Goal: Task Accomplishment & Management: Use online tool/utility

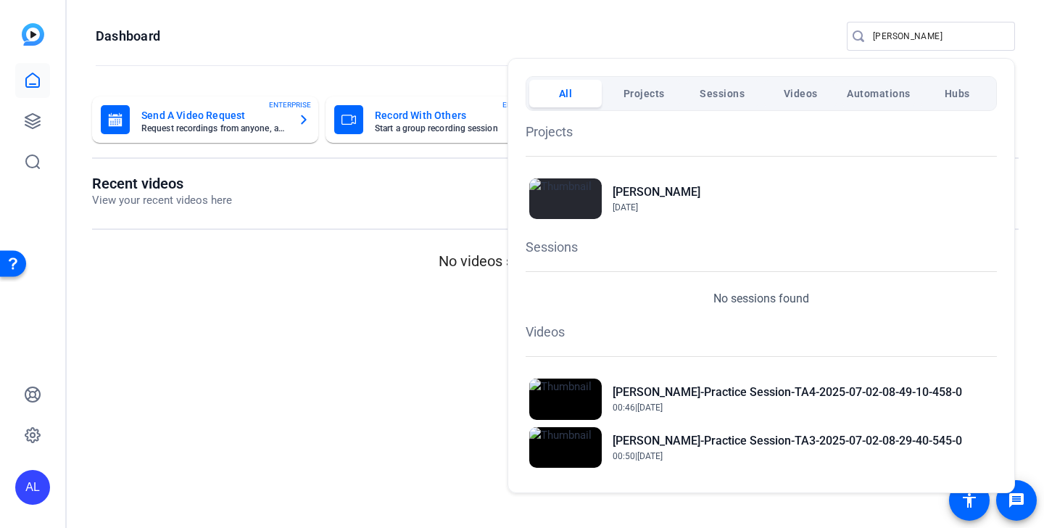
click at [902, 33] on div at bounding box center [522, 264] width 1044 height 528
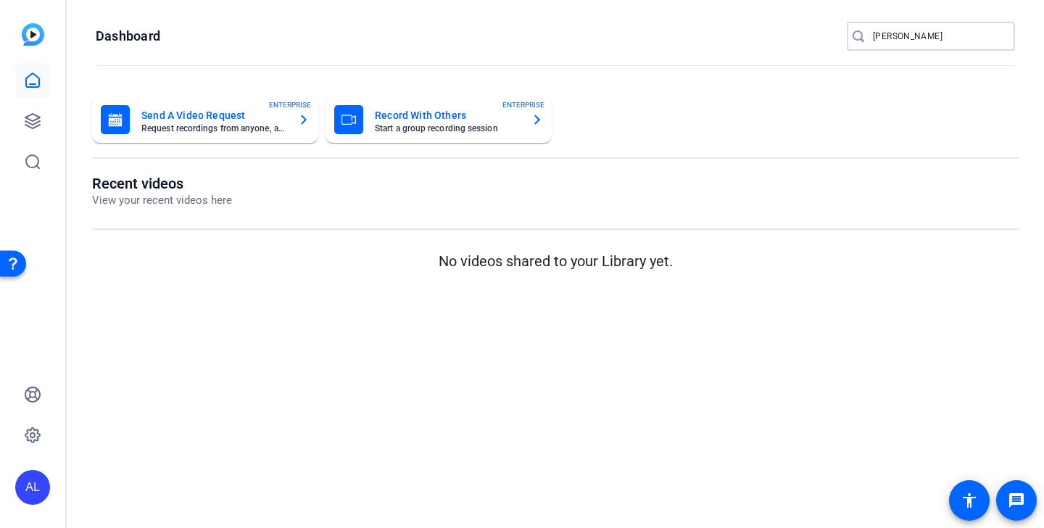
drag, startPoint x: 913, startPoint y: 38, endPoint x: 805, endPoint y: 28, distance: 109.1
click at [805, 28] on openreel-page-title "Dashboard [PERSON_NAME]" at bounding box center [555, 36] width 919 height 29
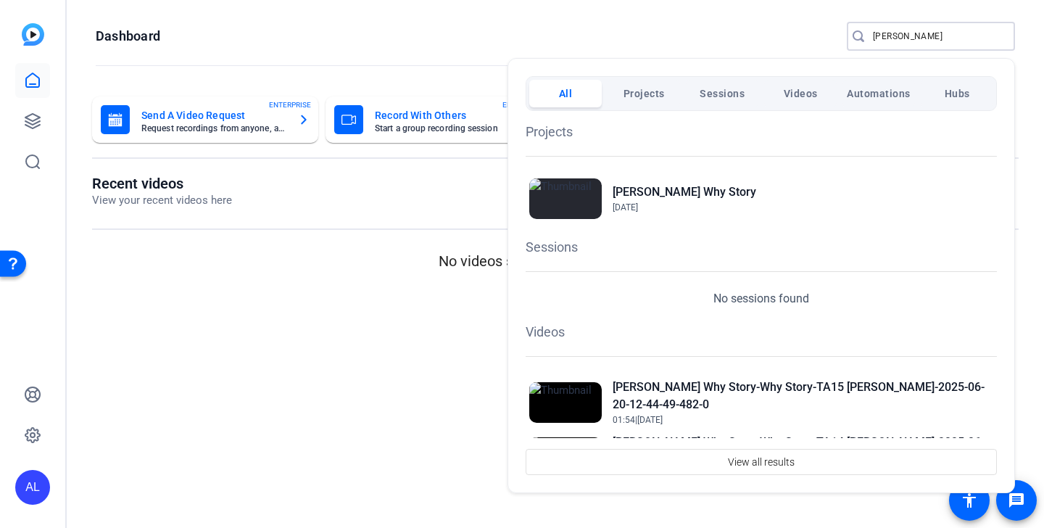
type input "[PERSON_NAME]"
drag, startPoint x: 924, startPoint y: 36, endPoint x: 825, endPoint y: 41, distance: 98.7
click at [825, 41] on div at bounding box center [522, 264] width 1044 height 528
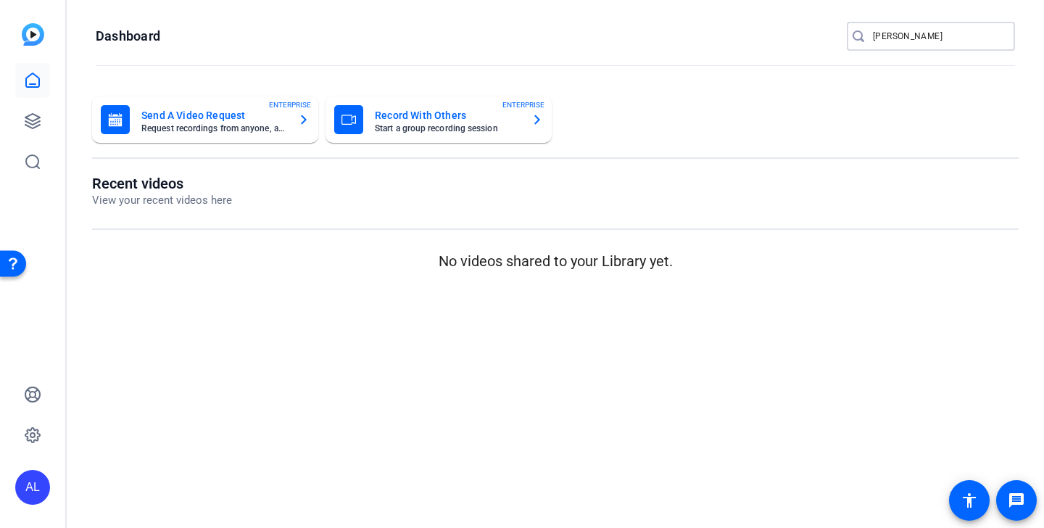
drag, startPoint x: 926, startPoint y: 36, endPoint x: 824, endPoint y: 27, distance: 102.6
click at [824, 27] on openreel-page-title "Dashboard lawrence" at bounding box center [555, 36] width 919 height 29
click at [471, 151] on openreel-dashboard-quick-actions "Send A Video Request Request recordings from anyone, anywhere ENTERPRISE Record…" at bounding box center [555, 135] width 926 height 78
click at [31, 123] on icon at bounding box center [32, 120] width 17 height 17
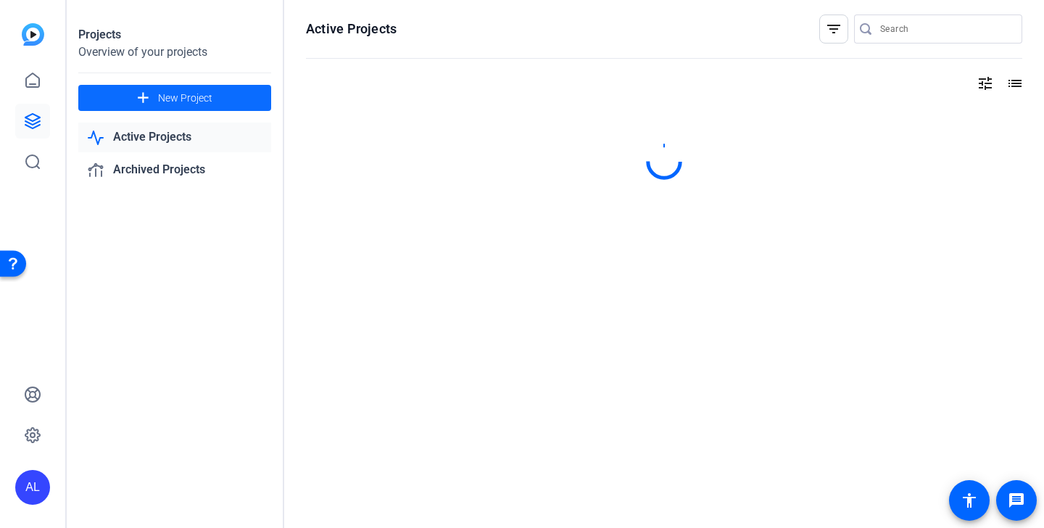
click at [220, 96] on span at bounding box center [174, 97] width 193 height 35
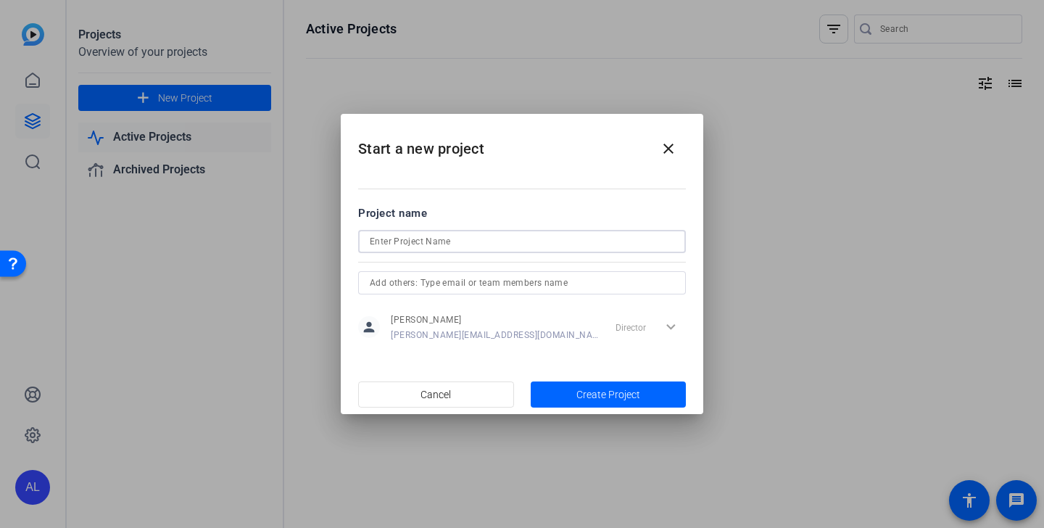
click at [443, 241] on input at bounding box center [522, 241] width 304 height 17
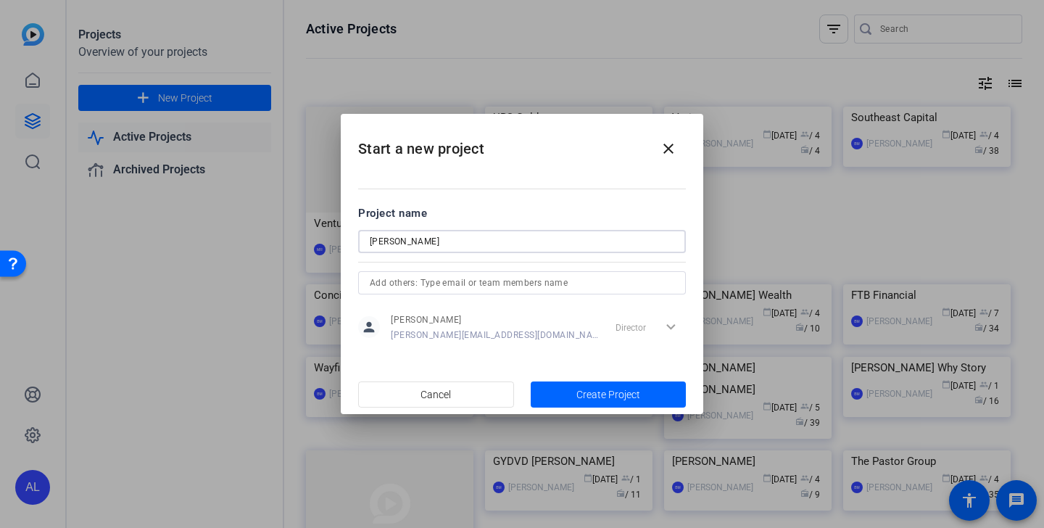
type input "Lawrence"
click at [449, 279] on input "text" at bounding box center [522, 282] width 304 height 17
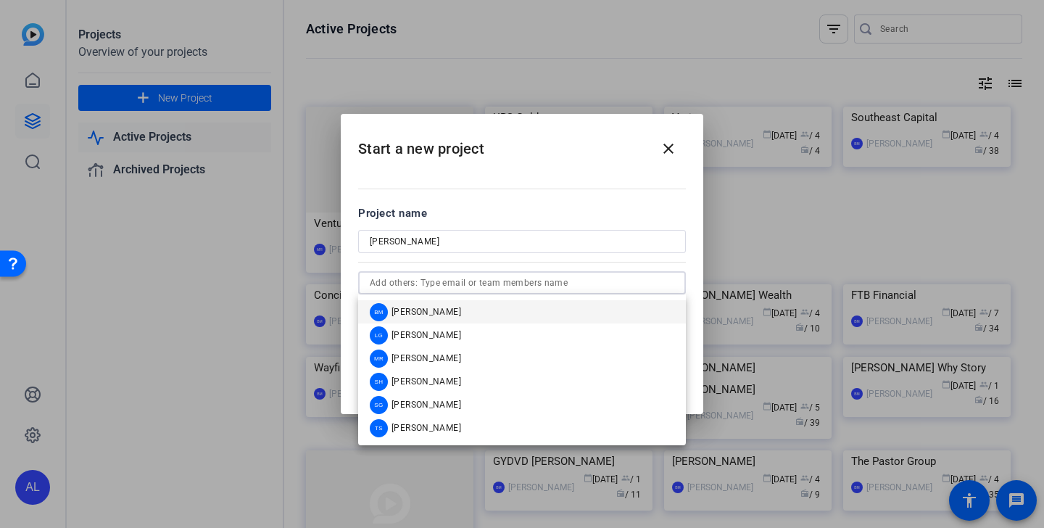
click at [441, 315] on span "Betsy Mugavero" at bounding box center [426, 312] width 70 height 12
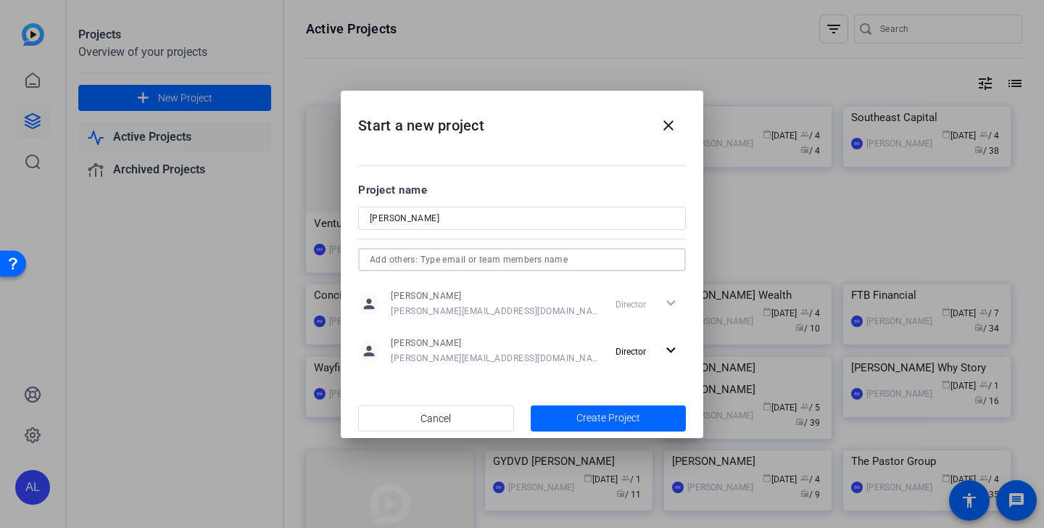
click at [438, 259] on input "text" at bounding box center [522, 259] width 304 height 17
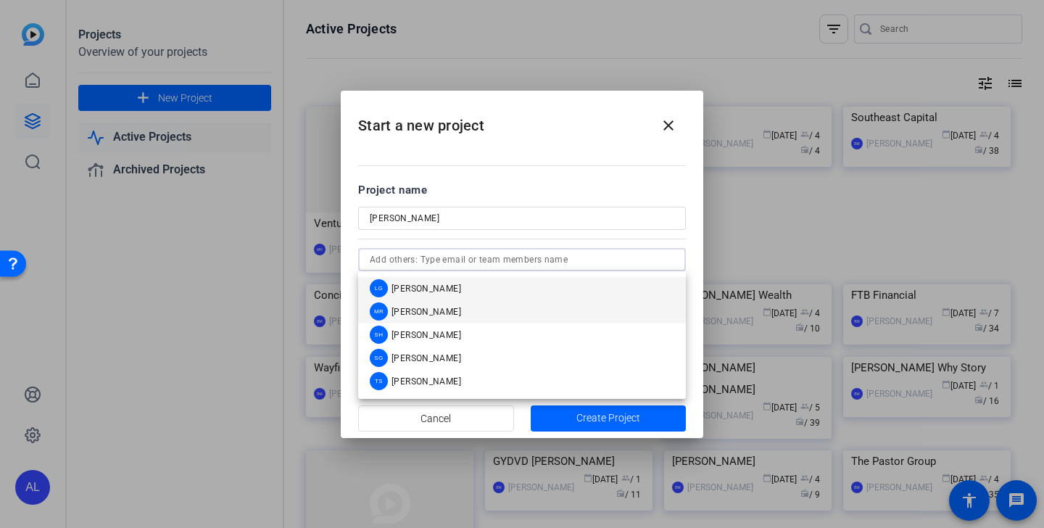
click at [436, 306] on span "Molly Roland" at bounding box center [426, 312] width 70 height 12
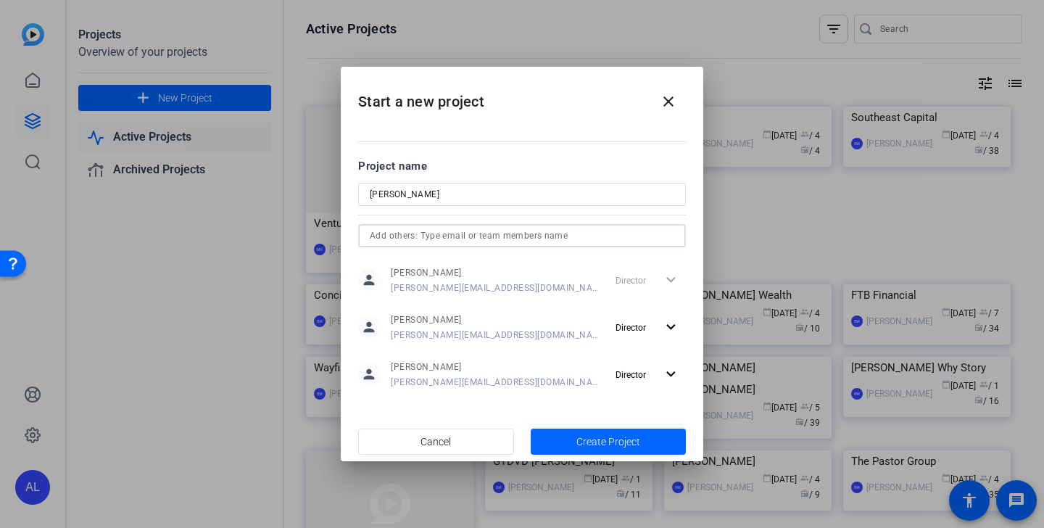
click at [445, 239] on input "text" at bounding box center [522, 235] width 304 height 17
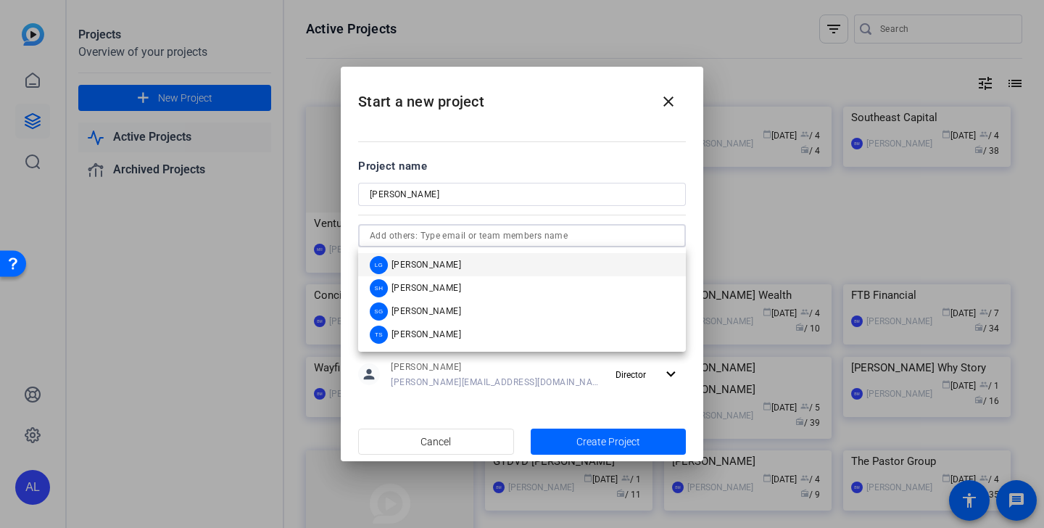
click at [440, 263] on span "Laura Garfield" at bounding box center [426, 265] width 70 height 12
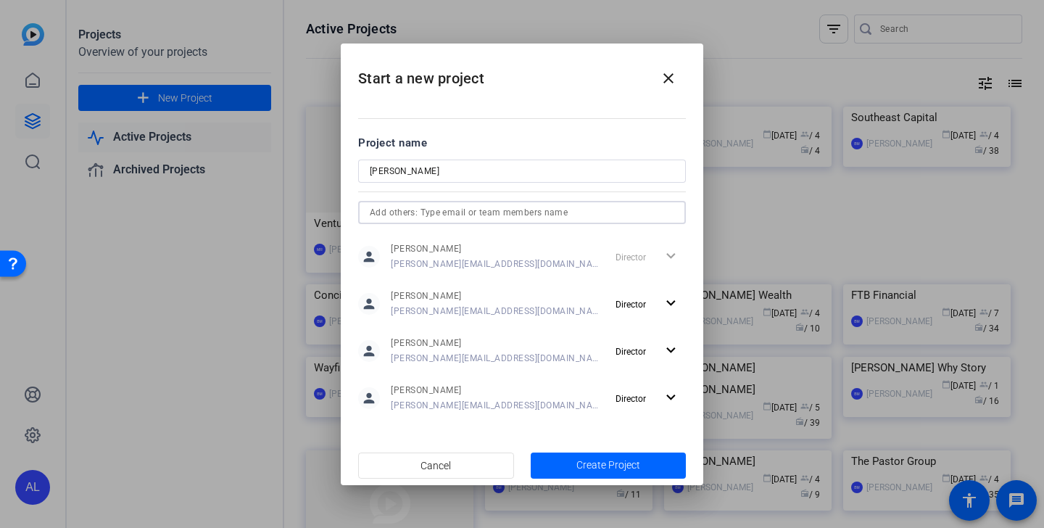
click at [443, 213] on input "text" at bounding box center [522, 212] width 304 height 17
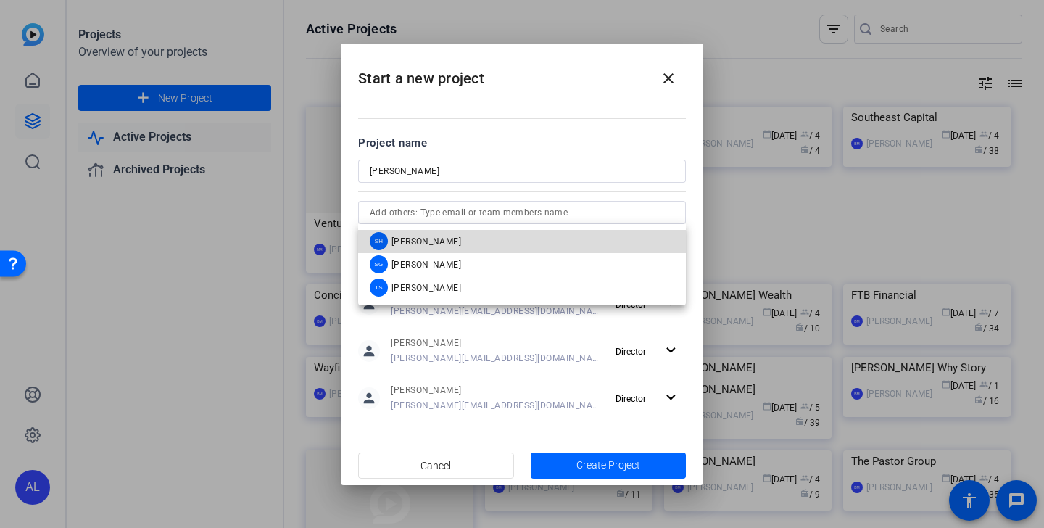
click at [443, 247] on mat-option "SH Sam Hale" at bounding box center [522, 241] width 328 height 23
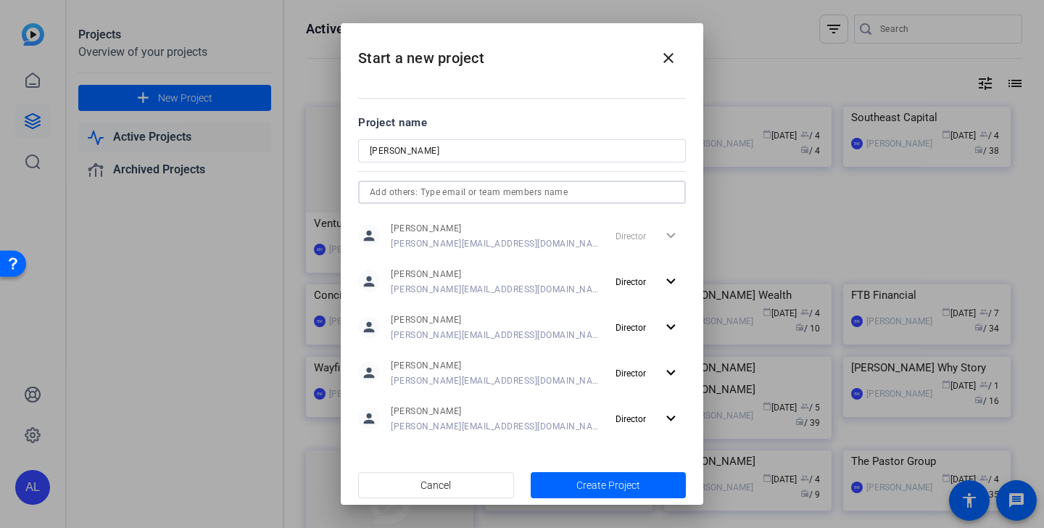
click at [442, 196] on input "text" at bounding box center [522, 191] width 304 height 17
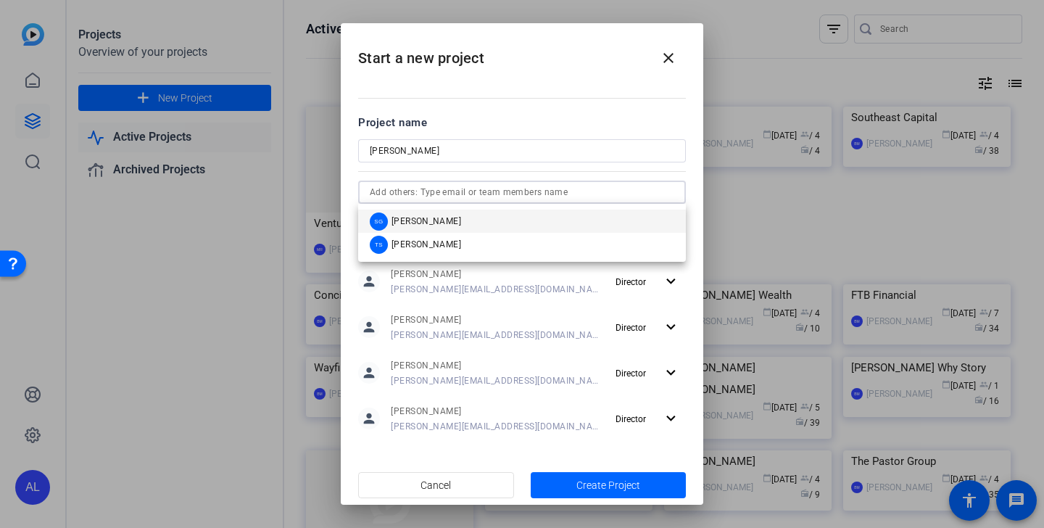
click at [442, 222] on span "Sharon Gottula" at bounding box center [426, 221] width 70 height 12
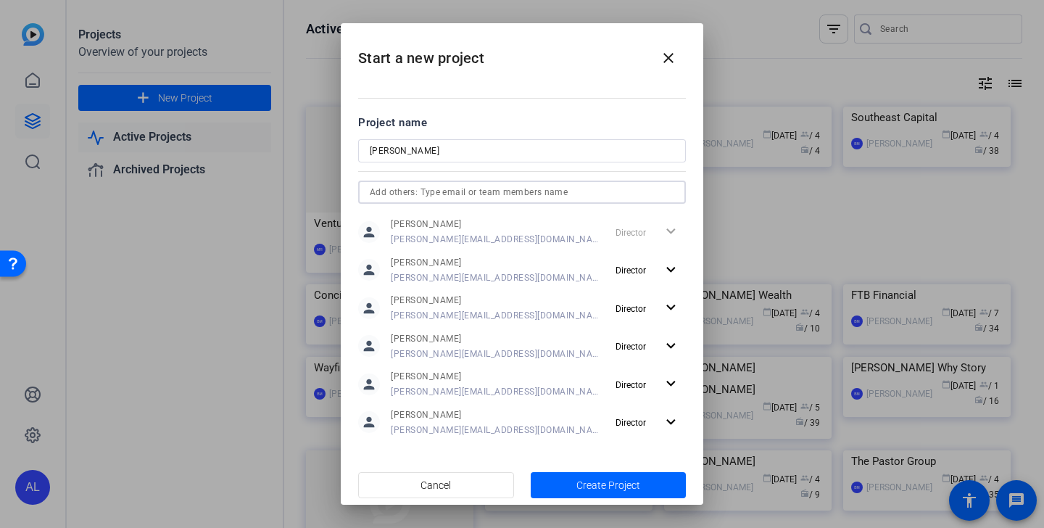
click at [444, 186] on input "text" at bounding box center [522, 191] width 304 height 17
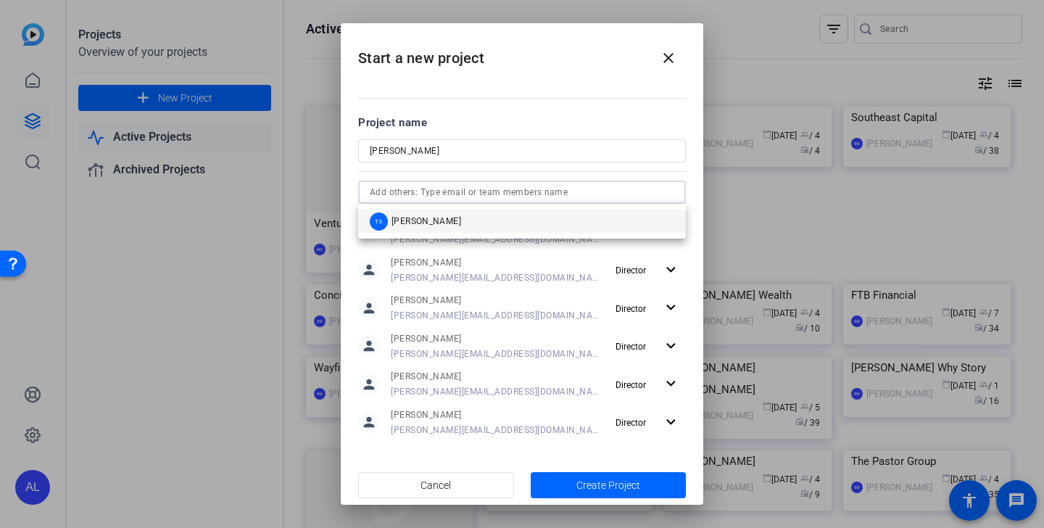
click at [441, 226] on mat-option "TS Tracy Shaw" at bounding box center [522, 221] width 328 height 23
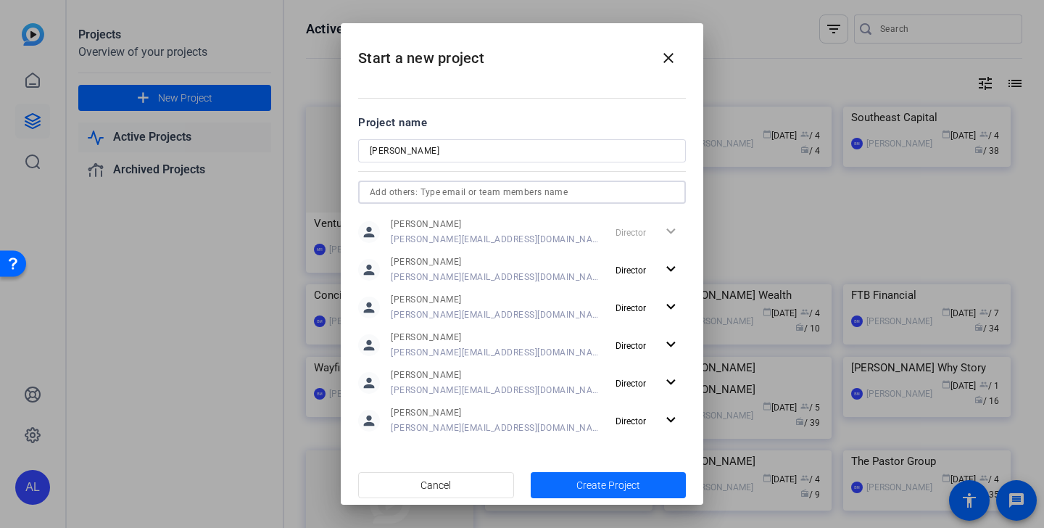
click at [613, 485] on span "Create Project" at bounding box center [608, 485] width 64 height 15
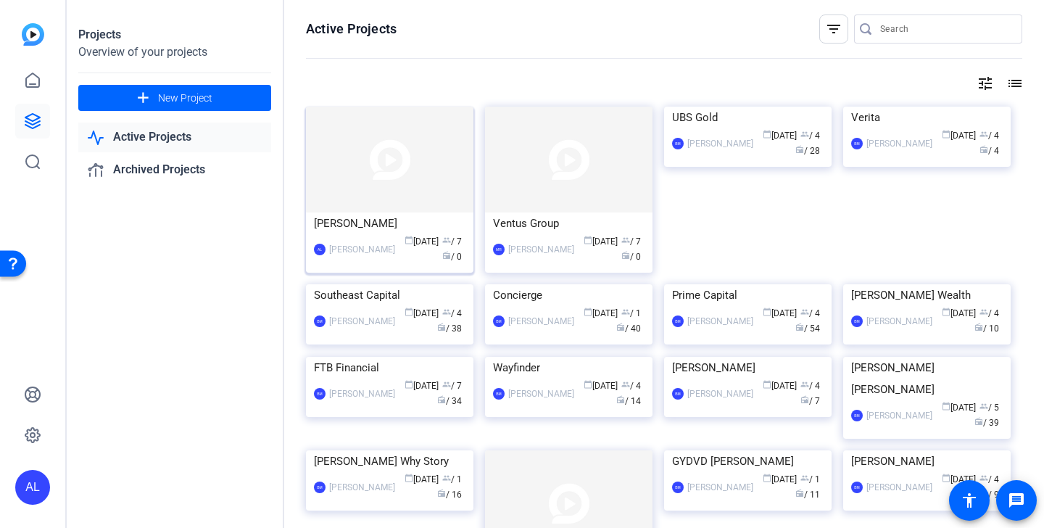
click at [399, 179] on img at bounding box center [389, 160] width 167 height 106
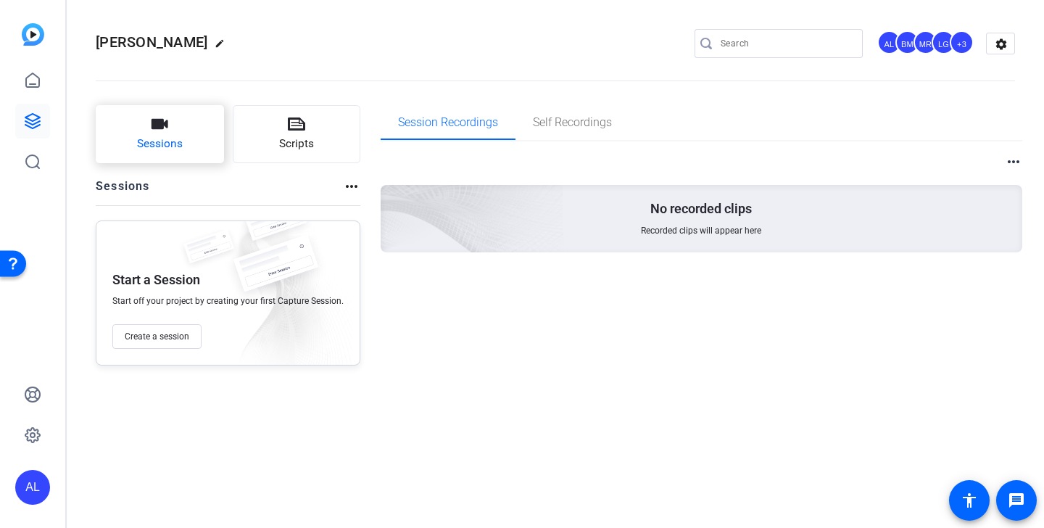
click at [186, 137] on button "Sessions" at bounding box center [160, 134] width 128 height 58
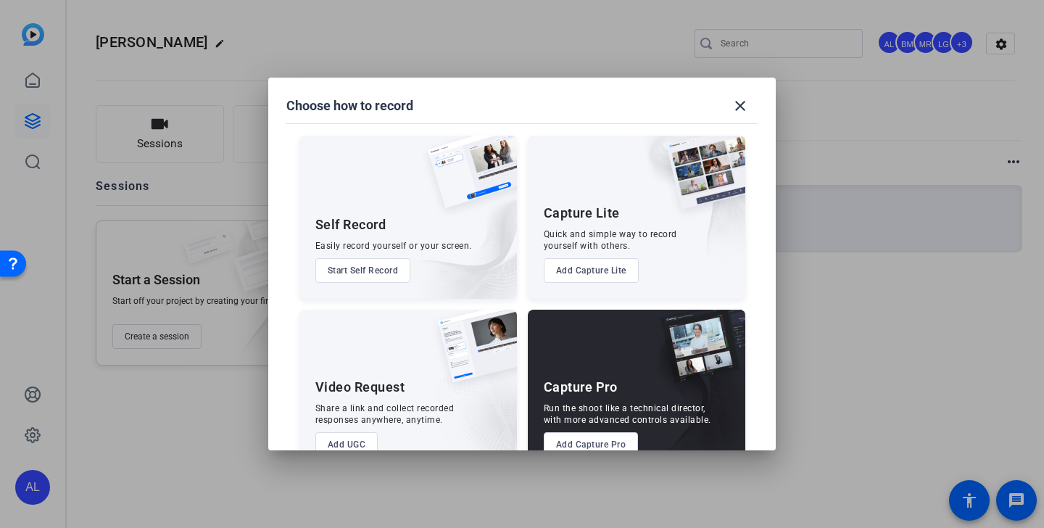
click at [616, 436] on button "Add Capture Pro" at bounding box center [591, 444] width 95 height 25
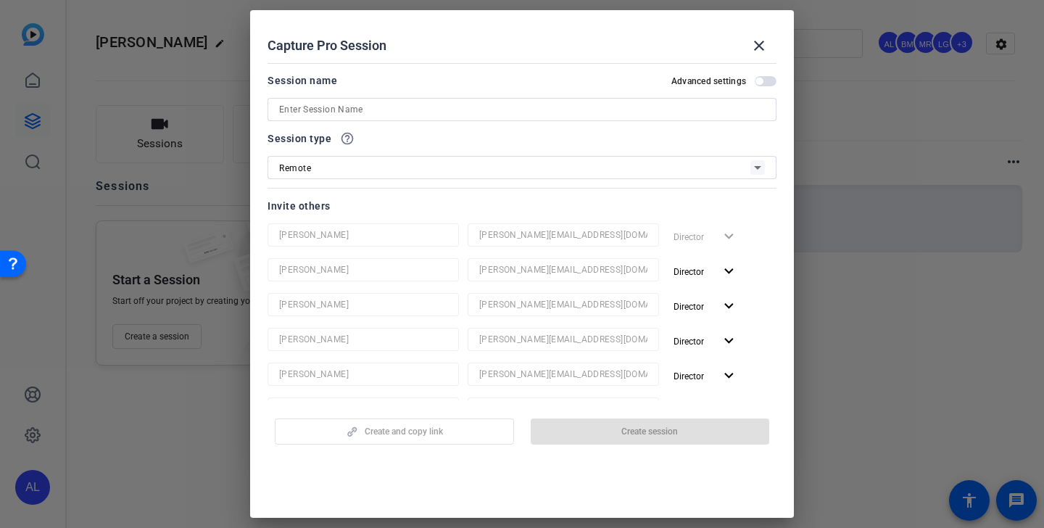
click at [415, 112] on input at bounding box center [522, 109] width 486 height 17
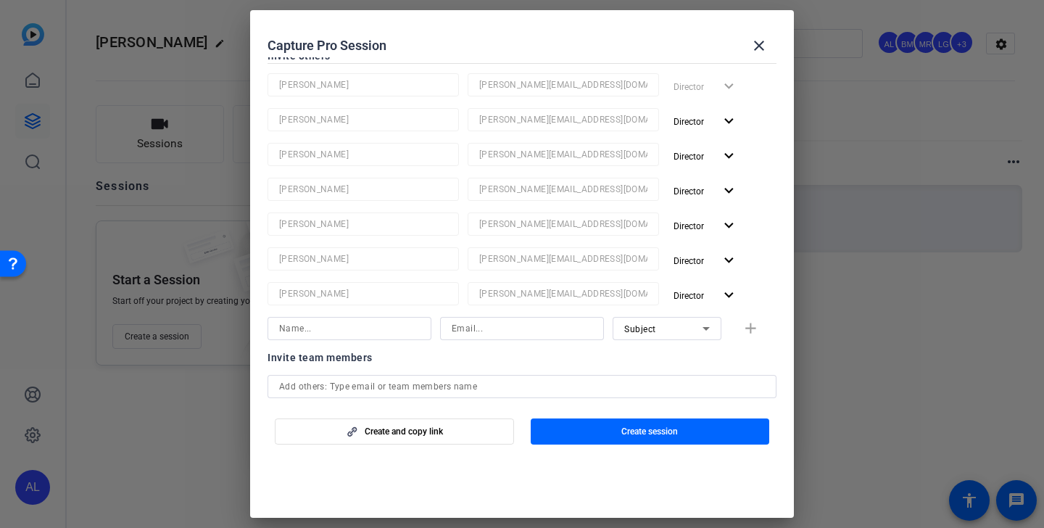
scroll to position [410, 0]
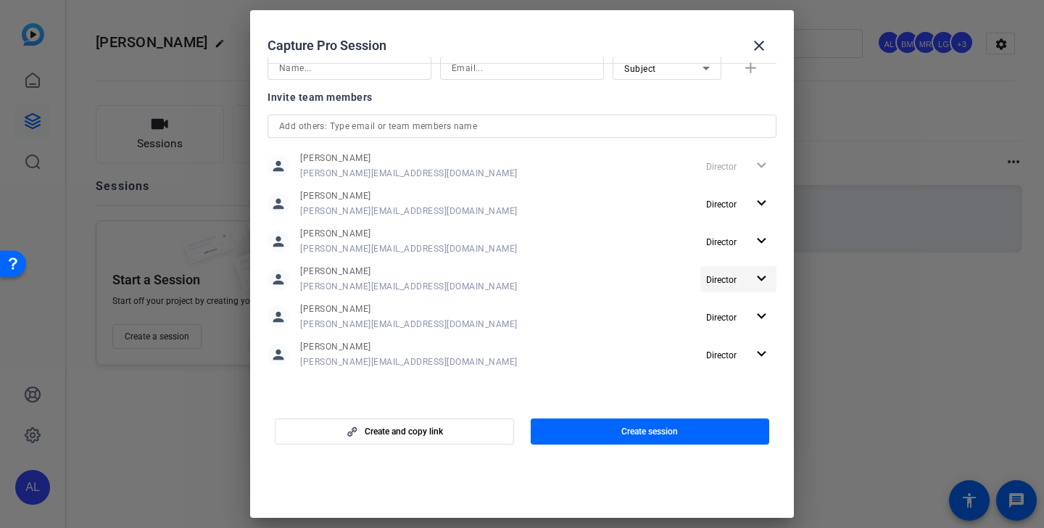
type input "Gear Test"
click at [723, 275] on span "Director" at bounding box center [721, 280] width 30 height 10
click at [731, 333] on span "Remove User" at bounding box center [739, 334] width 54 height 10
click at [739, 352] on span "Director" at bounding box center [726, 352] width 41 height 17
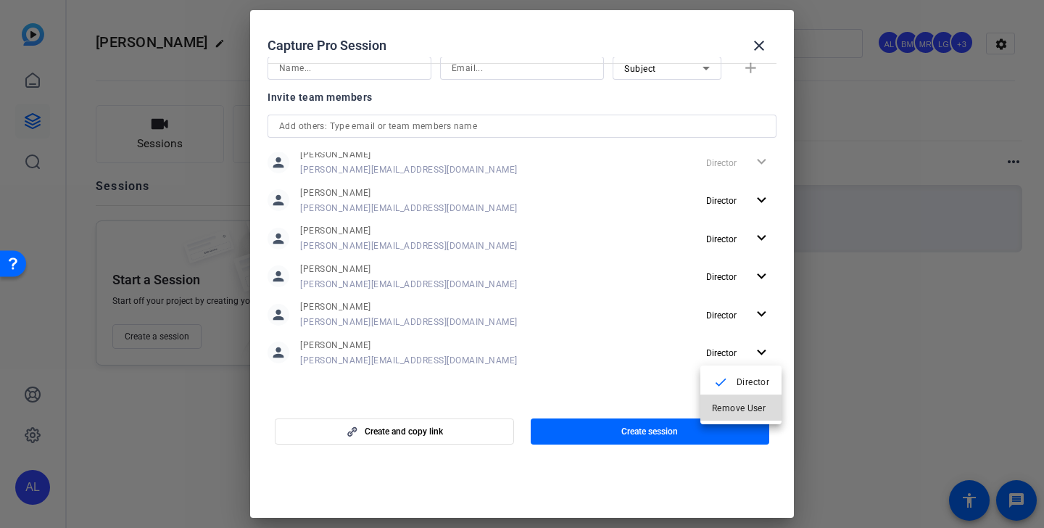
click at [748, 413] on span "Remove User" at bounding box center [741, 407] width 58 height 17
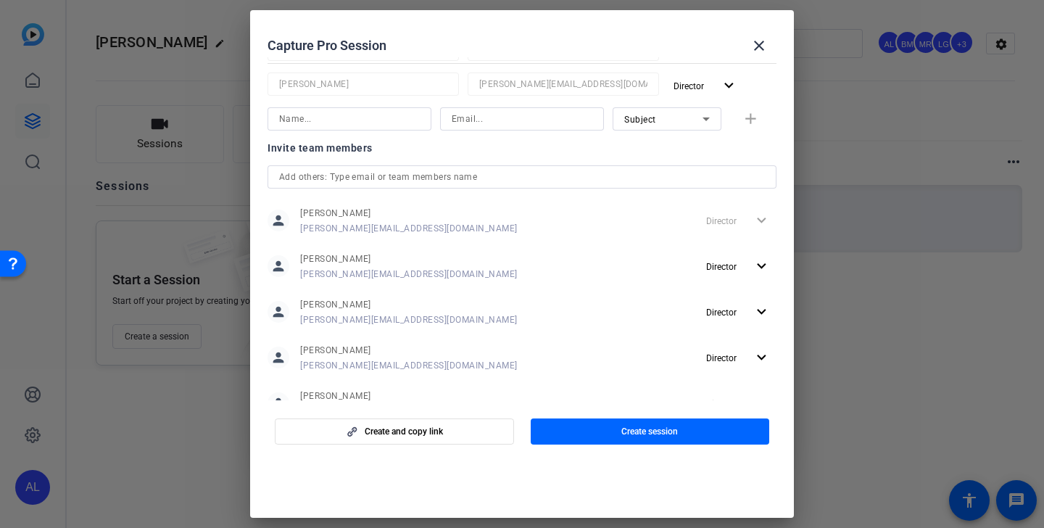
scroll to position [341, 0]
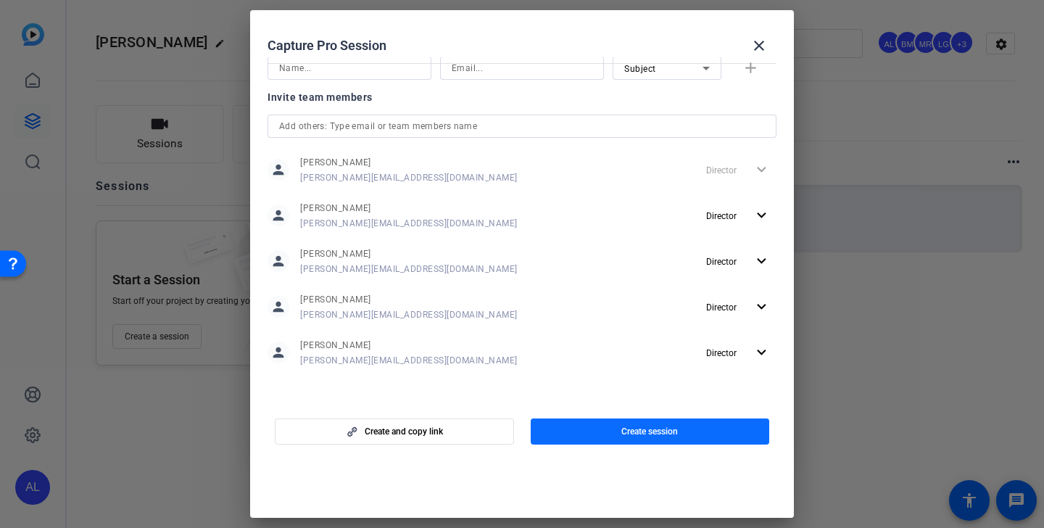
click at [629, 431] on span "Create session" at bounding box center [649, 432] width 57 height 12
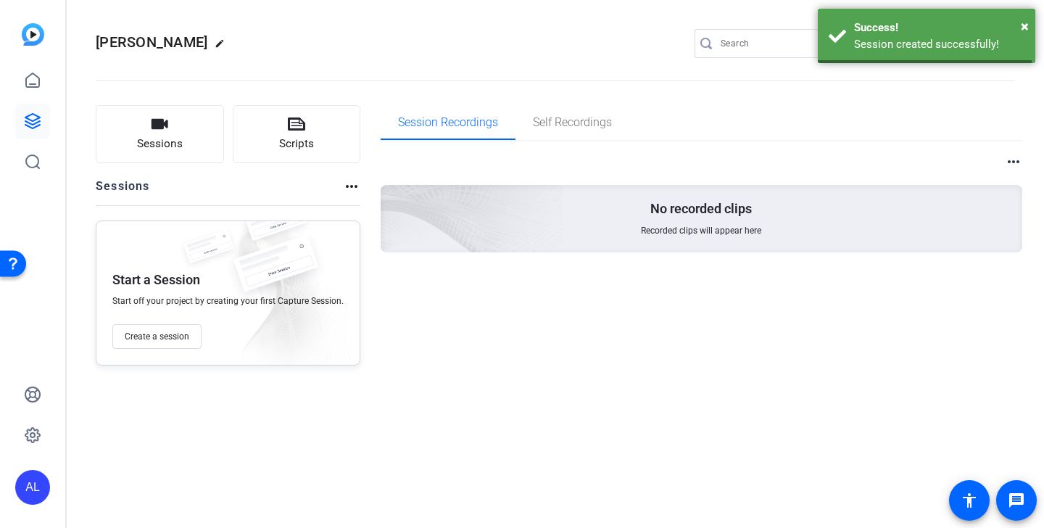
scroll to position [0, 0]
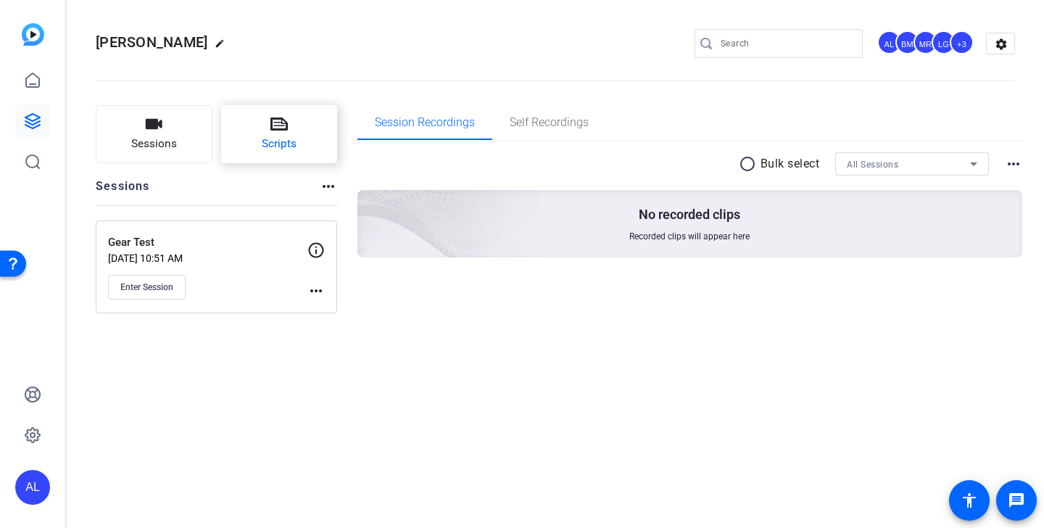
click at [301, 120] on button "Scripts" at bounding box center [279, 134] width 117 height 58
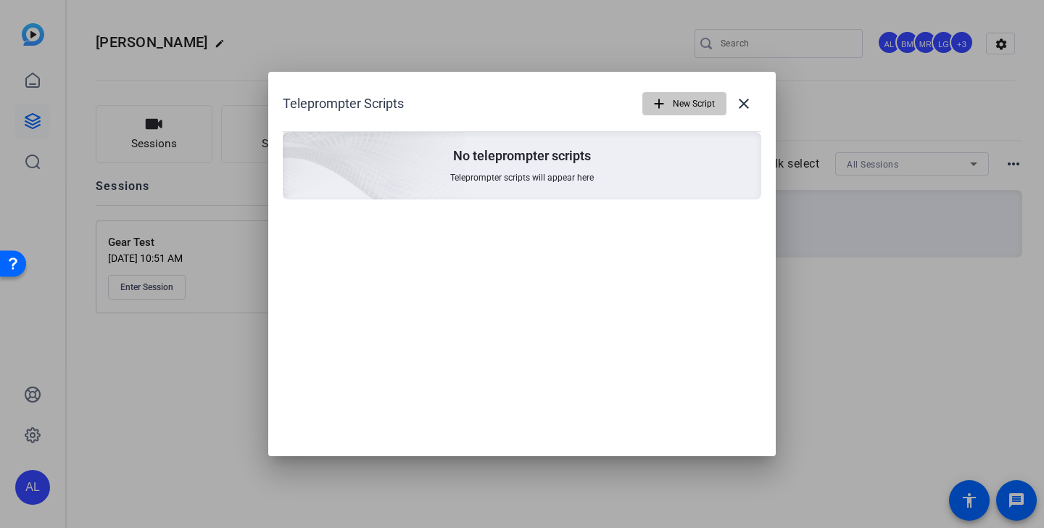
click at [676, 109] on span "New Script" at bounding box center [694, 104] width 42 height 28
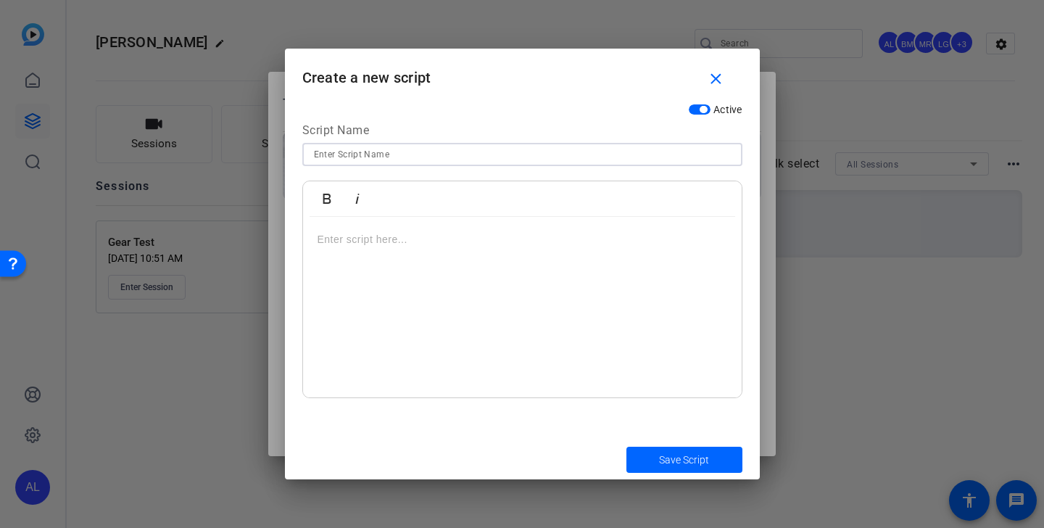
click at [434, 162] on input at bounding box center [522, 154] width 417 height 17
type input "Test"
click at [448, 243] on p at bounding box center [523, 239] width 410 height 16
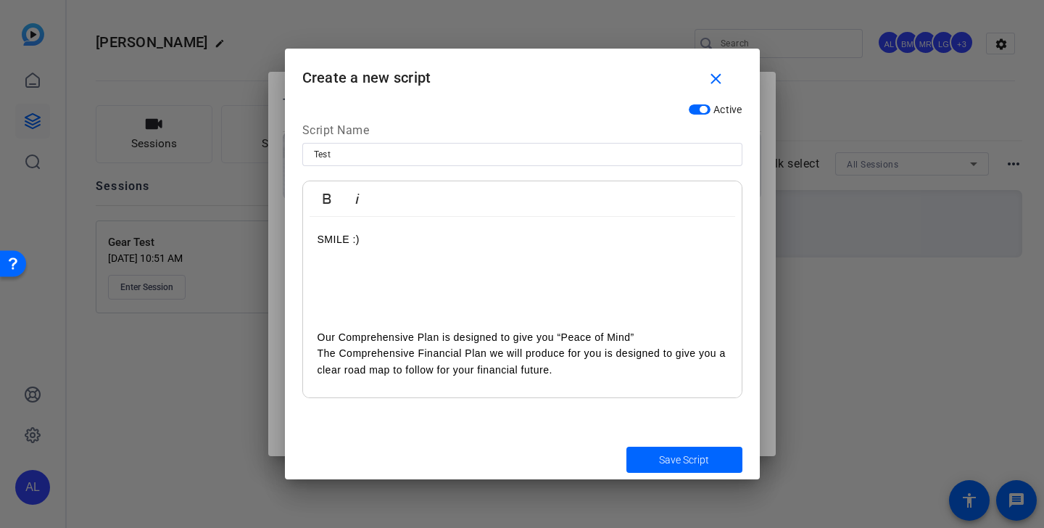
click at [567, 368] on p "The Comprehensive Financial Plan we will produce for you is designed to give yo…" at bounding box center [523, 361] width 410 height 33
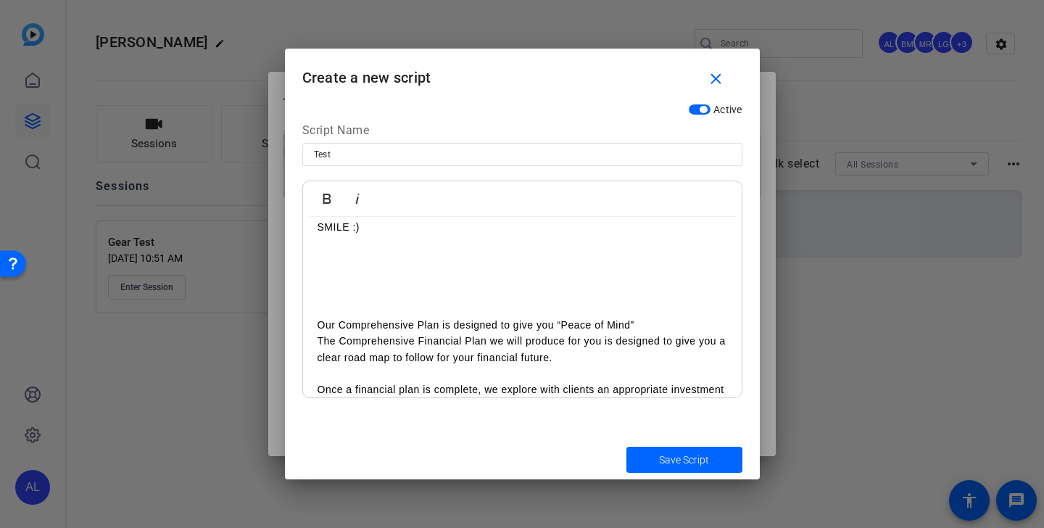
scroll to position [77, 0]
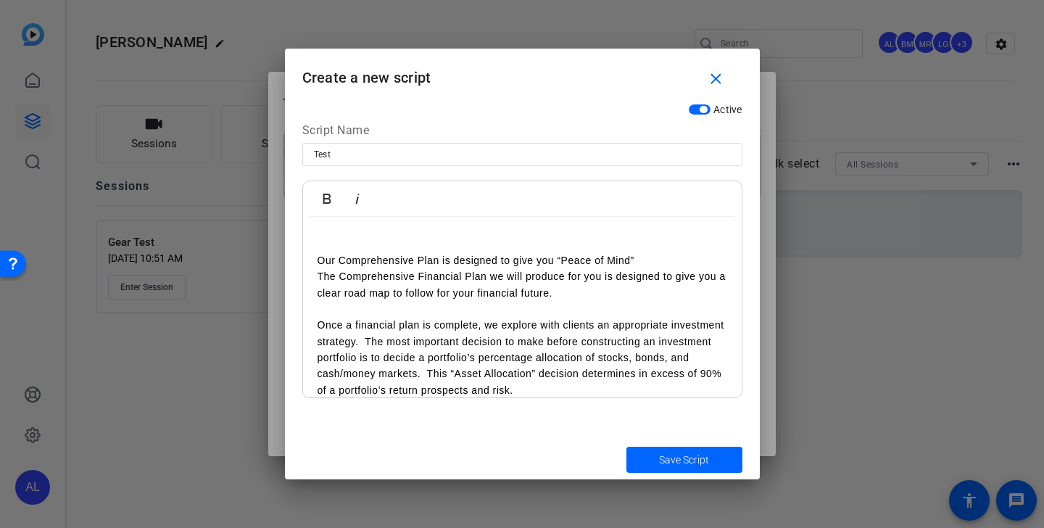
click at [365, 341] on p "Once a financial plan is complete, we explore with clients an appropriate inves…" at bounding box center [523, 357] width 410 height 81
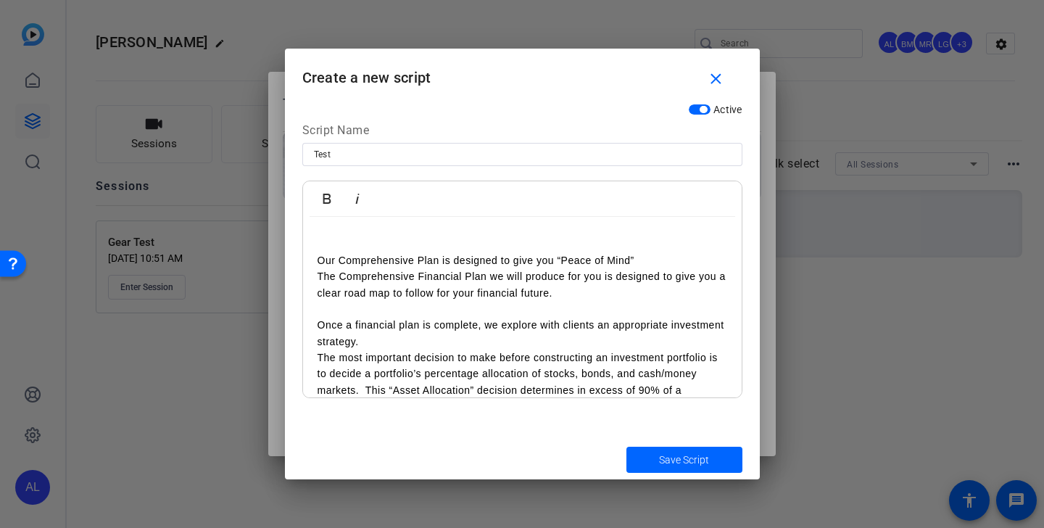
scroll to position [107, 0]
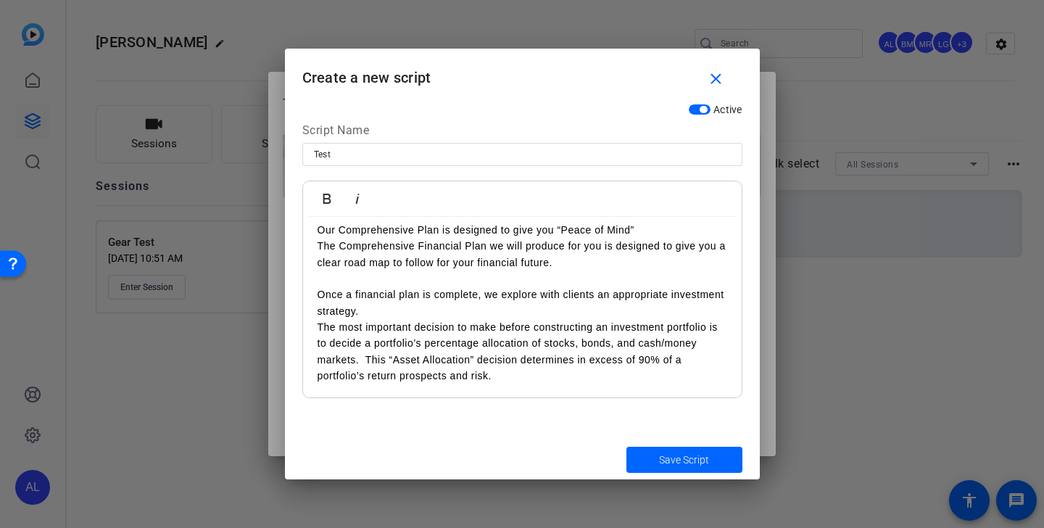
click at [365, 359] on p "The most important decision to make before constructing an investment portfolio…" at bounding box center [523, 351] width 410 height 65
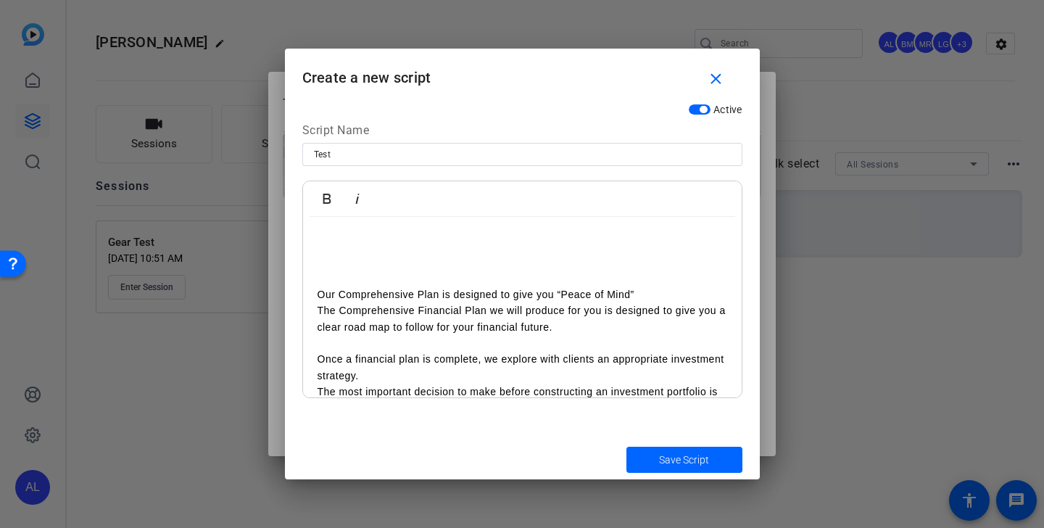
scroll to position [0, 0]
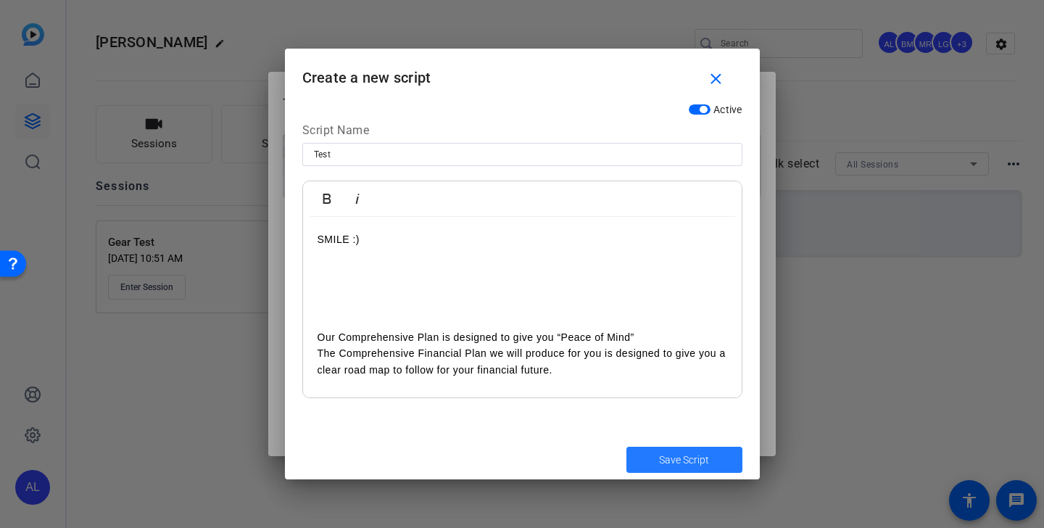
click at [687, 462] on span "Save Script" at bounding box center [684, 459] width 50 height 15
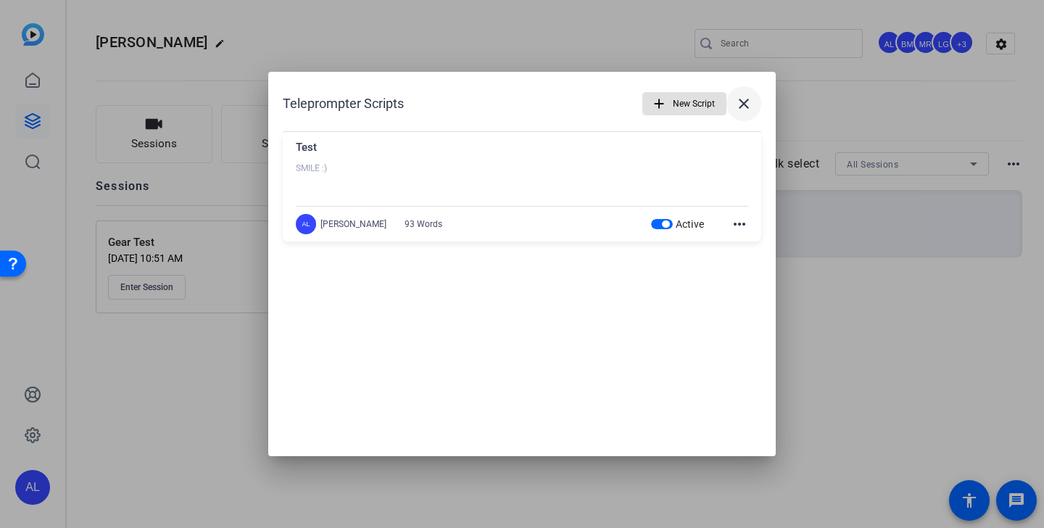
click at [745, 103] on mat-icon "close" at bounding box center [743, 103] width 17 height 17
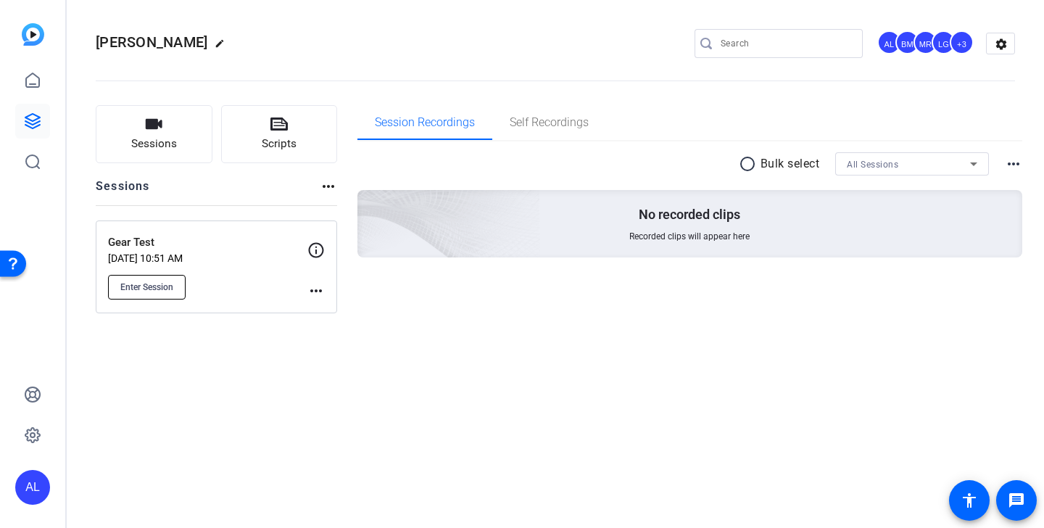
click at [167, 286] on span "Enter Session" at bounding box center [146, 287] width 53 height 12
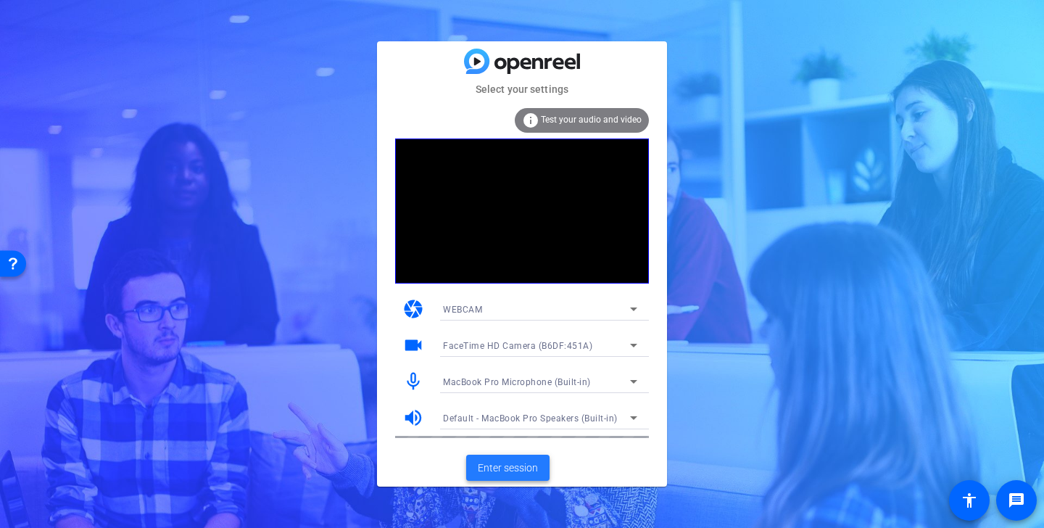
click at [534, 464] on span "Enter session" at bounding box center [508, 467] width 60 height 15
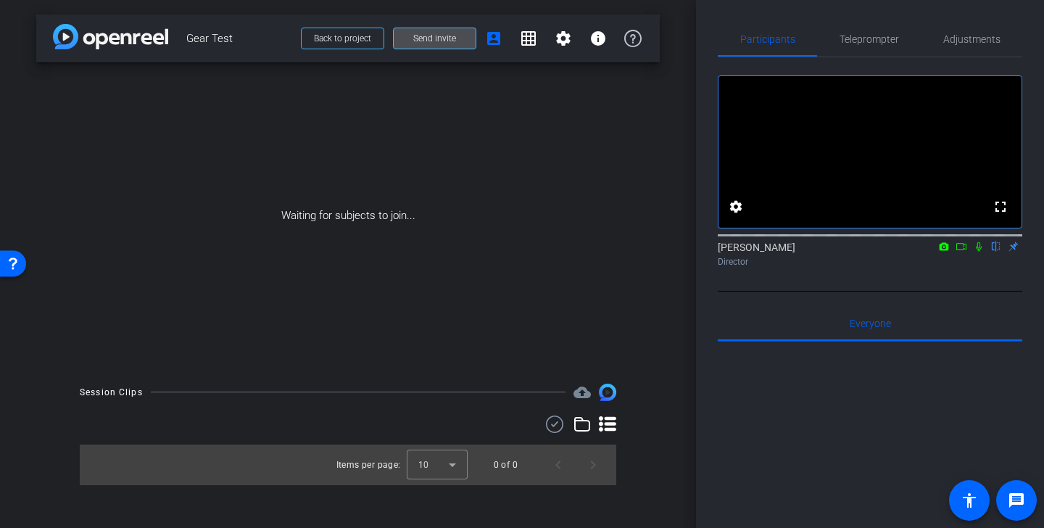
click at [445, 43] on span "Send invite" at bounding box center [434, 39] width 43 height 12
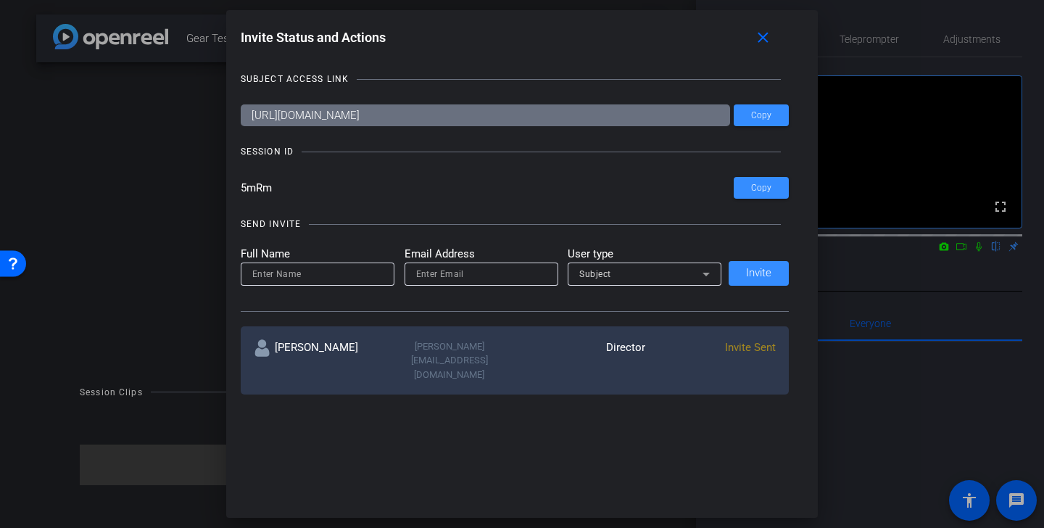
drag, startPoint x: 315, startPoint y: 192, endPoint x: 238, endPoint y: 191, distance: 76.8
click at [238, 191] on div "Invite Status and Actions close SUBJECT ACCESS LINK https://capture.openreel.co…" at bounding box center [522, 212] width 592 height 405
click at [770, 41] on mat-icon "close" at bounding box center [763, 38] width 18 height 18
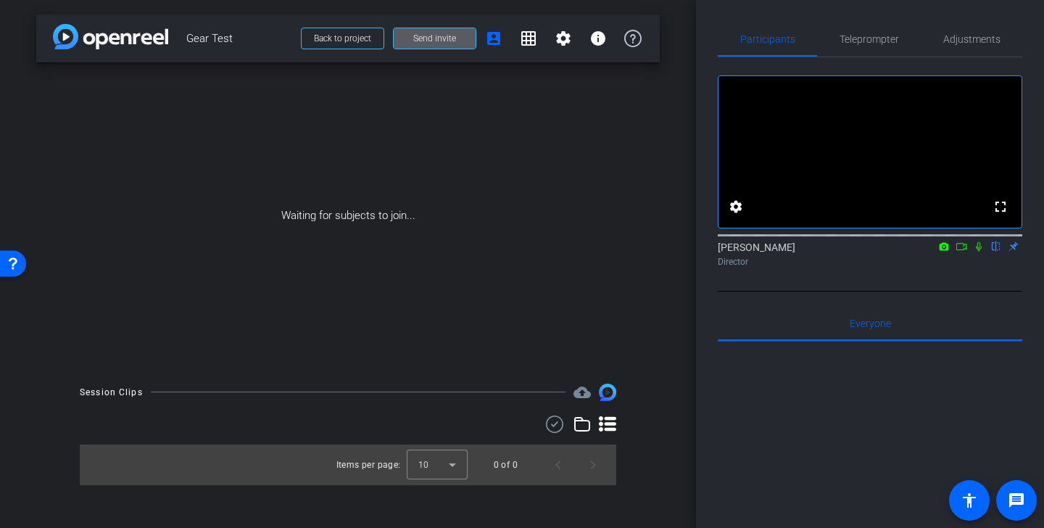
click at [441, 43] on span "Send invite" at bounding box center [434, 39] width 43 height 12
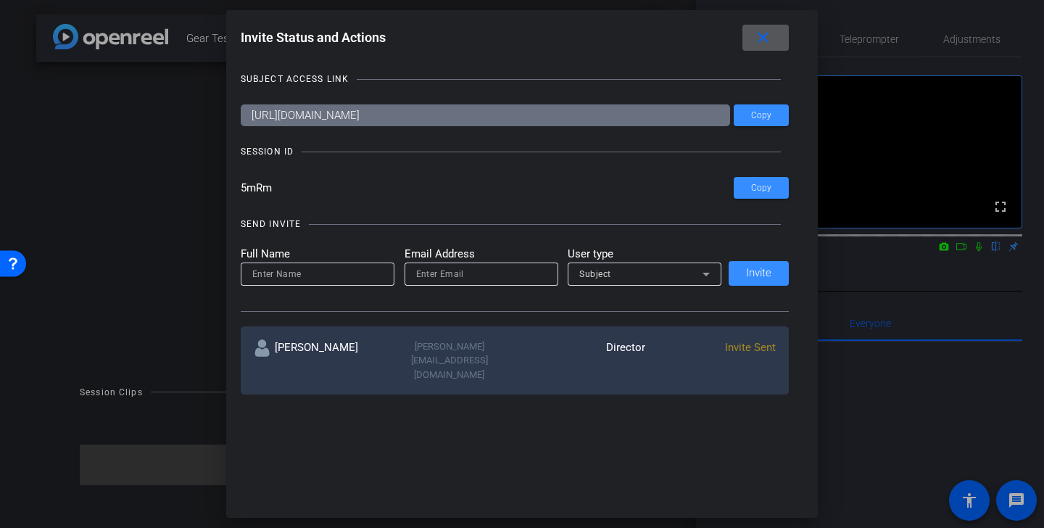
click at [766, 45] on mat-icon "close" at bounding box center [763, 38] width 18 height 18
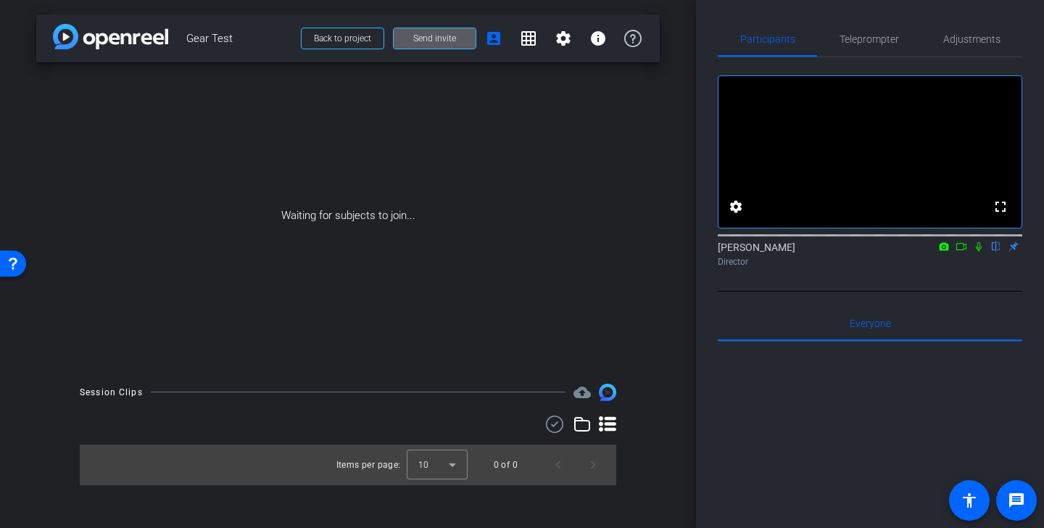
click at [452, 47] on span at bounding box center [435, 38] width 82 height 35
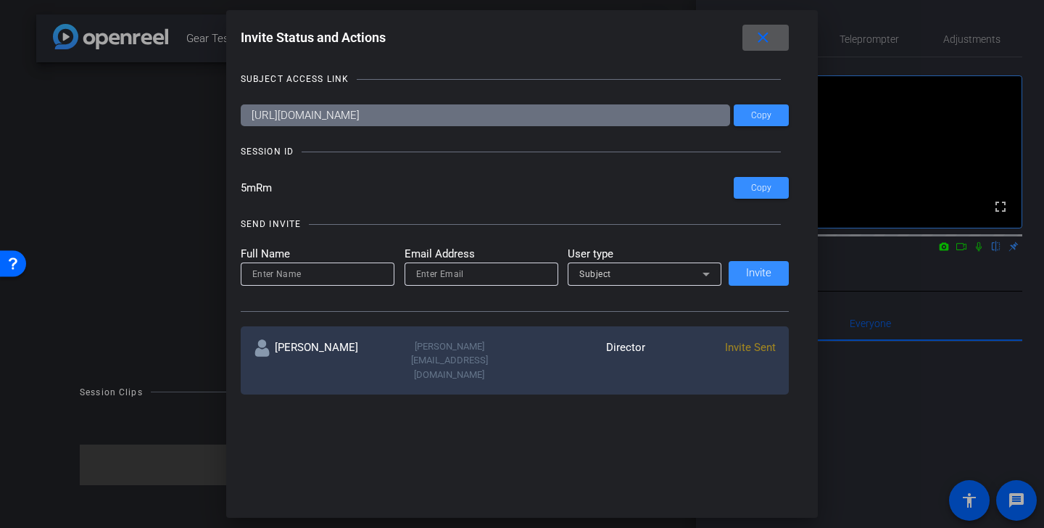
click at [766, 48] on span at bounding box center [765, 37] width 46 height 35
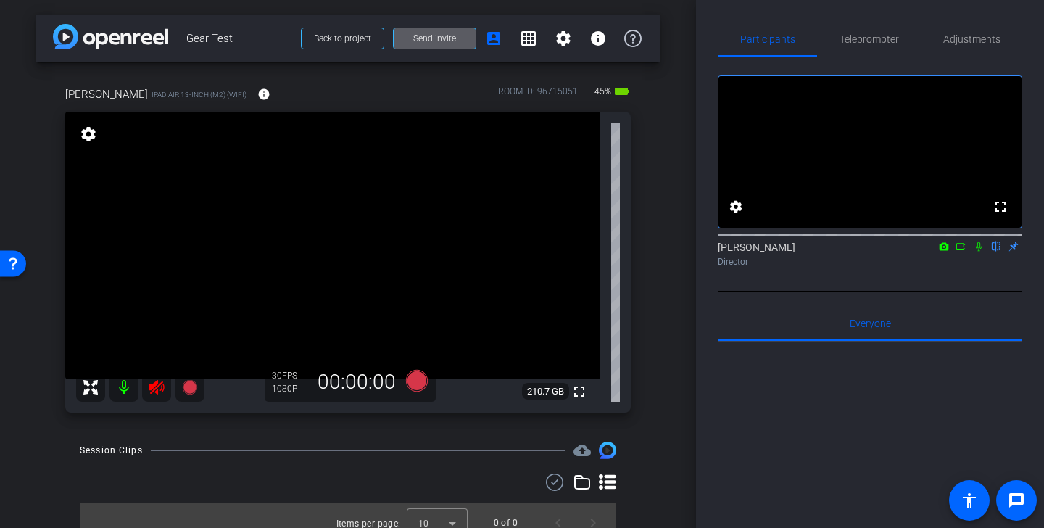
click at [162, 378] on mat-icon at bounding box center [156, 387] width 29 height 29
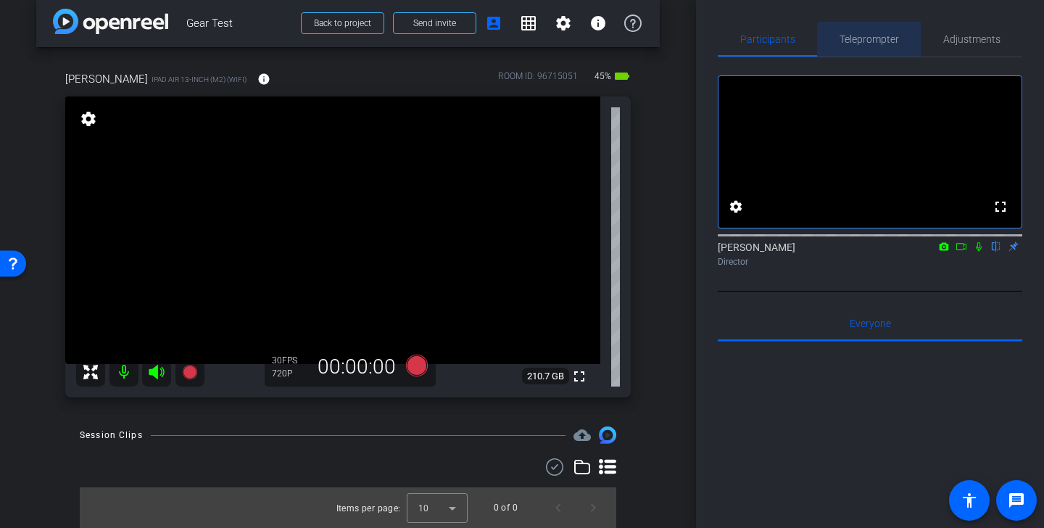
click at [892, 39] on span "Teleprompter" at bounding box center [868, 39] width 59 height 10
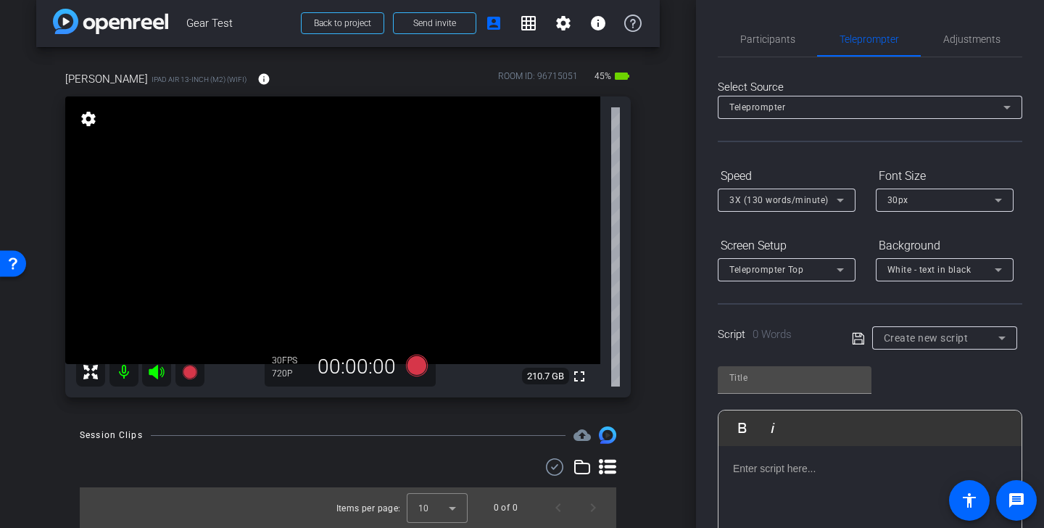
scroll to position [62, 0]
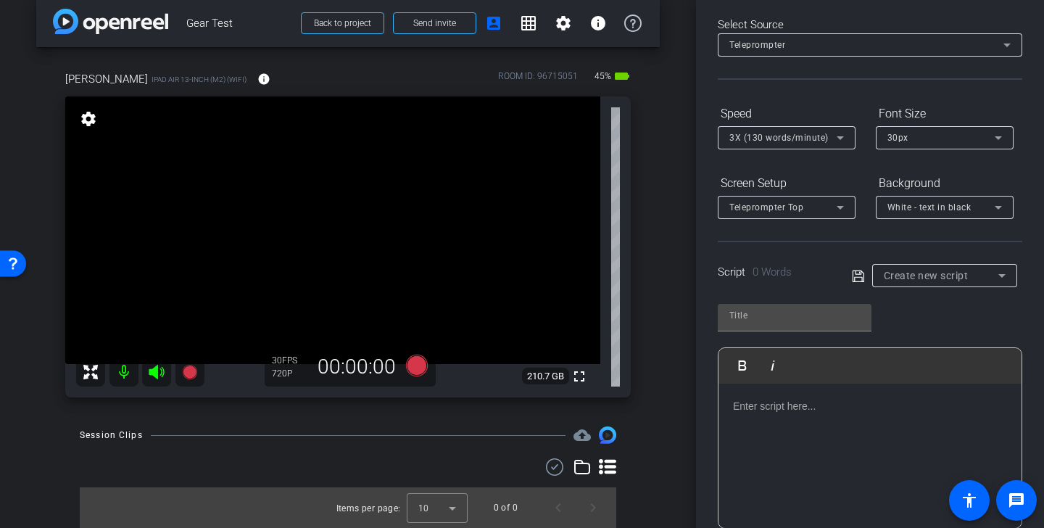
click at [923, 278] on span "Create new script" at bounding box center [926, 276] width 85 height 12
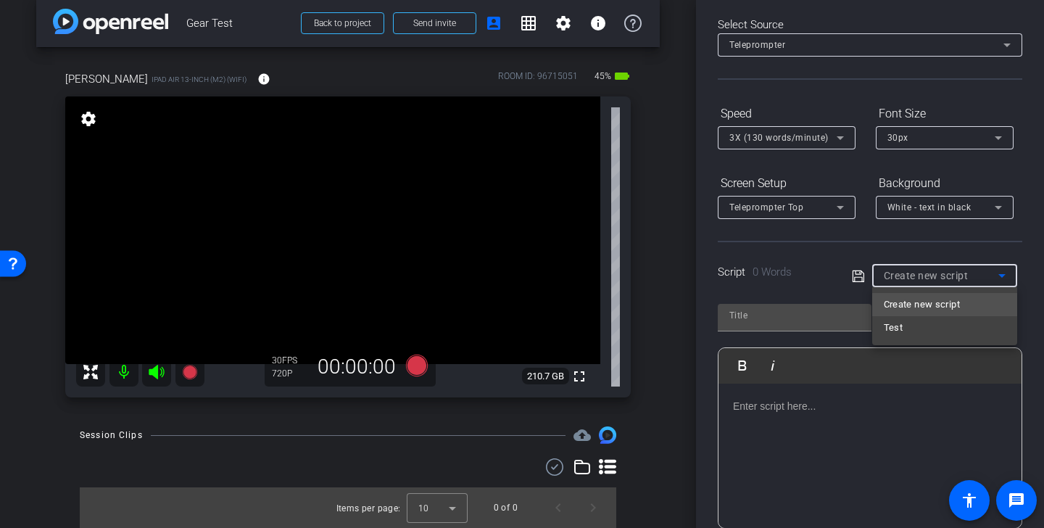
click at [1031, 248] on div at bounding box center [522, 264] width 1044 height 528
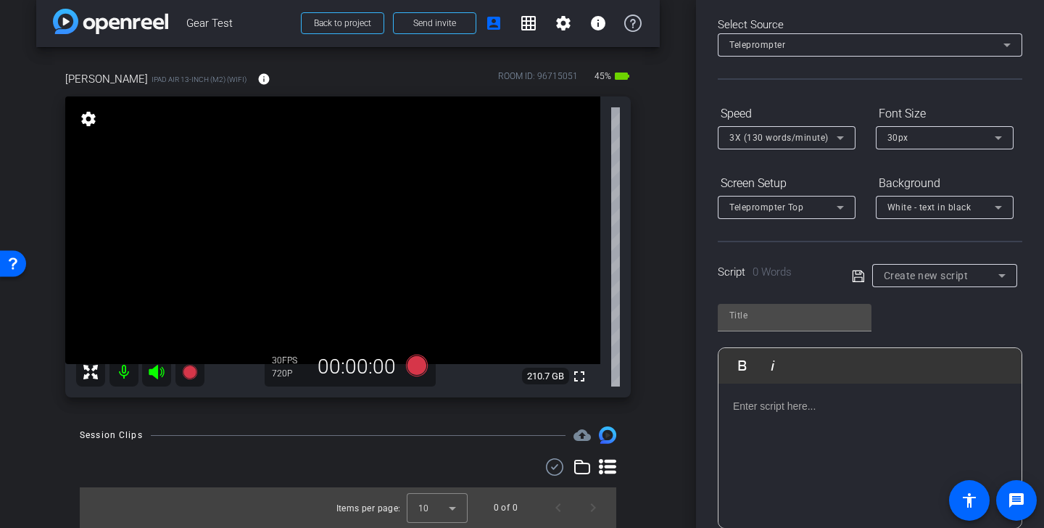
scroll to position [0, 0]
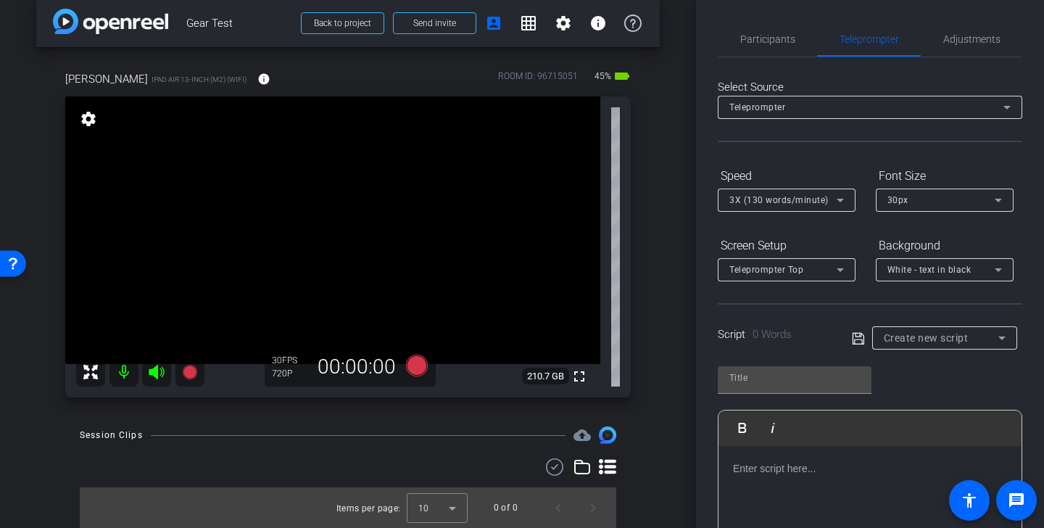
click at [982, 63] on div "Select Source Teleprompter Speed 3X (130 words/minute) Font Size 30px Screen Se…" at bounding box center [870, 413] width 304 height 713
click at [976, 20] on div "Participants Teleprompter Adjustments settings Audrey Lee flip Director Everyon…" at bounding box center [870, 264] width 348 height 528
click at [976, 31] on span "Adjustments" at bounding box center [971, 39] width 57 height 35
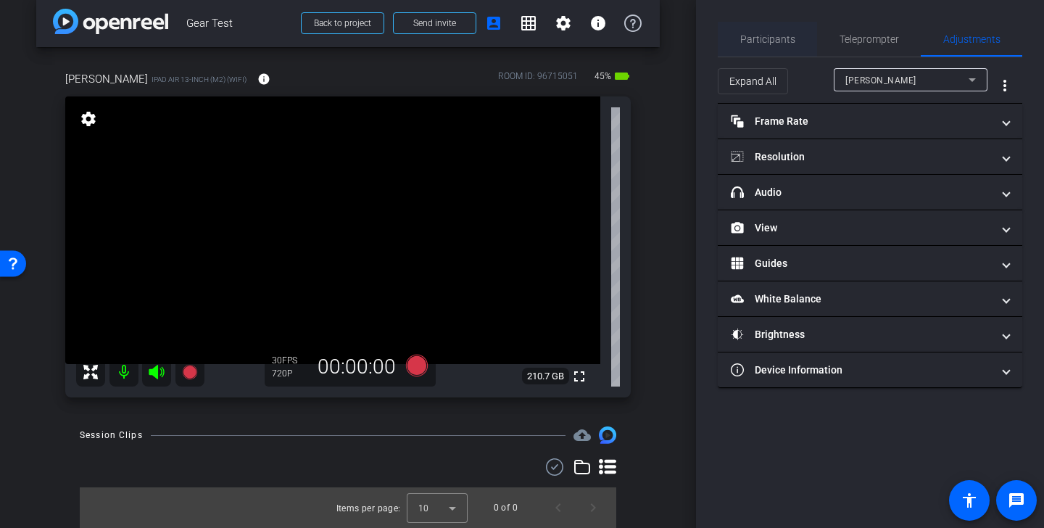
click at [768, 34] on span "Participants" at bounding box center [767, 39] width 55 height 10
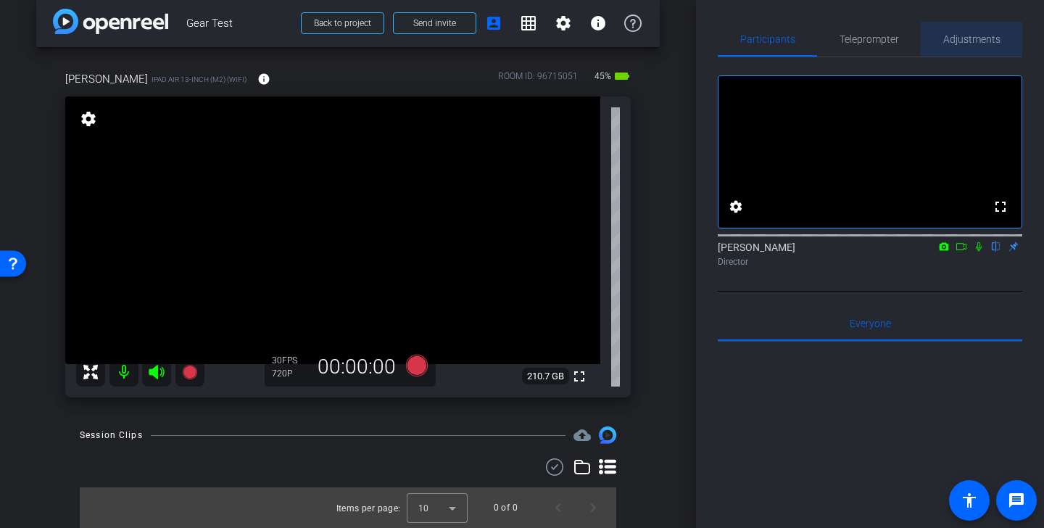
click at [970, 42] on span "Adjustments" at bounding box center [971, 39] width 57 height 10
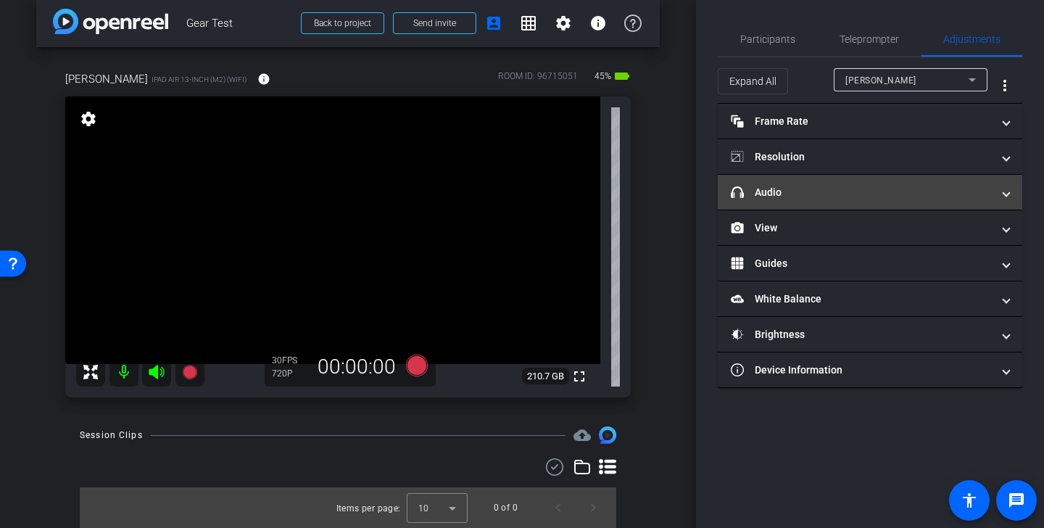
click at [795, 186] on mat-panel-title "headphone icon Audio" at bounding box center [861, 192] width 261 height 15
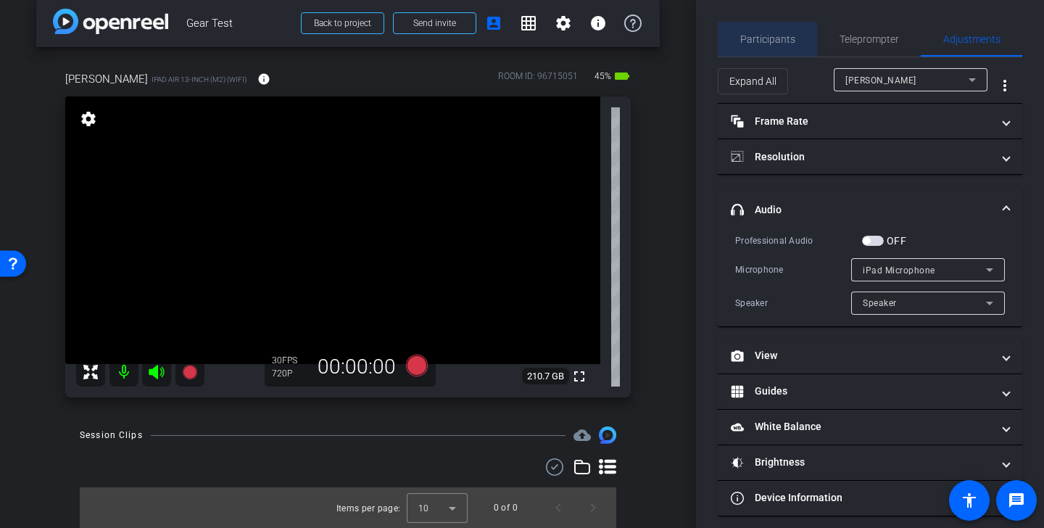
click at [765, 43] on span "Participants" at bounding box center [767, 39] width 55 height 10
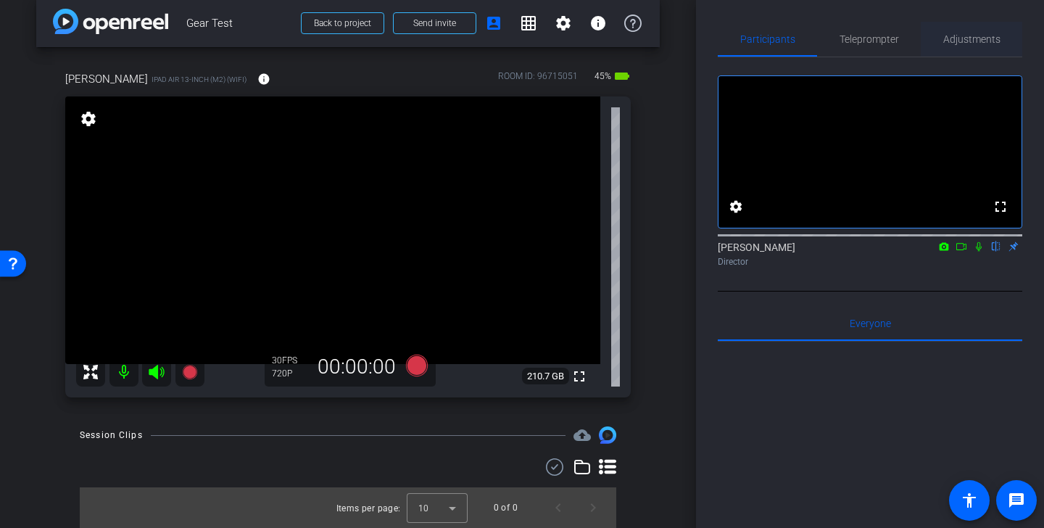
click at [979, 32] on span "Adjustments" at bounding box center [971, 39] width 57 height 35
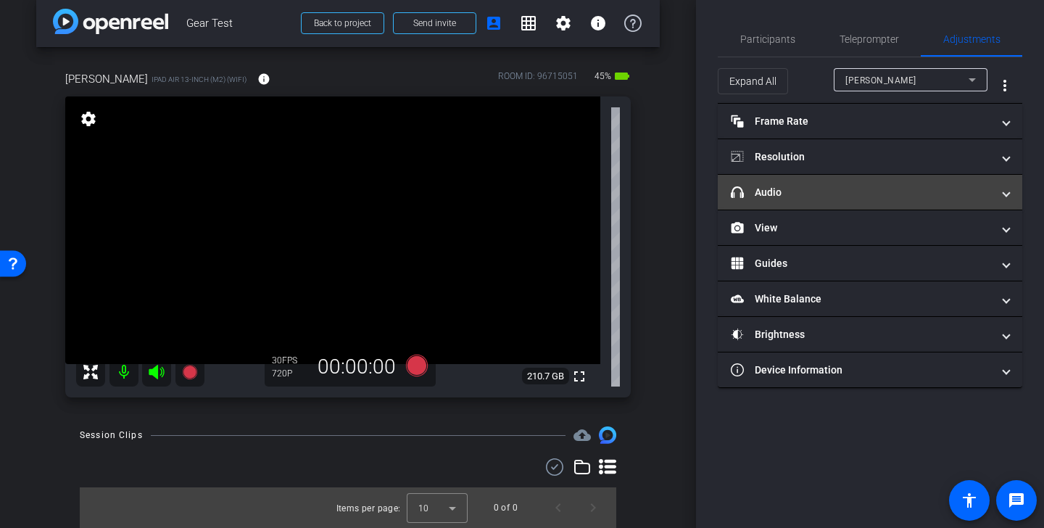
click at [838, 199] on mat-panel-title "headphone icon Audio" at bounding box center [861, 192] width 261 height 15
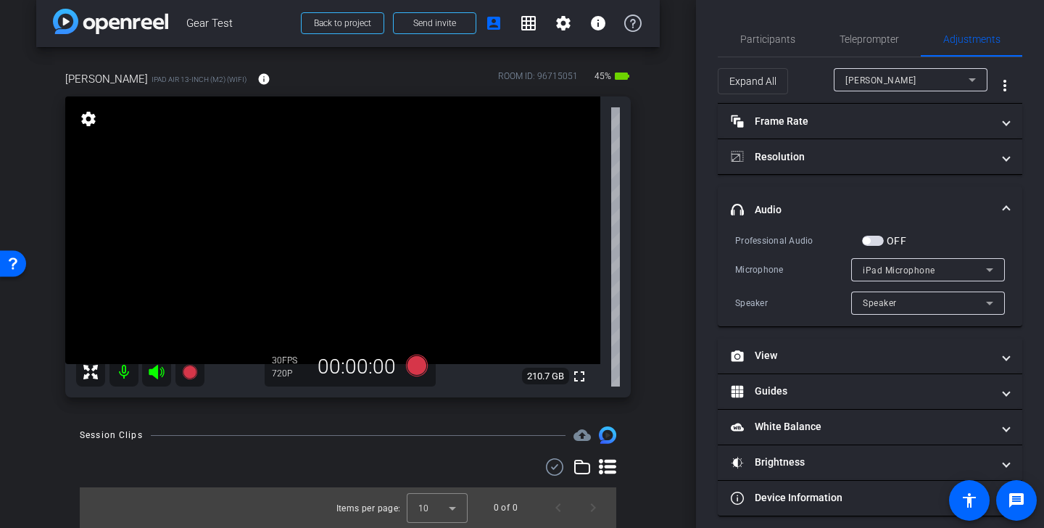
click at [944, 303] on div "Speaker" at bounding box center [924, 303] width 123 height 18
click at [962, 255] on div at bounding box center [522, 264] width 1044 height 528
click at [961, 270] on div "iPad Microphone" at bounding box center [924, 270] width 123 height 18
click at [968, 269] on div at bounding box center [522, 264] width 1044 height 528
click at [975, 209] on mat-panel-title "headphone icon Audio" at bounding box center [861, 209] width 261 height 15
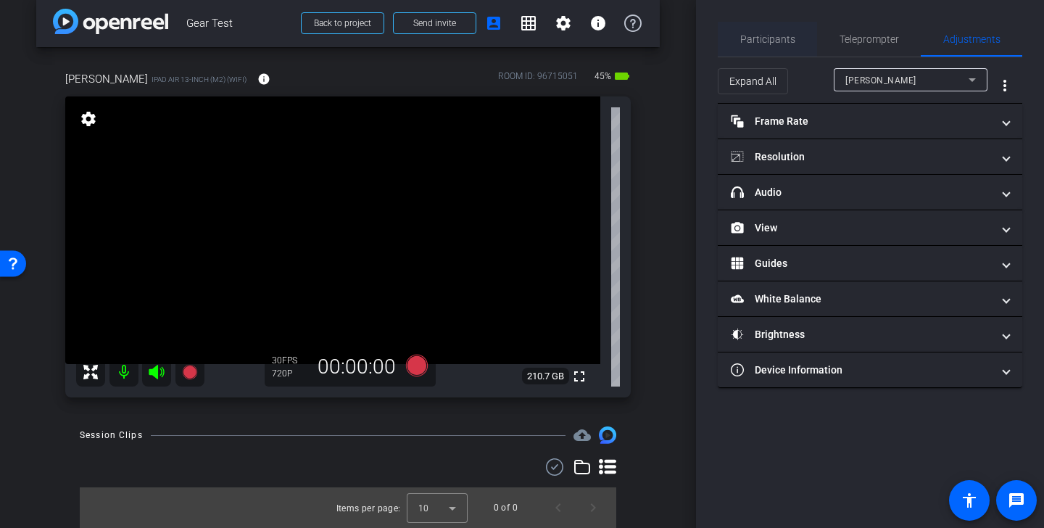
click at [782, 32] on span "Participants" at bounding box center [767, 39] width 55 height 35
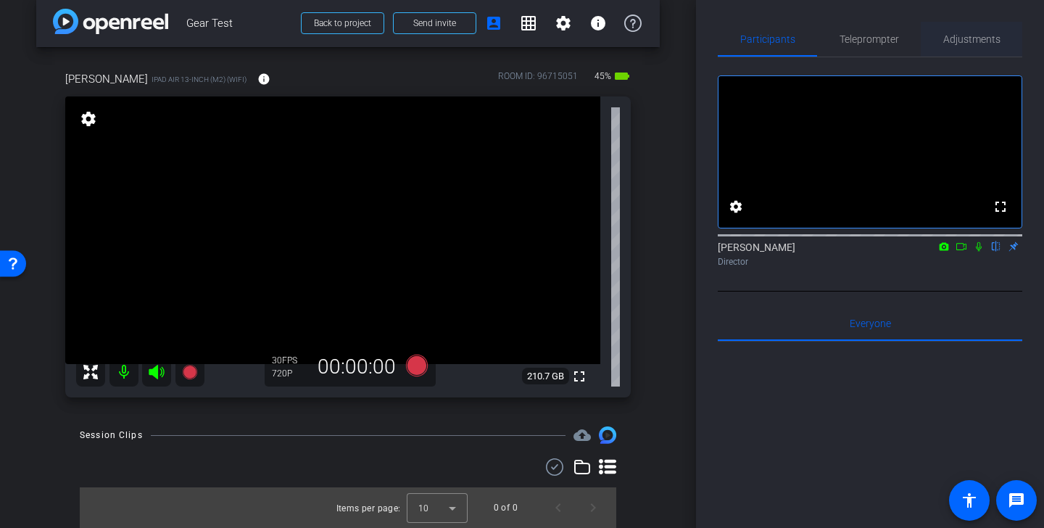
click at [976, 41] on span "Adjustments" at bounding box center [971, 39] width 57 height 10
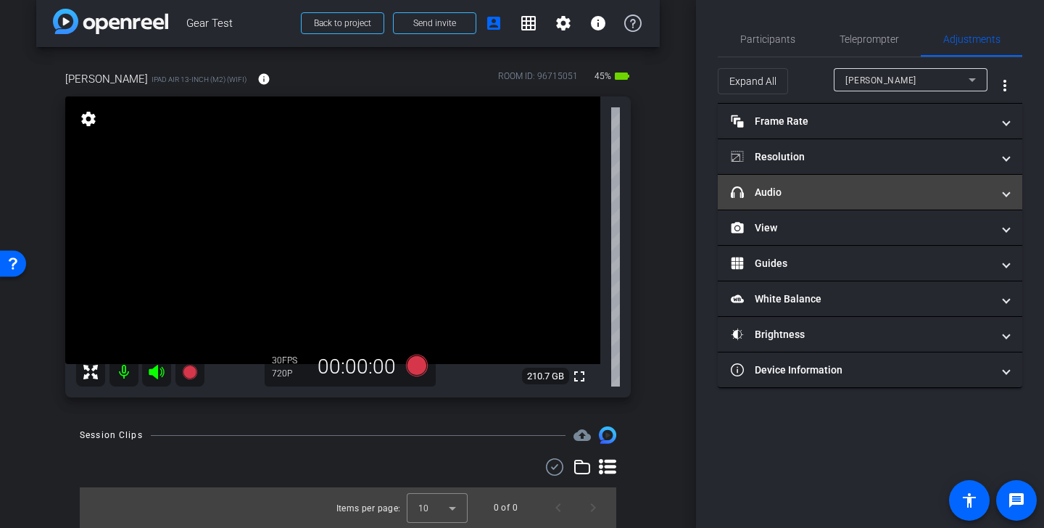
click at [892, 188] on mat-panel-title "headphone icon Audio" at bounding box center [861, 192] width 261 height 15
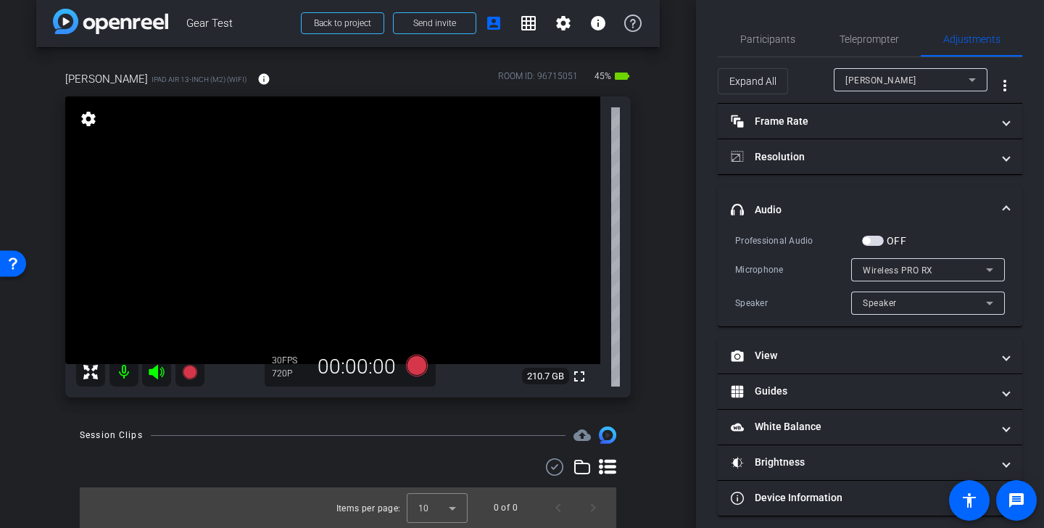
click at [969, 268] on div "Wireless PRO RX" at bounding box center [924, 270] width 123 height 18
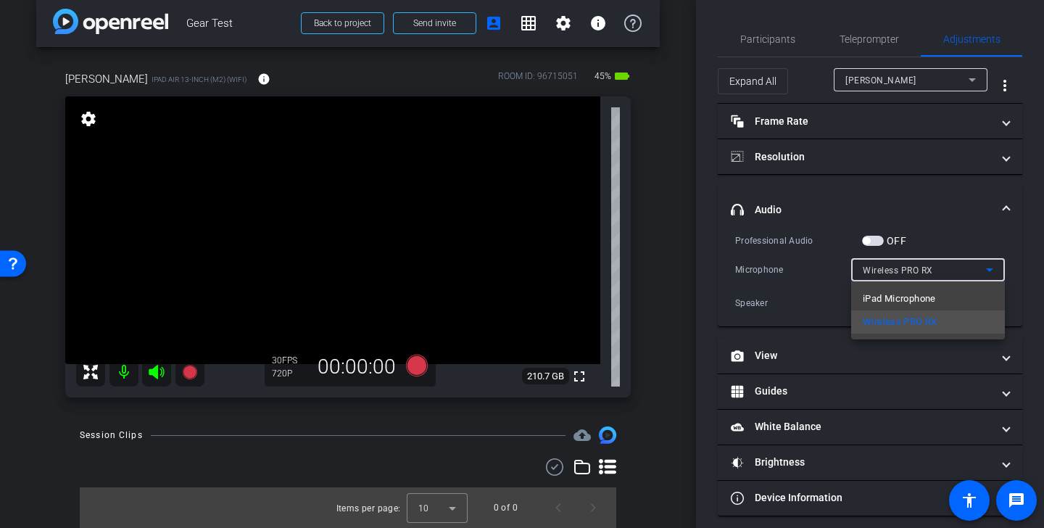
click at [1003, 237] on div at bounding box center [522, 264] width 1044 height 528
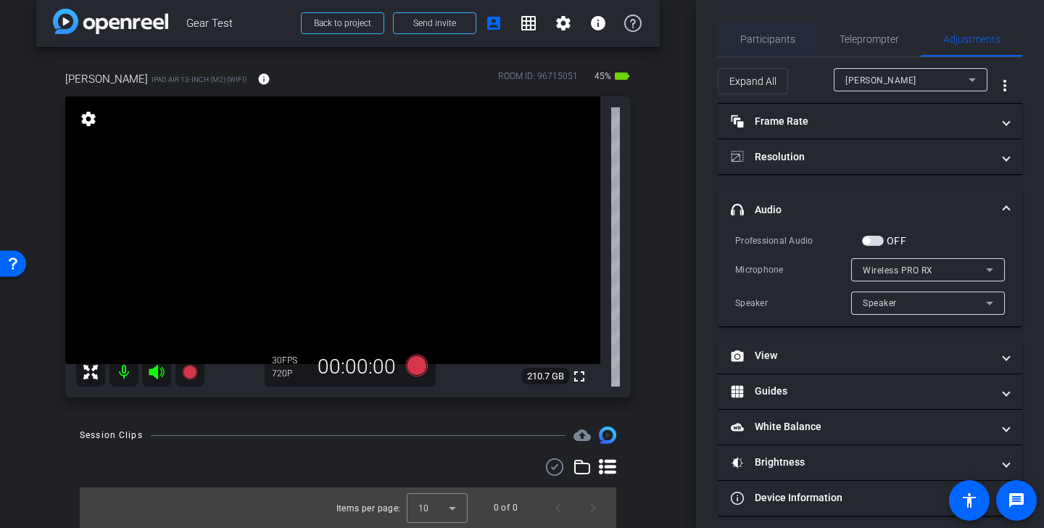
click at [771, 31] on span "Participants" at bounding box center [767, 39] width 55 height 35
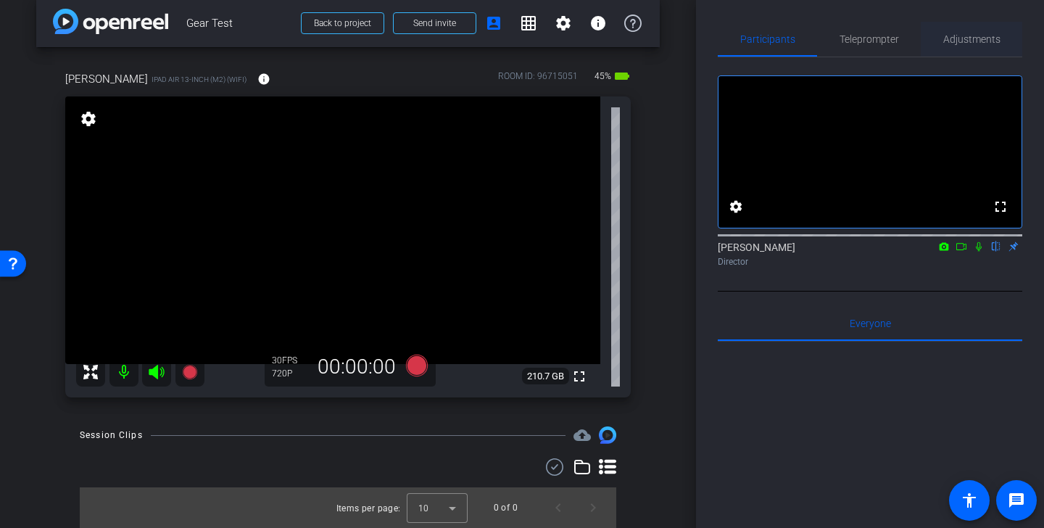
click at [989, 22] on span "Adjustments" at bounding box center [971, 39] width 57 height 35
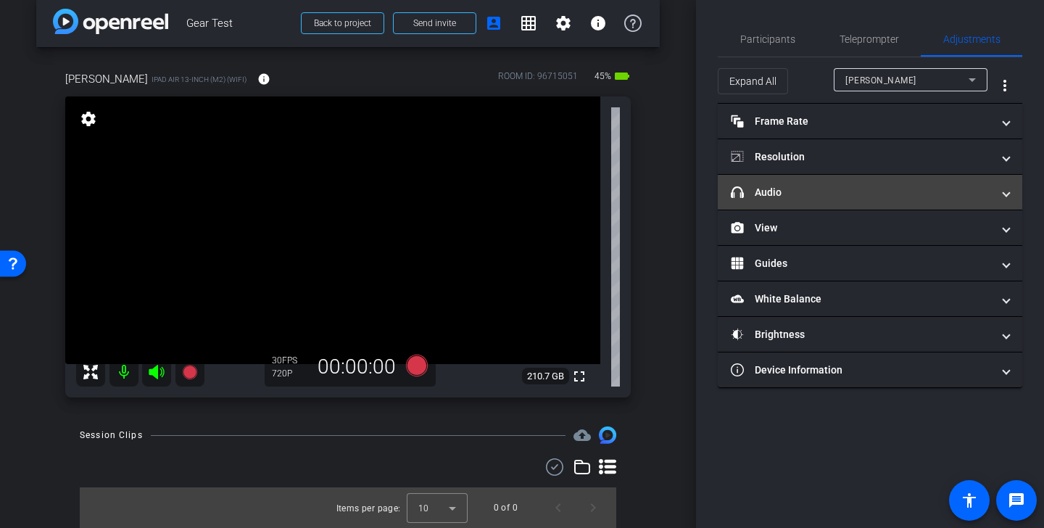
click at [840, 189] on mat-panel-title "headphone icon Audio" at bounding box center [861, 192] width 261 height 15
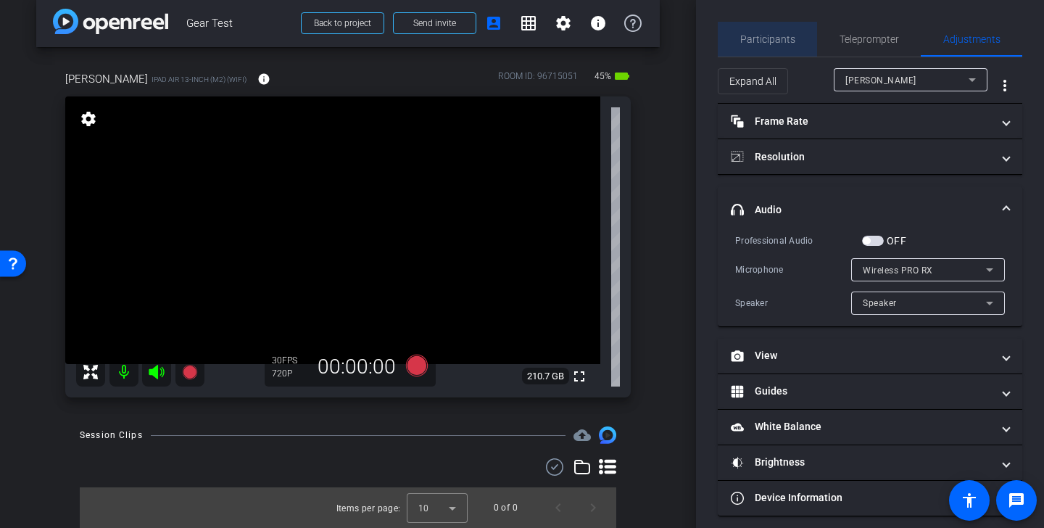
click at [795, 36] on div "Participants" at bounding box center [767, 39] width 99 height 35
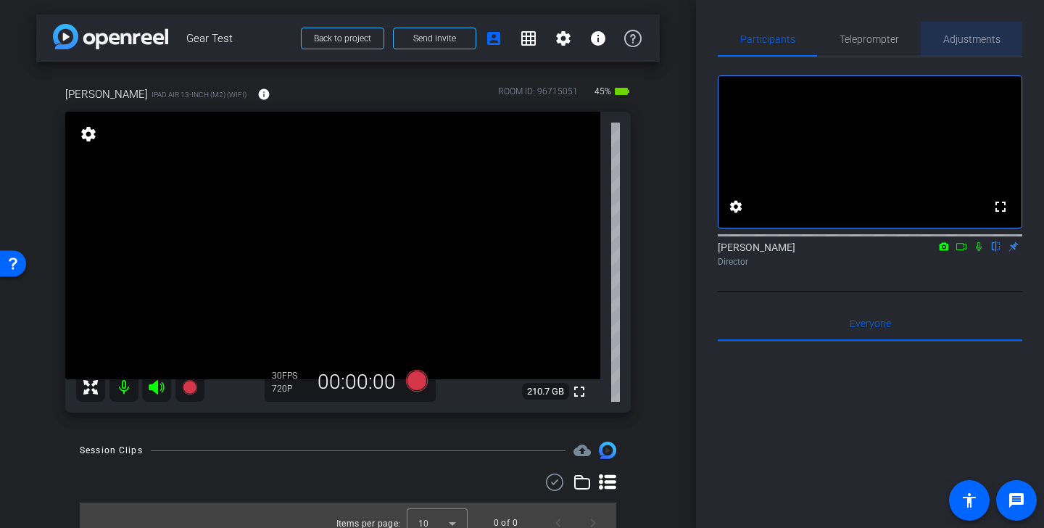
click at [977, 30] on span "Adjustments" at bounding box center [971, 39] width 57 height 35
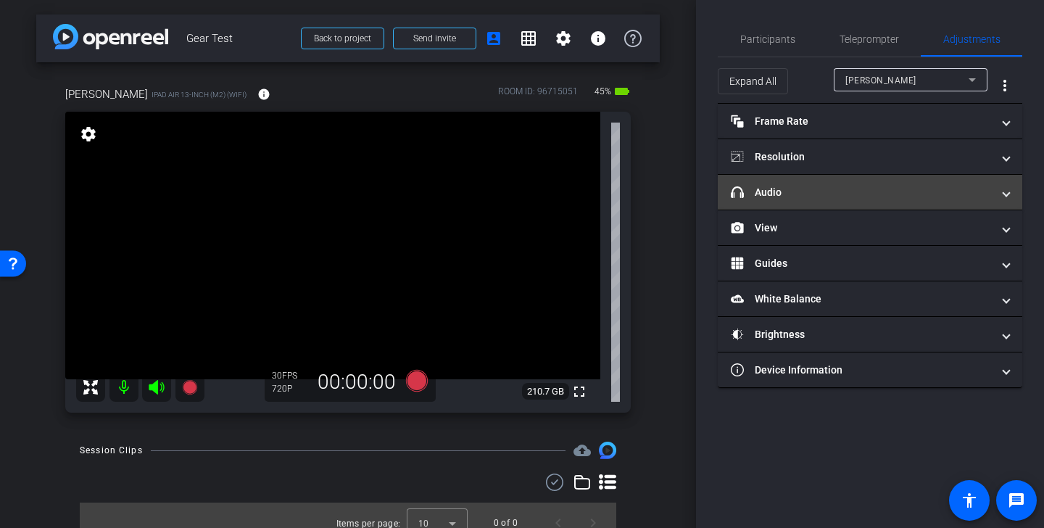
click at [875, 194] on mat-panel-title "headphone icon Audio" at bounding box center [861, 192] width 261 height 15
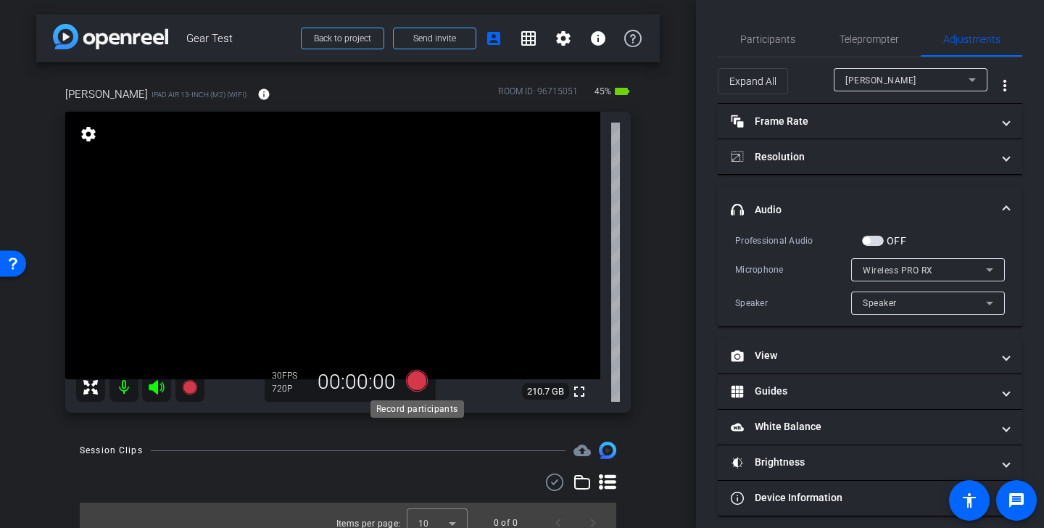
click at [415, 378] on icon at bounding box center [417, 381] width 22 height 22
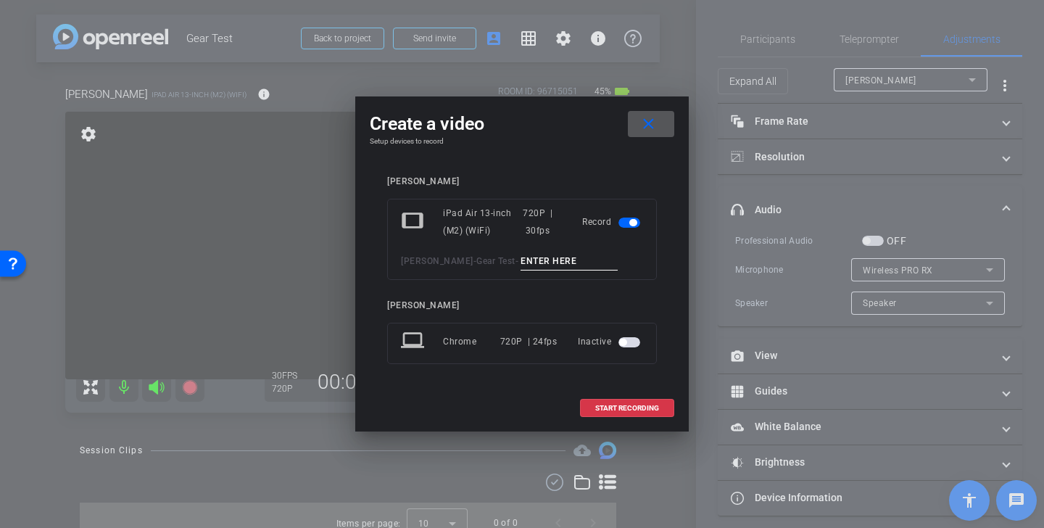
click at [555, 266] on input at bounding box center [569, 261] width 97 height 18
type input "mic test"
click at [650, 402] on span at bounding box center [627, 408] width 93 height 35
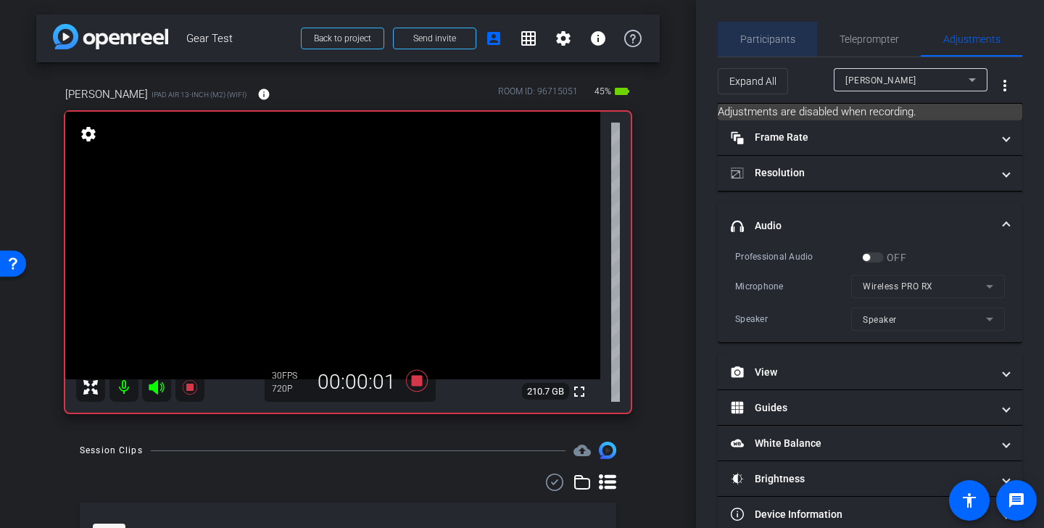
click at [772, 35] on span "Participants" at bounding box center [767, 39] width 55 height 10
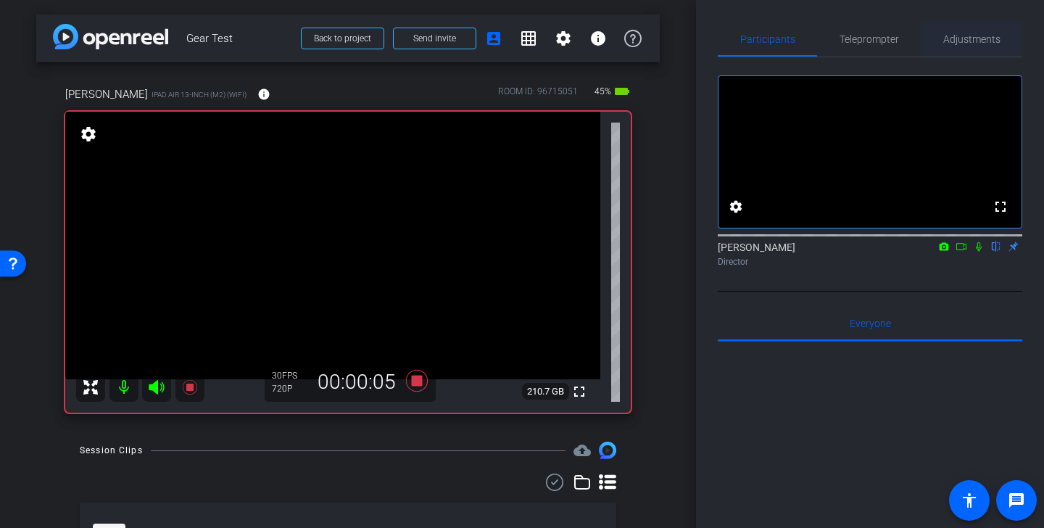
click at [992, 30] on span "Adjustments" at bounding box center [971, 39] width 57 height 35
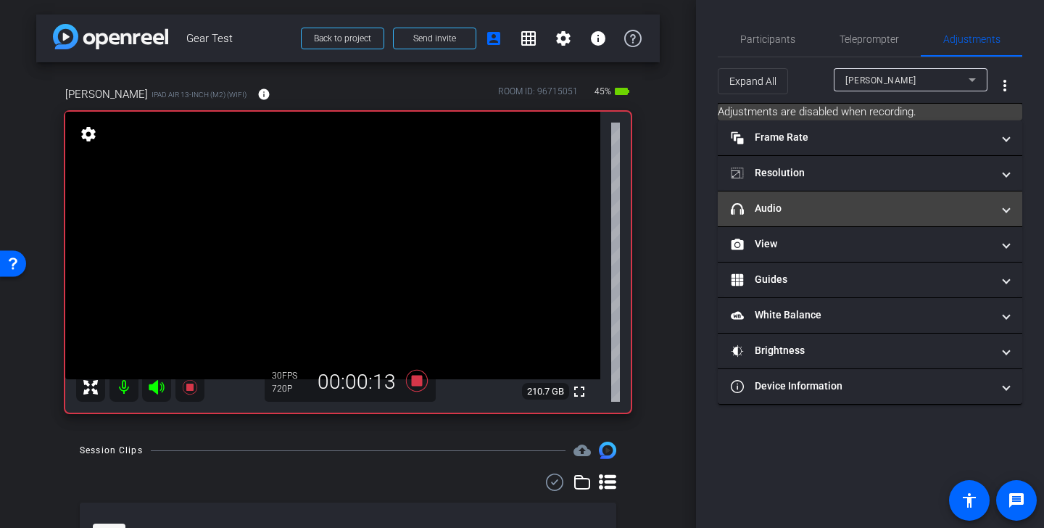
click at [845, 211] on mat-panel-title "headphone icon Audio" at bounding box center [861, 208] width 261 height 15
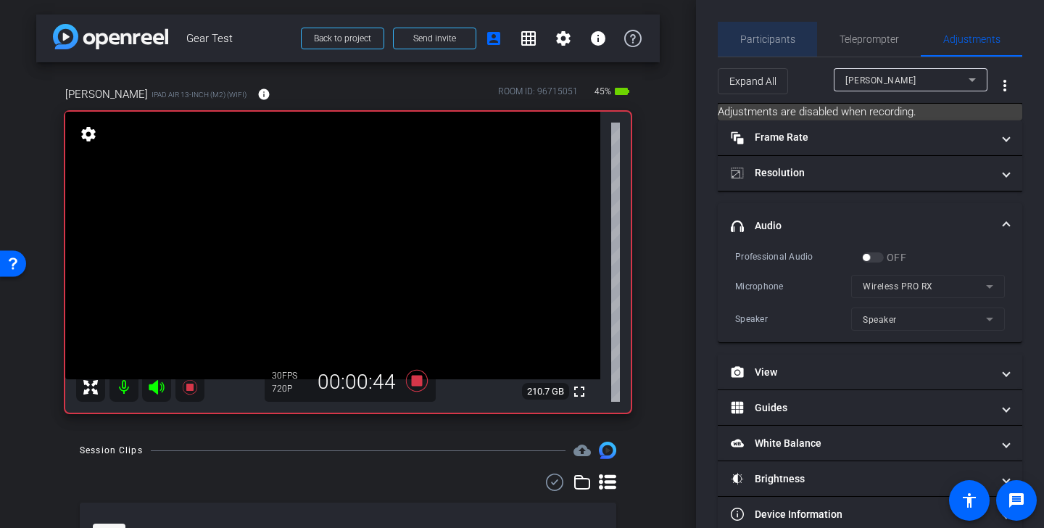
click at [780, 45] on span "Participants" at bounding box center [767, 39] width 55 height 35
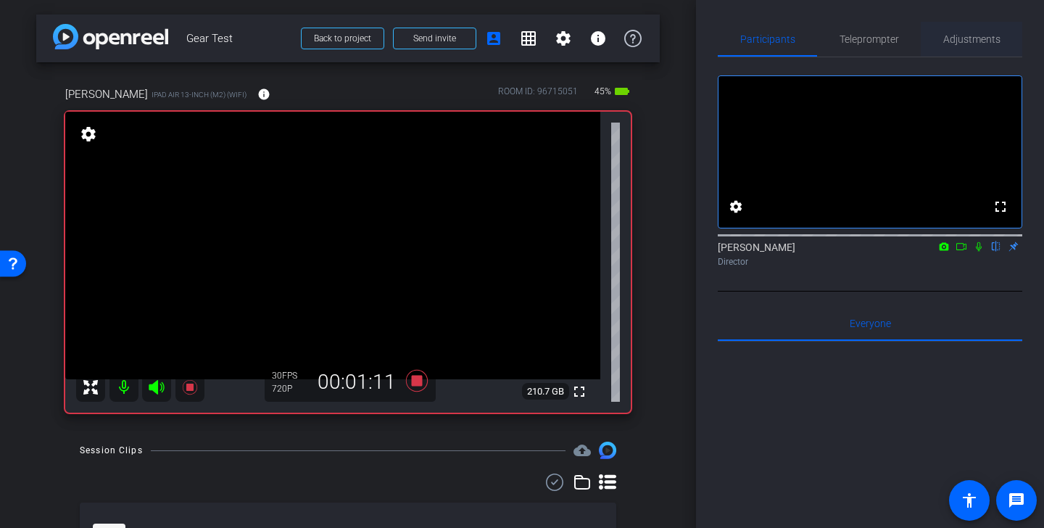
click at [962, 41] on span "Adjustments" at bounding box center [971, 39] width 57 height 10
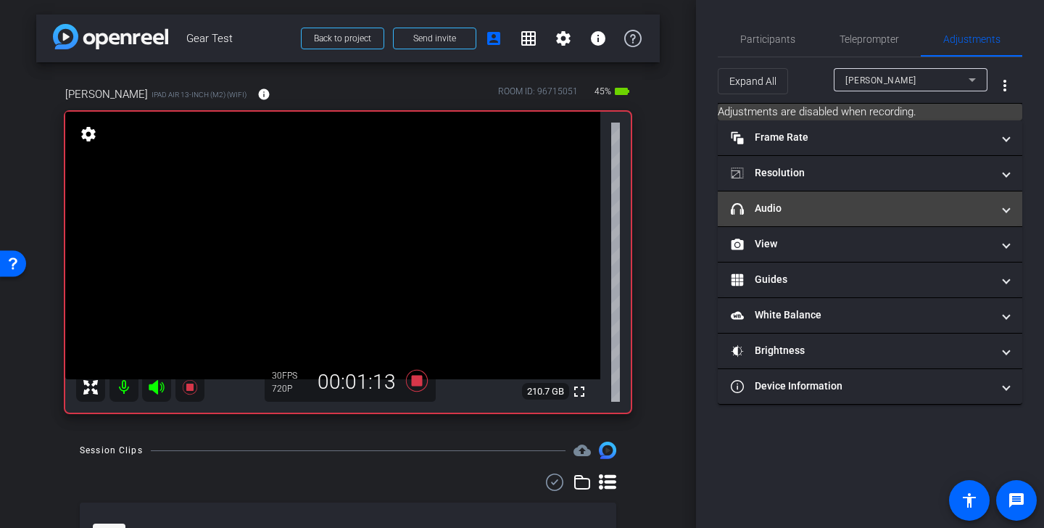
click at [853, 206] on mat-panel-title "headphone icon Audio" at bounding box center [861, 208] width 261 height 15
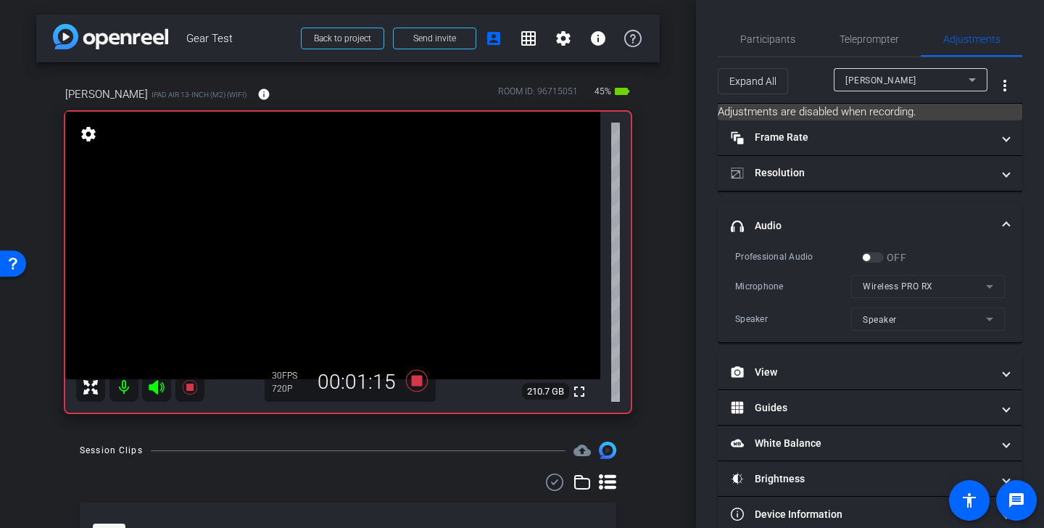
click at [893, 219] on mat-panel-title "headphone icon Audio" at bounding box center [861, 225] width 261 height 15
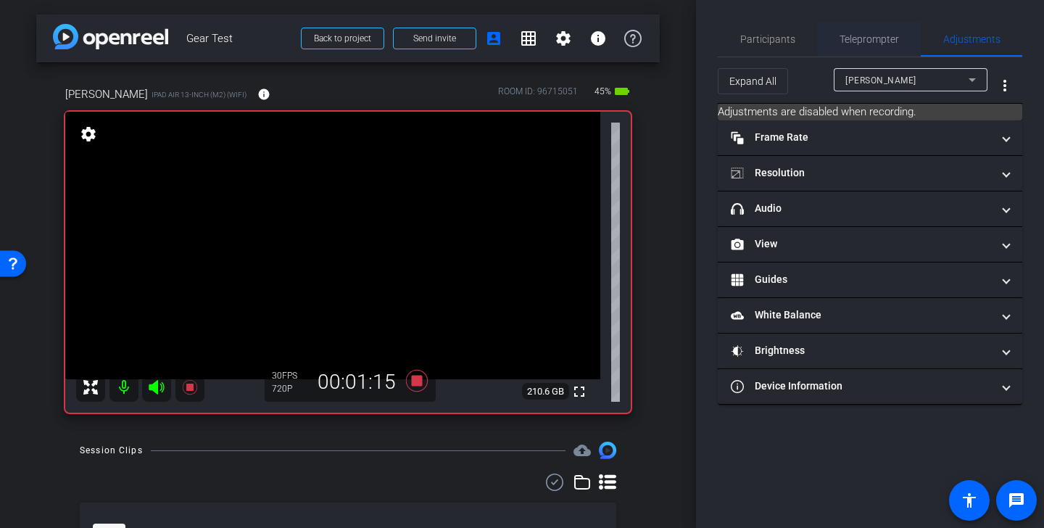
click at [873, 36] on span "Teleprompter" at bounding box center [868, 39] width 59 height 10
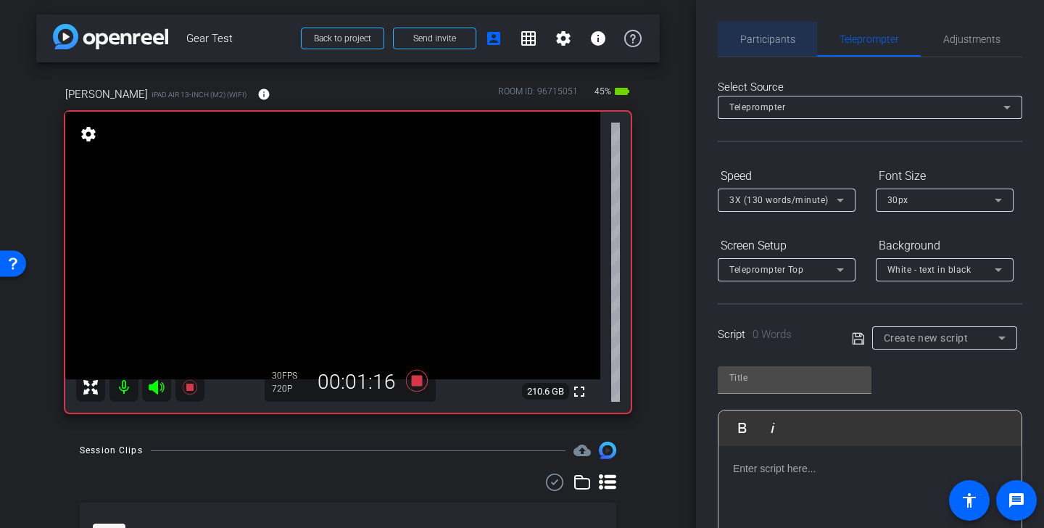
click at [782, 30] on span "Participants" at bounding box center [767, 39] width 55 height 35
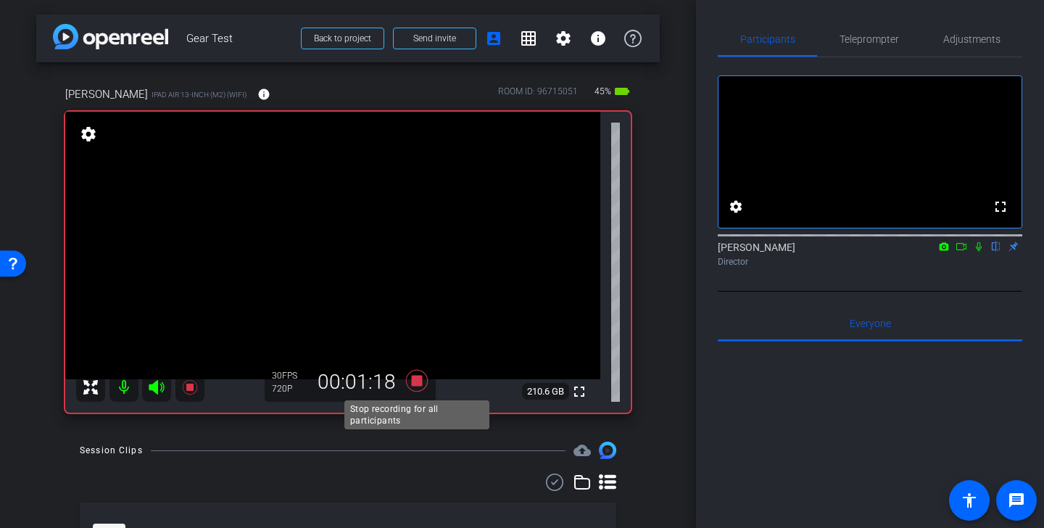
click at [416, 381] on icon at bounding box center [417, 381] width 22 height 22
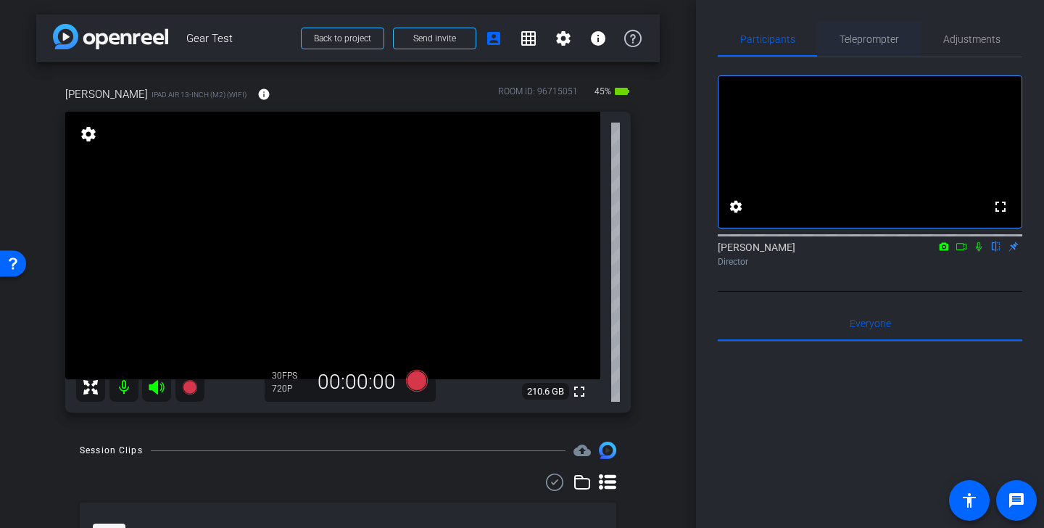
click at [866, 43] on span "Teleprompter" at bounding box center [868, 39] width 59 height 10
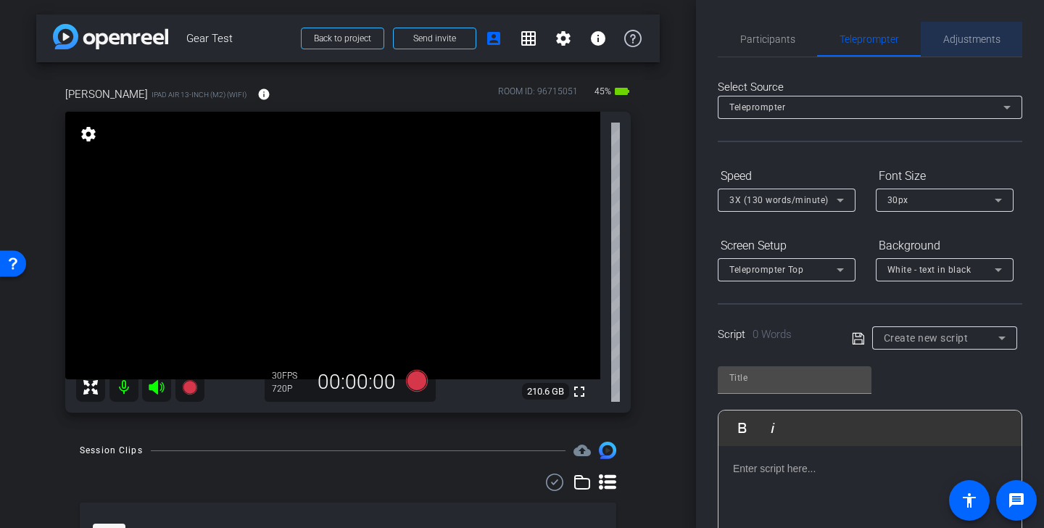
click at [979, 42] on span "Adjustments" at bounding box center [971, 39] width 57 height 10
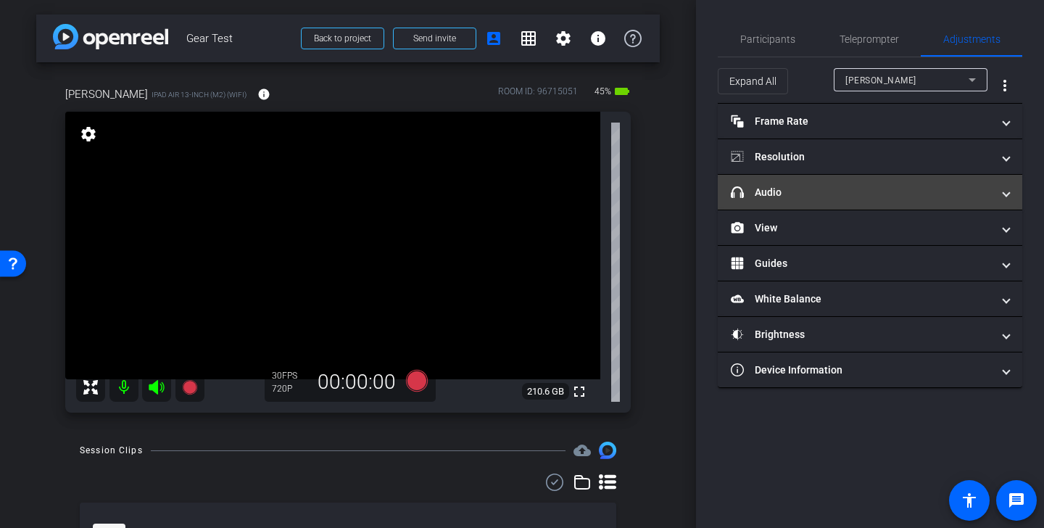
click at [919, 198] on mat-panel-title "headphone icon Audio" at bounding box center [861, 192] width 261 height 15
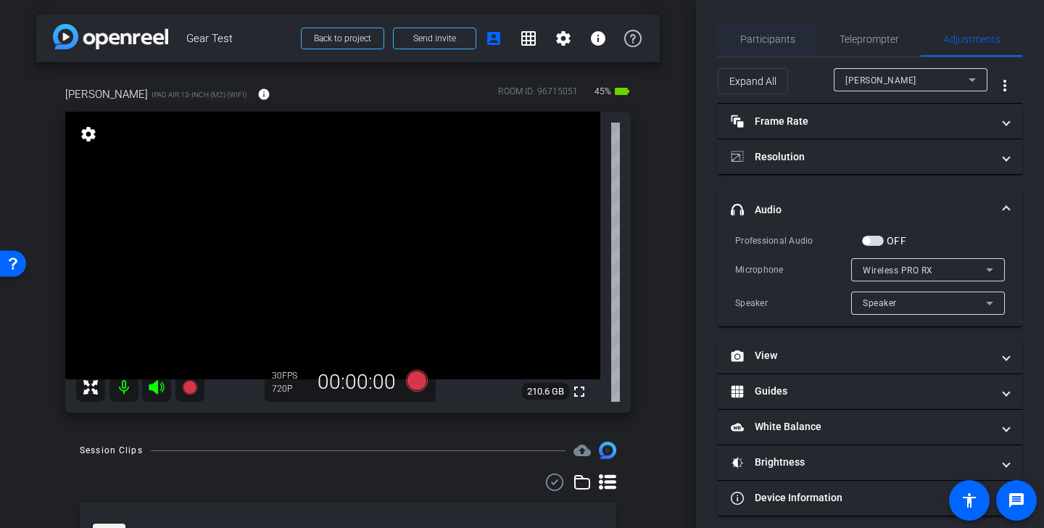
click at [760, 30] on span "Participants" at bounding box center [767, 39] width 55 height 35
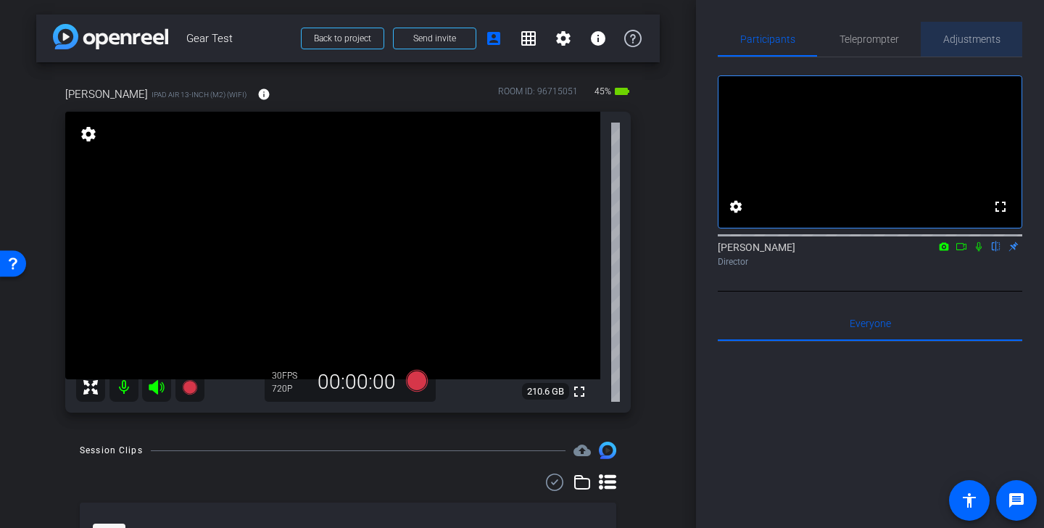
click at [969, 38] on span "Adjustments" at bounding box center [971, 39] width 57 height 10
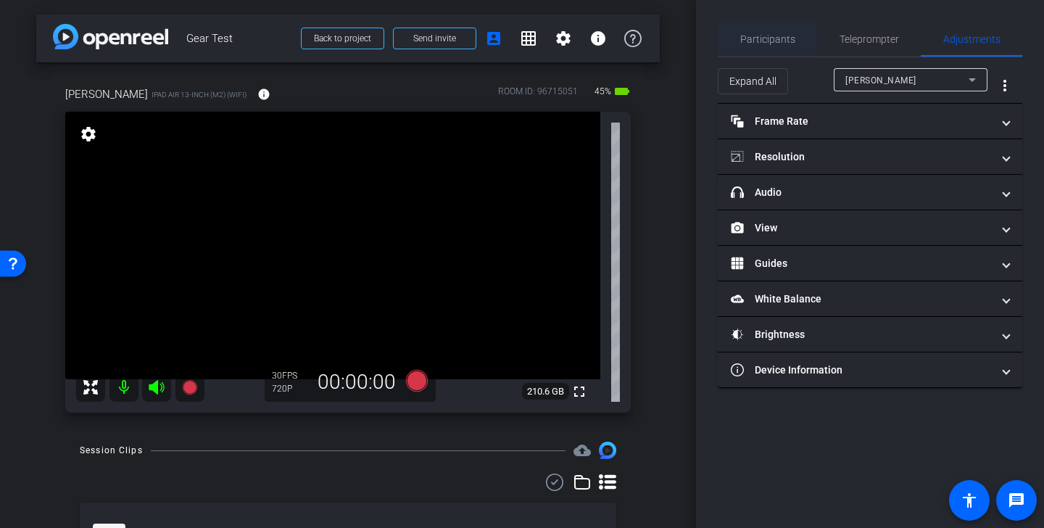
click at [790, 42] on span "Participants" at bounding box center [767, 39] width 55 height 10
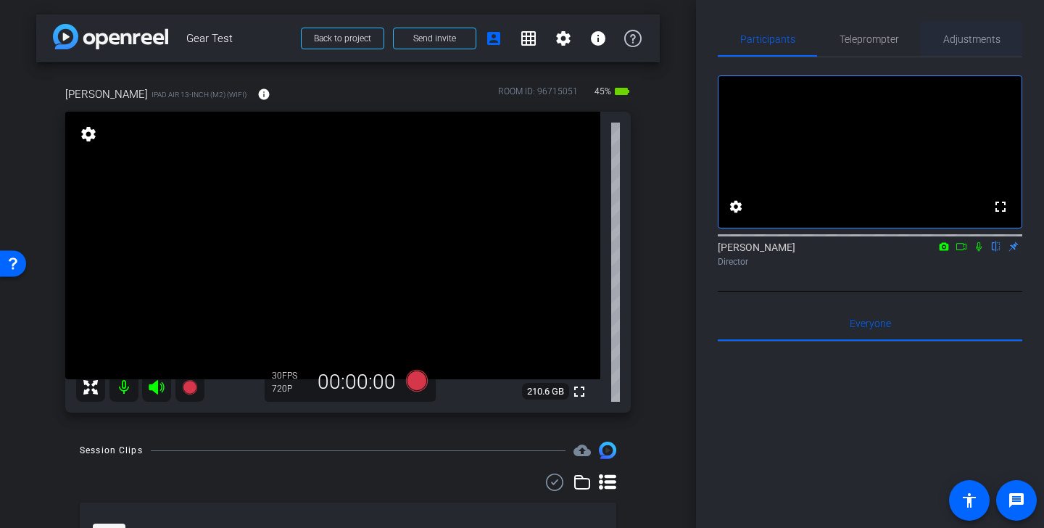
click at [965, 38] on span "Adjustments" at bounding box center [971, 39] width 57 height 10
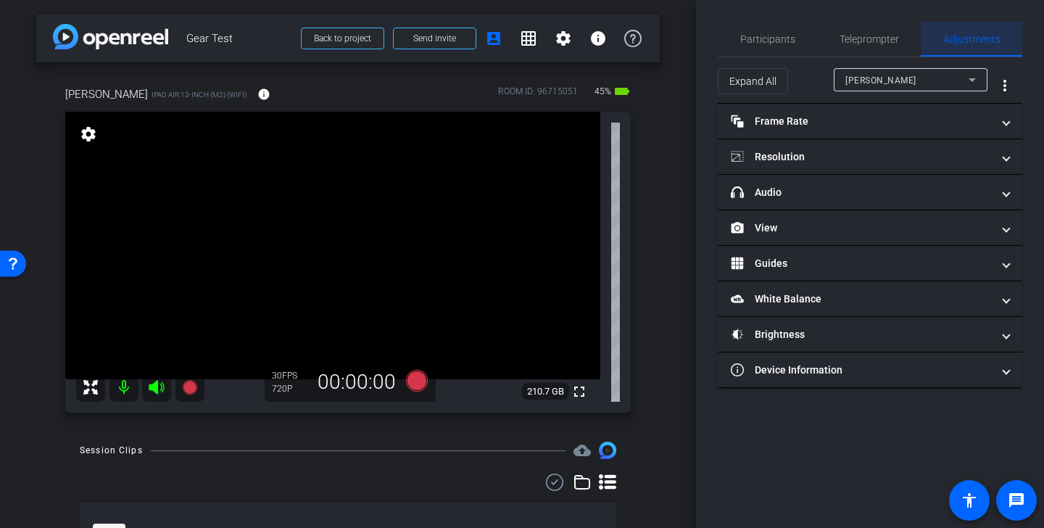
click at [1020, 28] on div "Adjustments" at bounding box center [971, 39] width 101 height 35
click at [875, 41] on span "Teleprompter" at bounding box center [868, 39] width 59 height 10
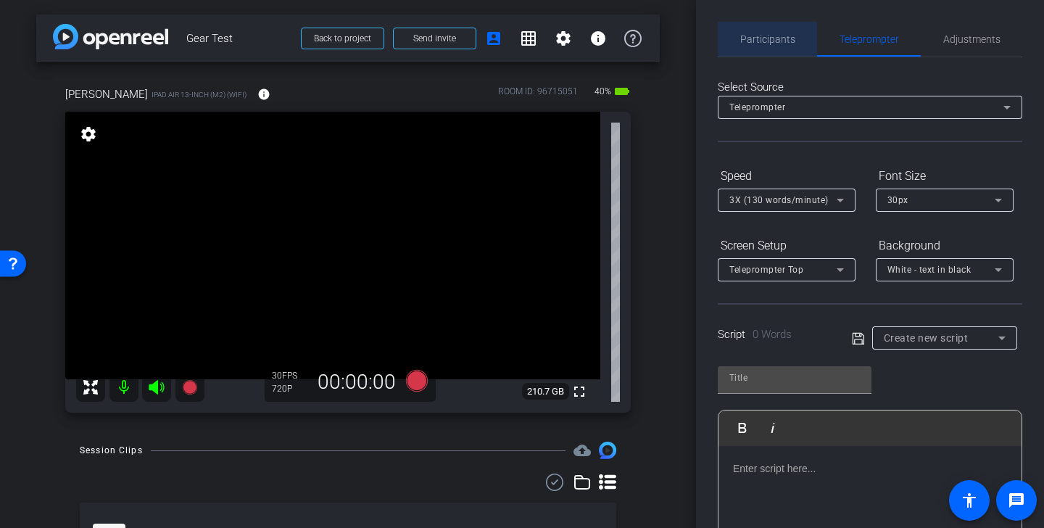
click at [769, 36] on span "Participants" at bounding box center [767, 39] width 55 height 10
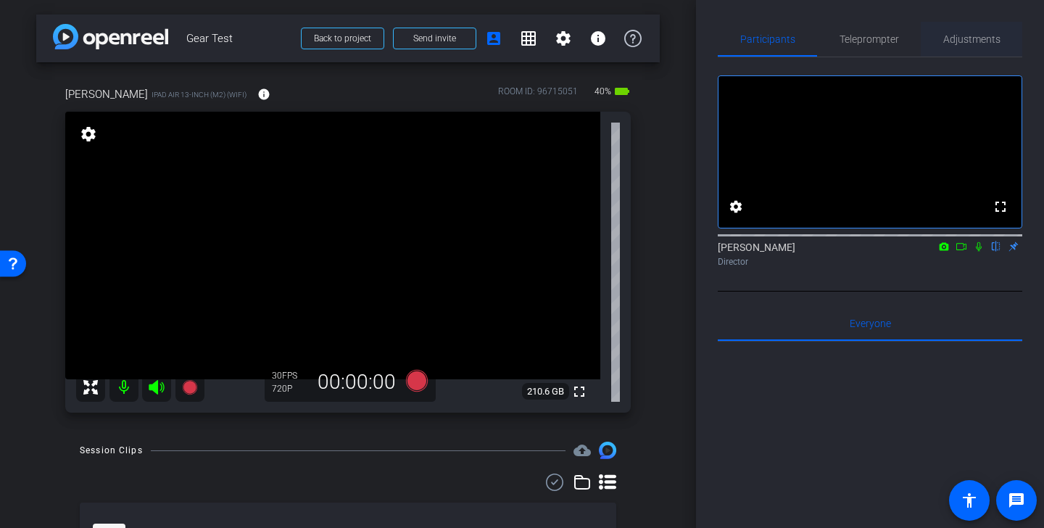
click at [971, 37] on span "Adjustments" at bounding box center [971, 39] width 57 height 10
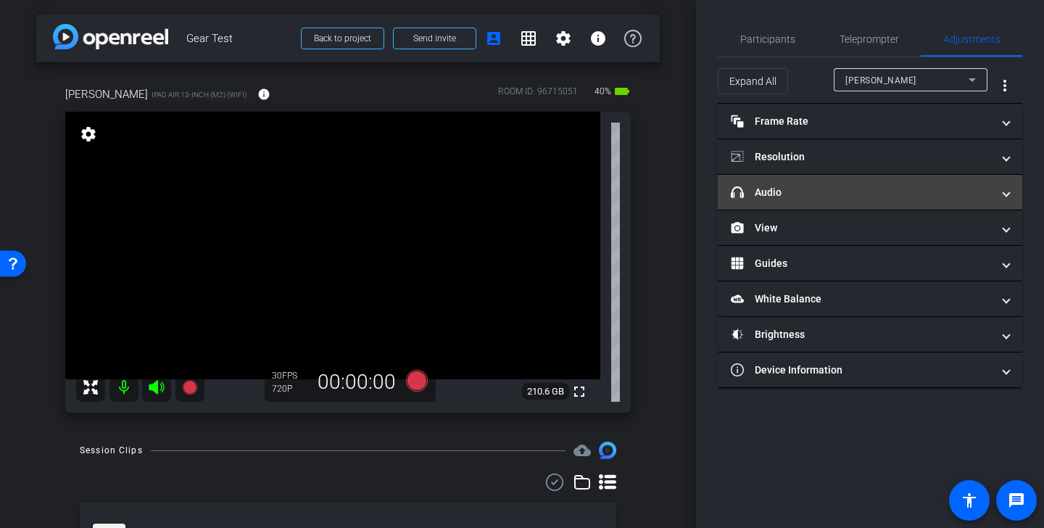
click at [853, 191] on mat-panel-title "headphone icon Audio" at bounding box center [861, 192] width 261 height 15
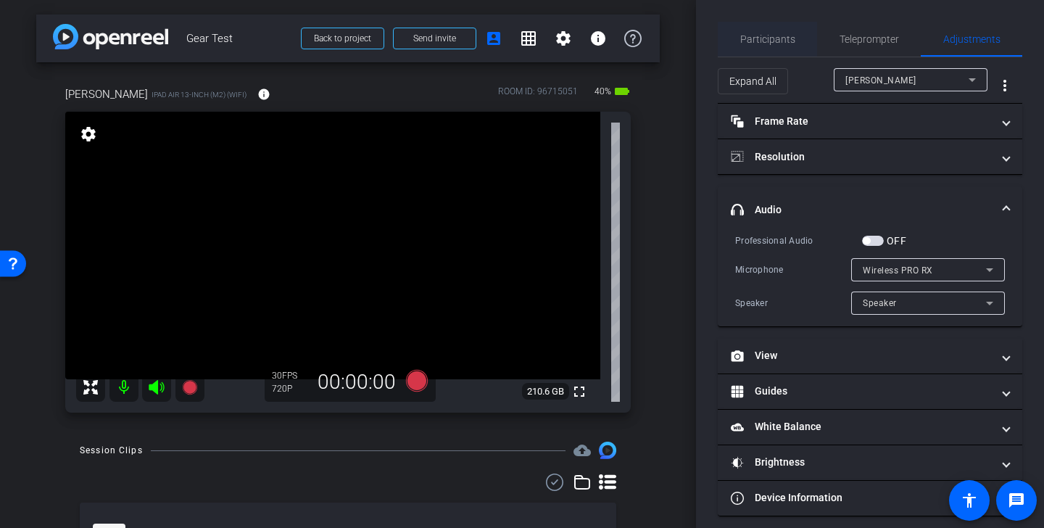
click at [781, 43] on span "Participants" at bounding box center [767, 39] width 55 height 10
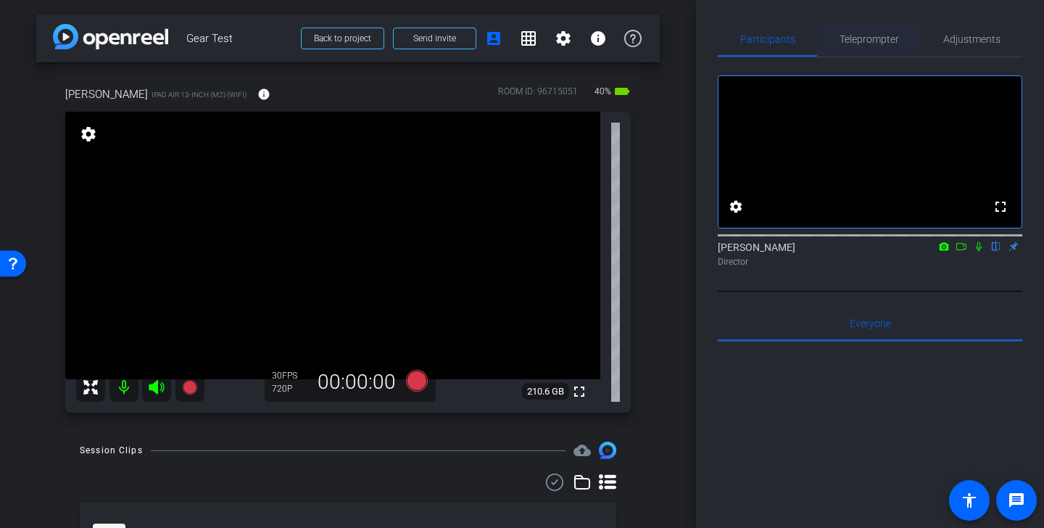
click at [884, 35] on span "Teleprompter" at bounding box center [868, 39] width 59 height 10
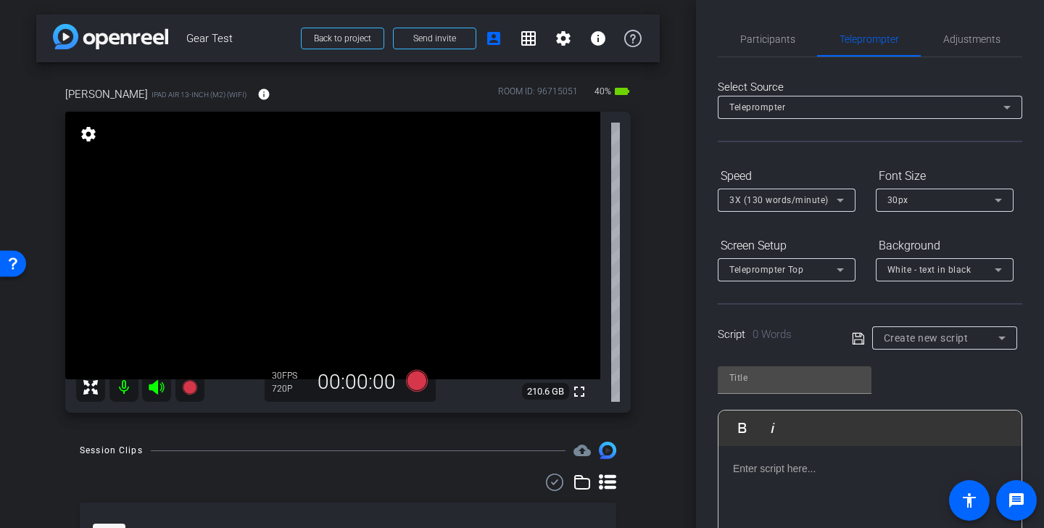
click at [953, 333] on span "Create new script" at bounding box center [926, 338] width 85 height 12
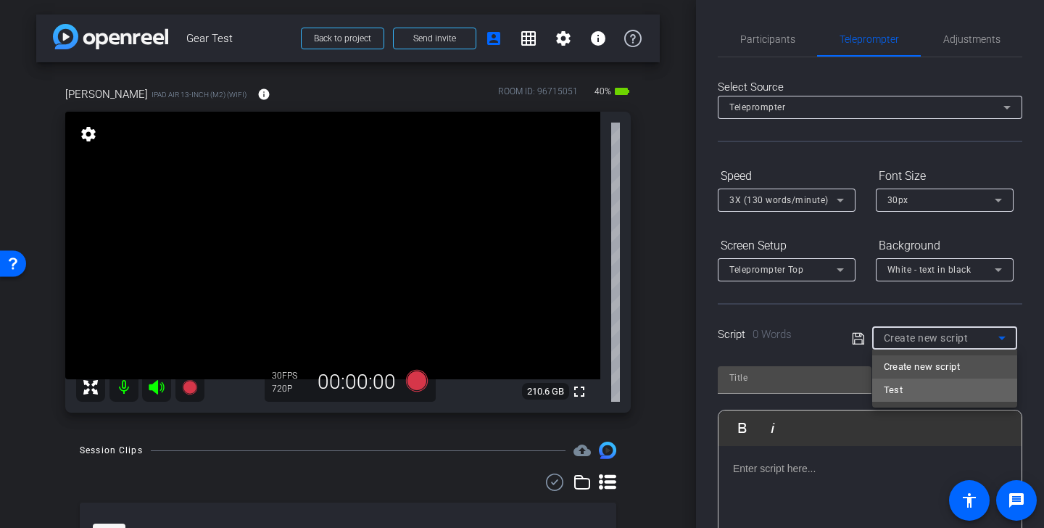
click at [967, 393] on mat-option "Test" at bounding box center [944, 389] width 145 height 23
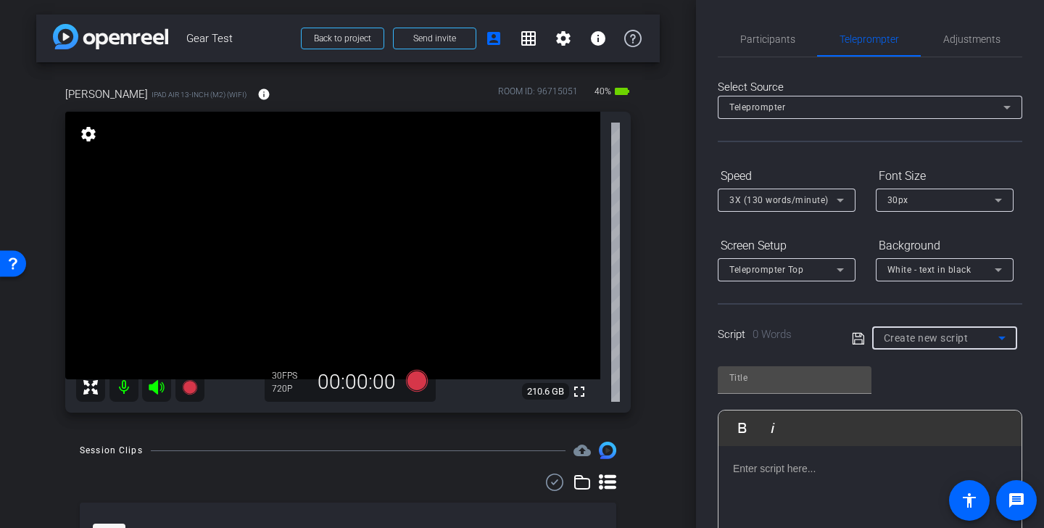
type input "Test"
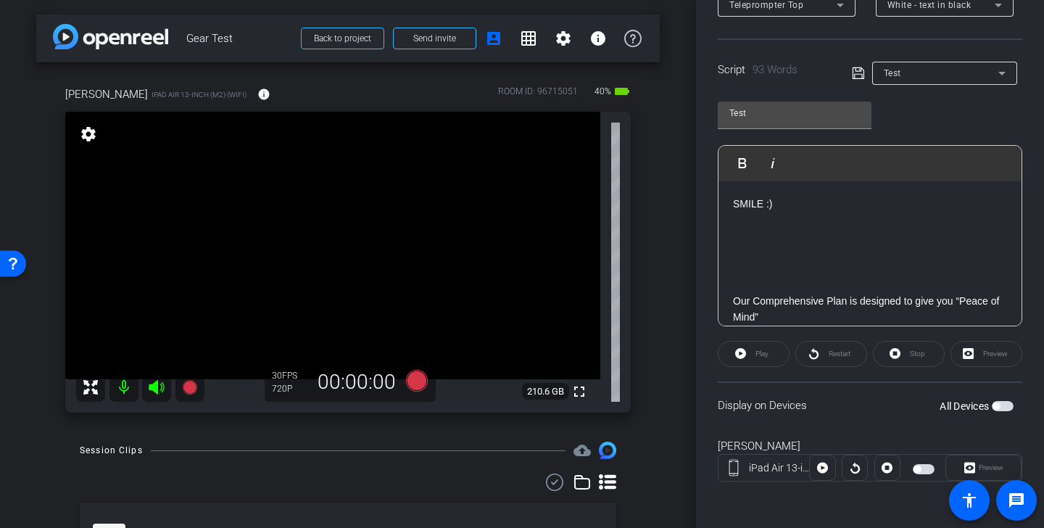
click at [921, 471] on span "button" at bounding box center [924, 469] width 22 height 10
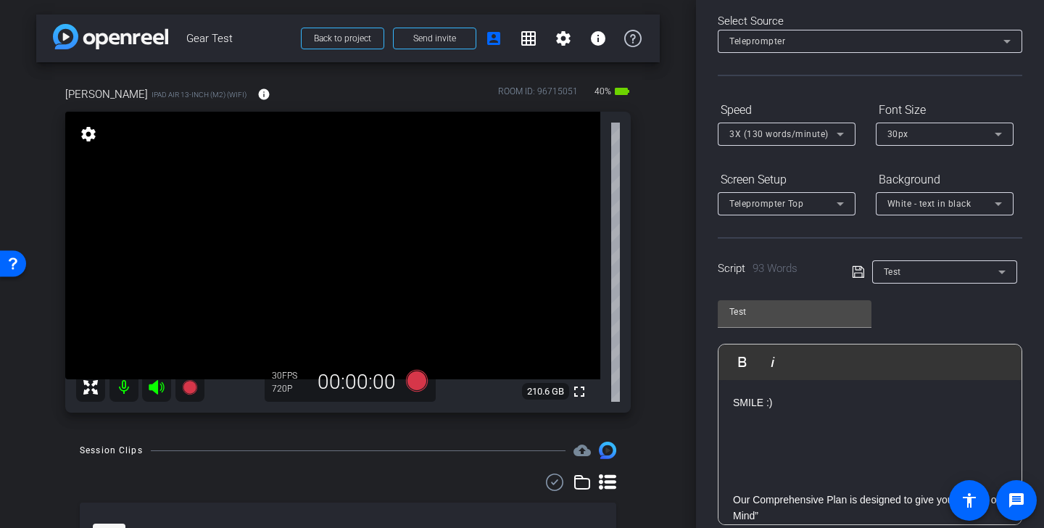
scroll to position [68, 0]
click at [805, 120] on div "3X (130 words/minute)" at bounding box center [786, 131] width 115 height 23
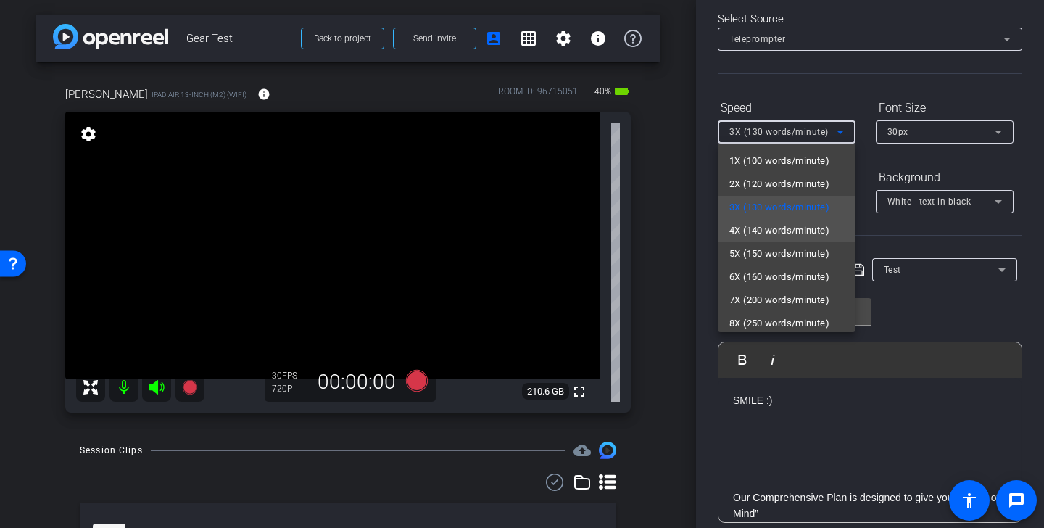
click at [807, 231] on span "4X (140 words/minute)" at bounding box center [779, 230] width 100 height 17
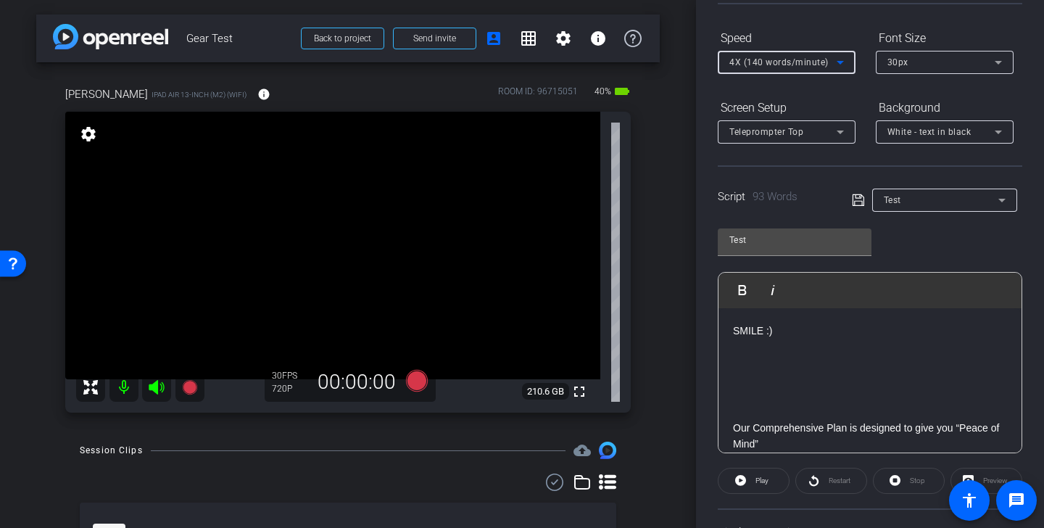
scroll to position [146, 0]
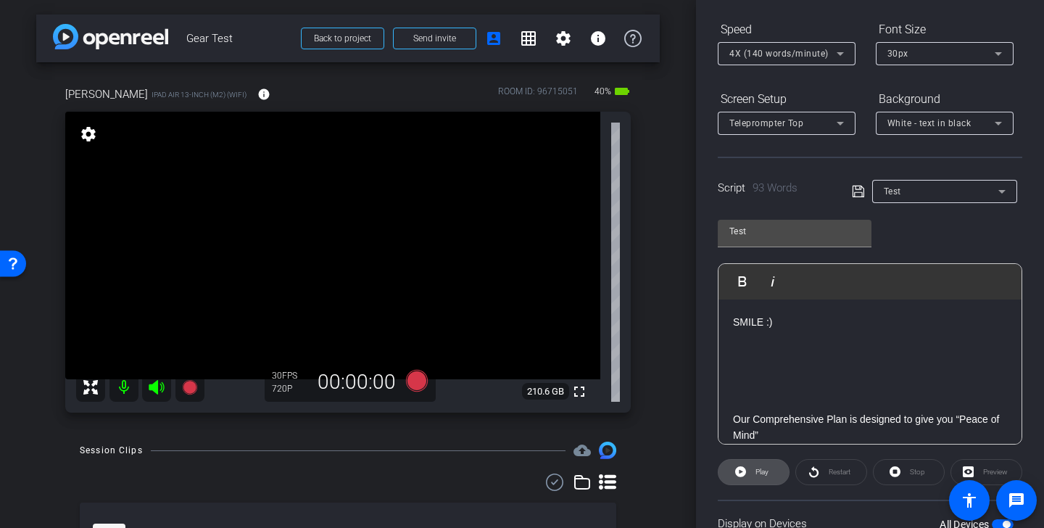
click at [755, 465] on span "Play" at bounding box center [760, 472] width 17 height 20
click at [813, 46] on div "4X (140 words/minute)" at bounding box center [782, 53] width 107 height 18
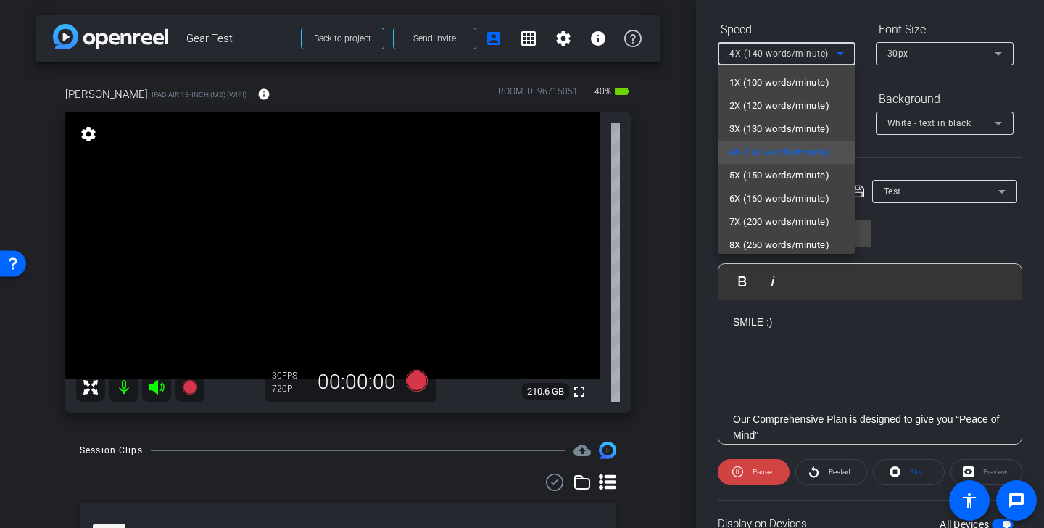
click at [934, 225] on div at bounding box center [522, 264] width 1044 height 528
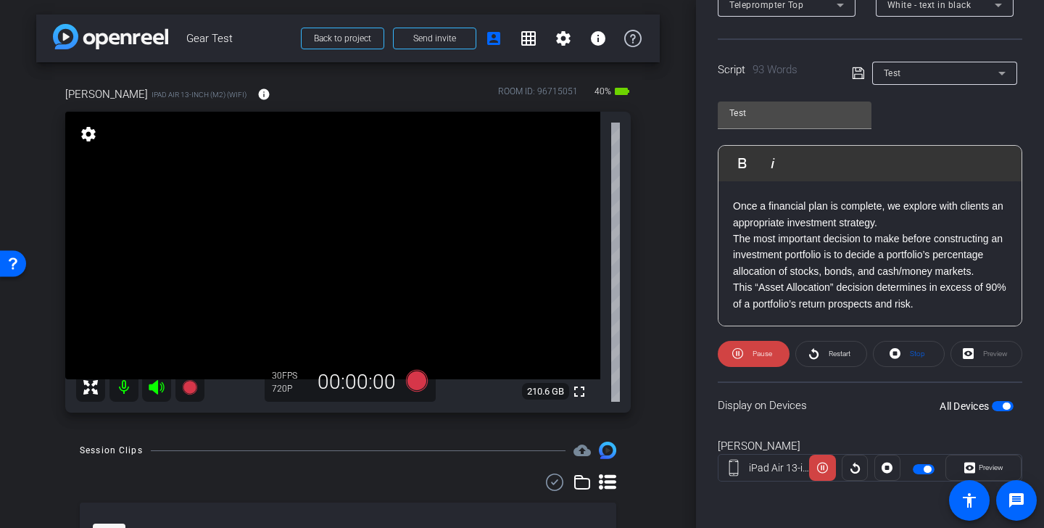
scroll to position [0, 0]
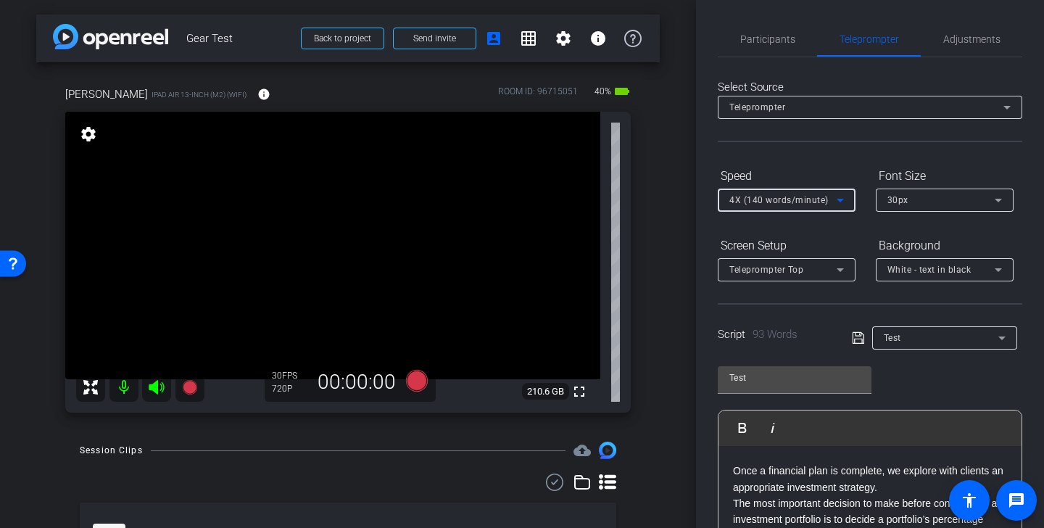
click at [781, 191] on div "4X (140 words/minute)" at bounding box center [782, 200] width 107 height 18
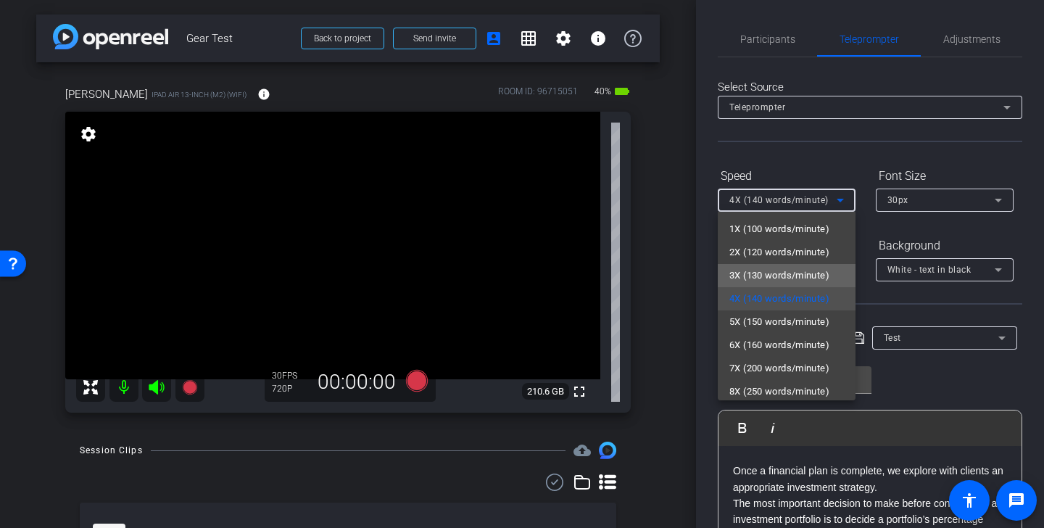
click at [769, 283] on span "3X (130 words/minute)" at bounding box center [779, 275] width 100 height 17
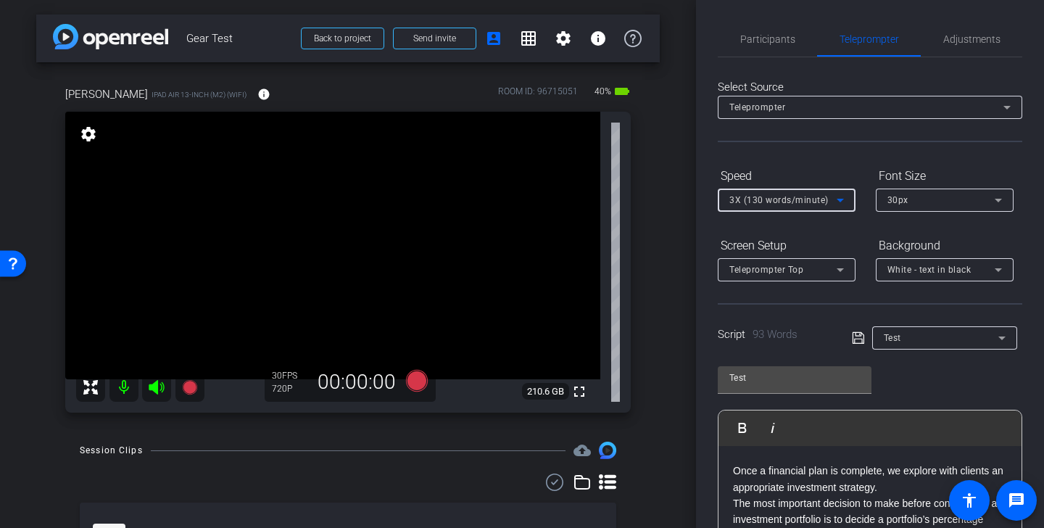
click at [787, 202] on span "3X (130 words/minute)" at bounding box center [778, 200] width 99 height 10
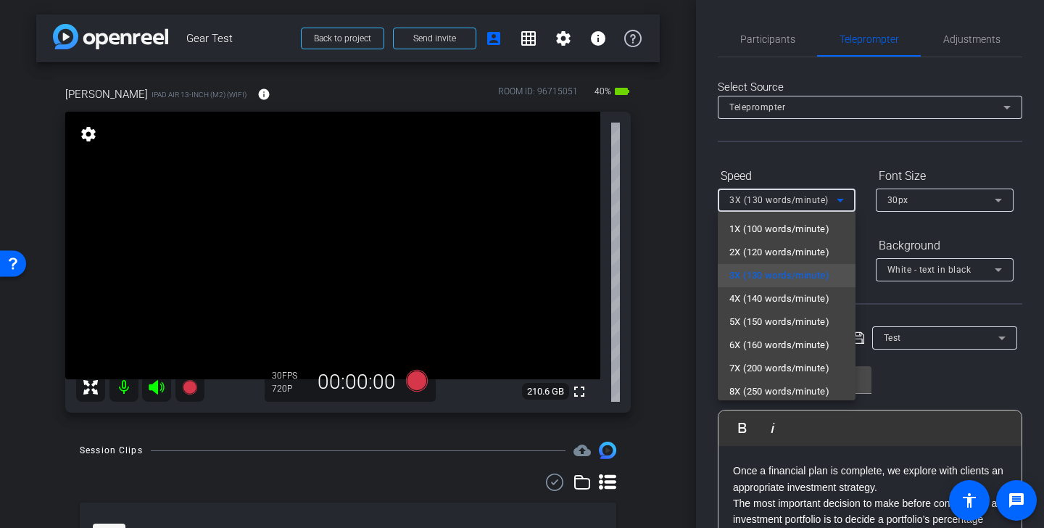
click at [917, 374] on div at bounding box center [522, 264] width 1044 height 528
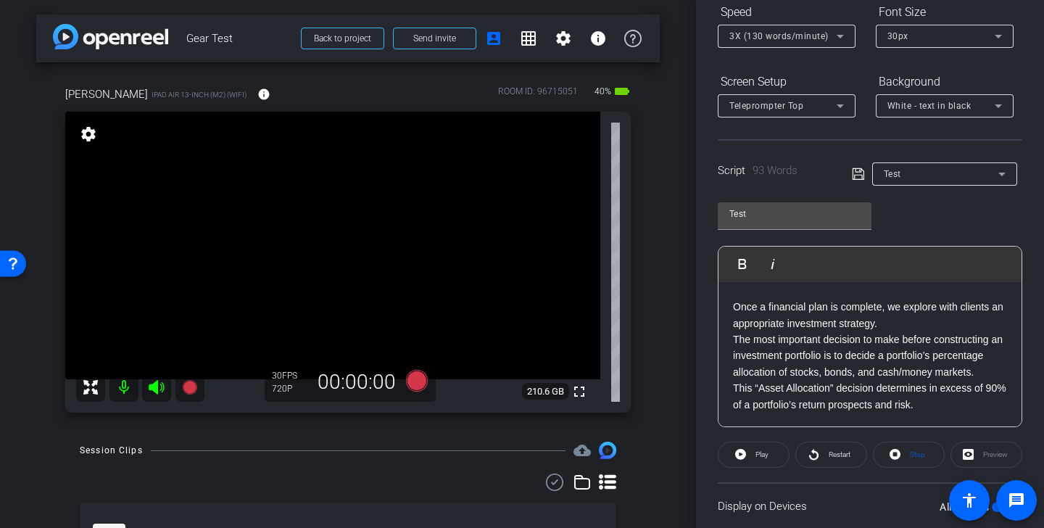
scroll to position [180, 0]
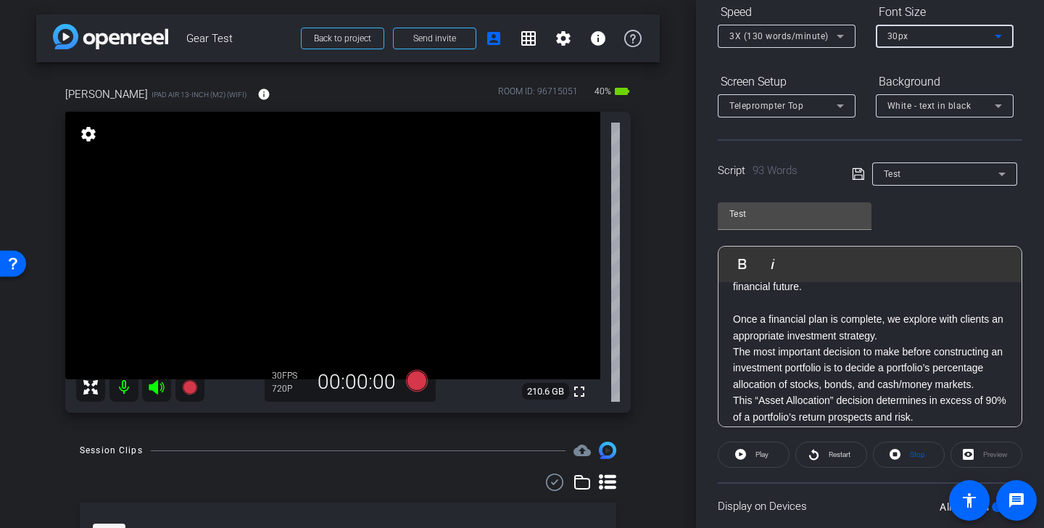
click at [941, 40] on div "30px" at bounding box center [940, 36] width 107 height 18
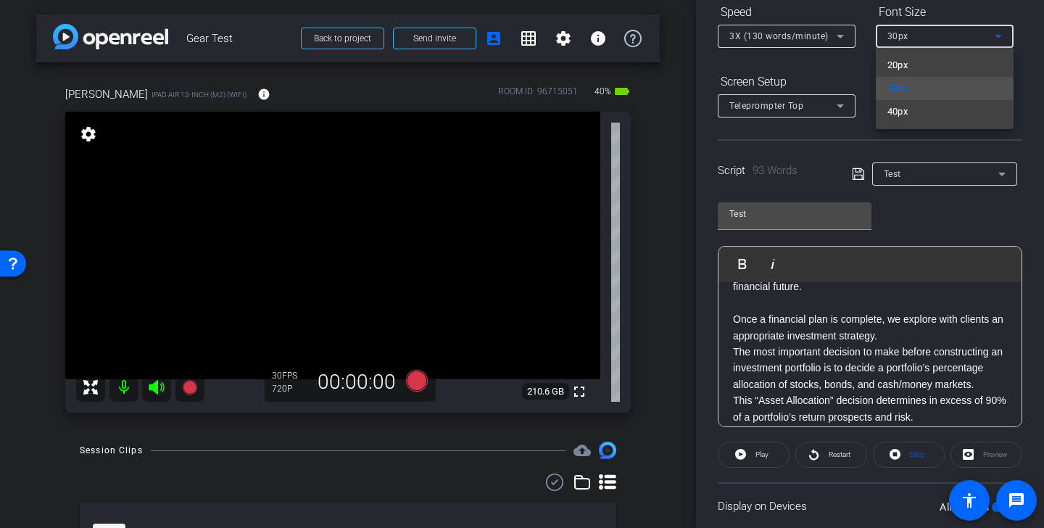
click at [822, 75] on div at bounding box center [522, 264] width 1044 height 528
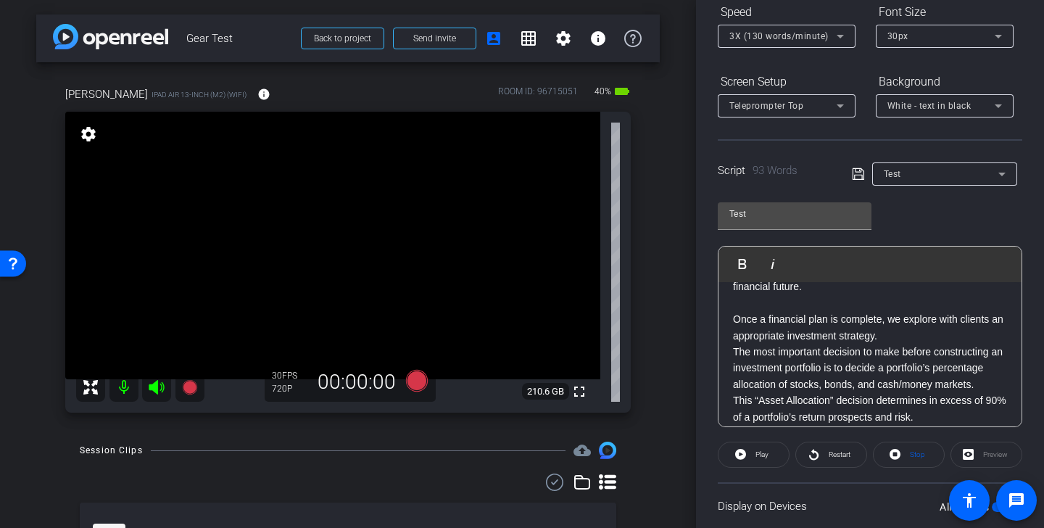
scroll to position [0, 0]
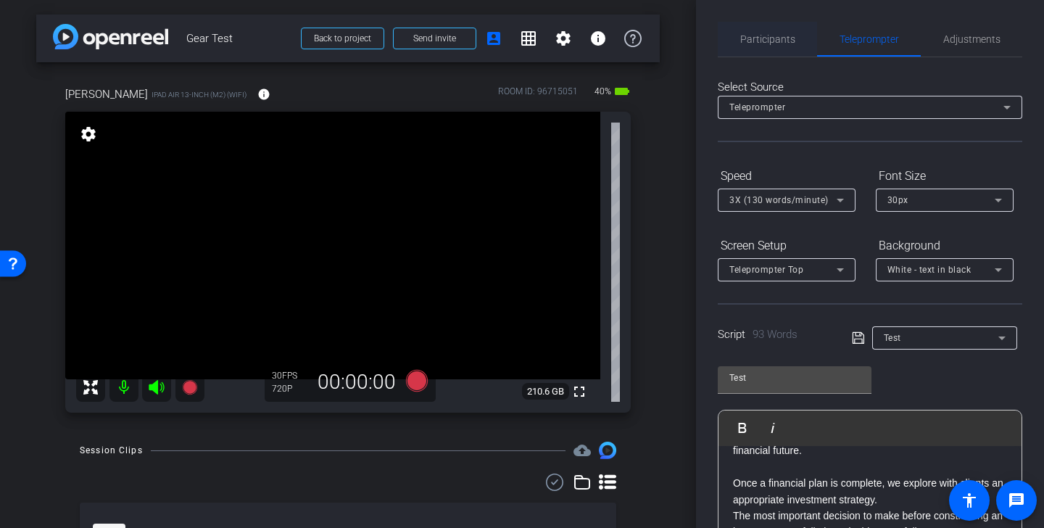
click at [776, 36] on span "Participants" at bounding box center [767, 39] width 55 height 10
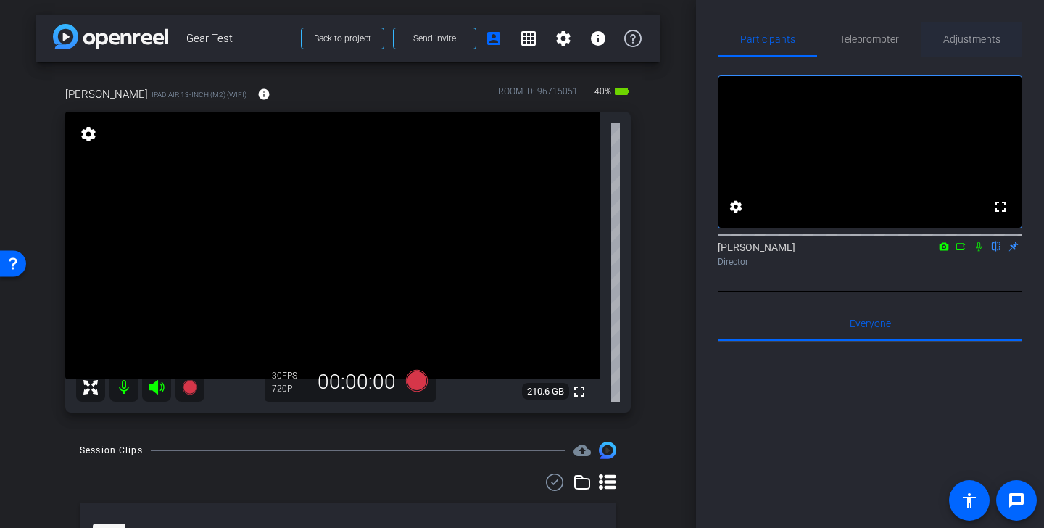
click at [958, 37] on span "Adjustments" at bounding box center [971, 39] width 57 height 10
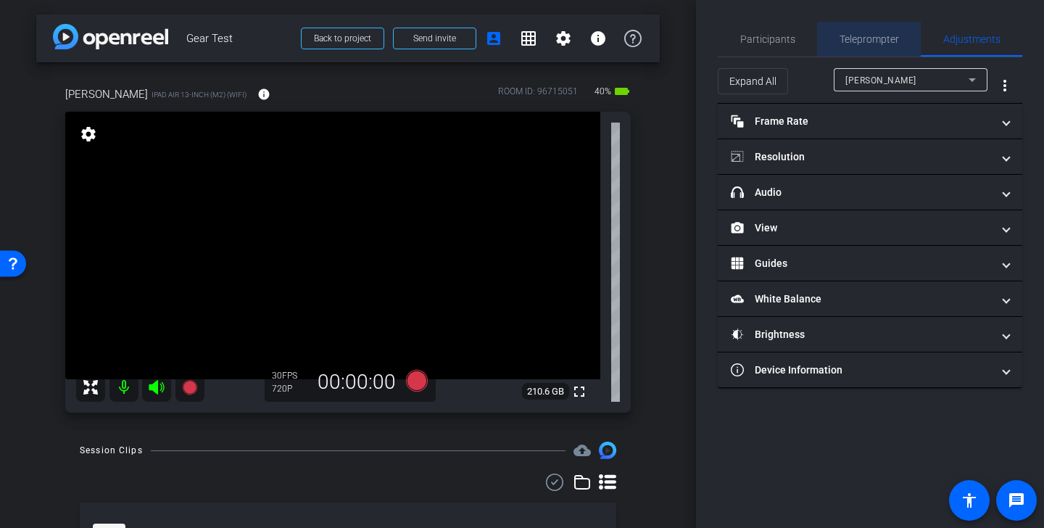
click at [878, 43] on span "Teleprompter" at bounding box center [868, 39] width 59 height 10
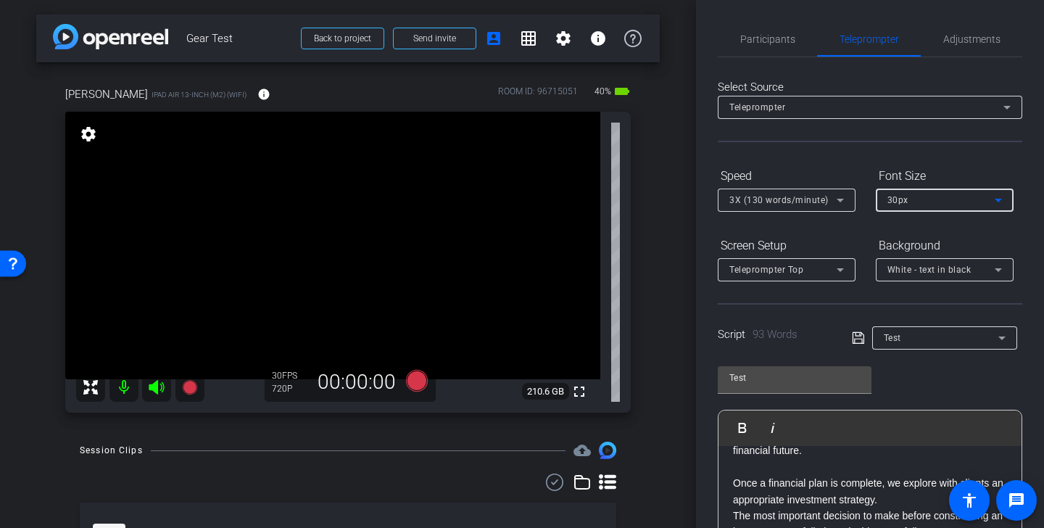
click at [961, 192] on div "30px" at bounding box center [940, 200] width 107 height 18
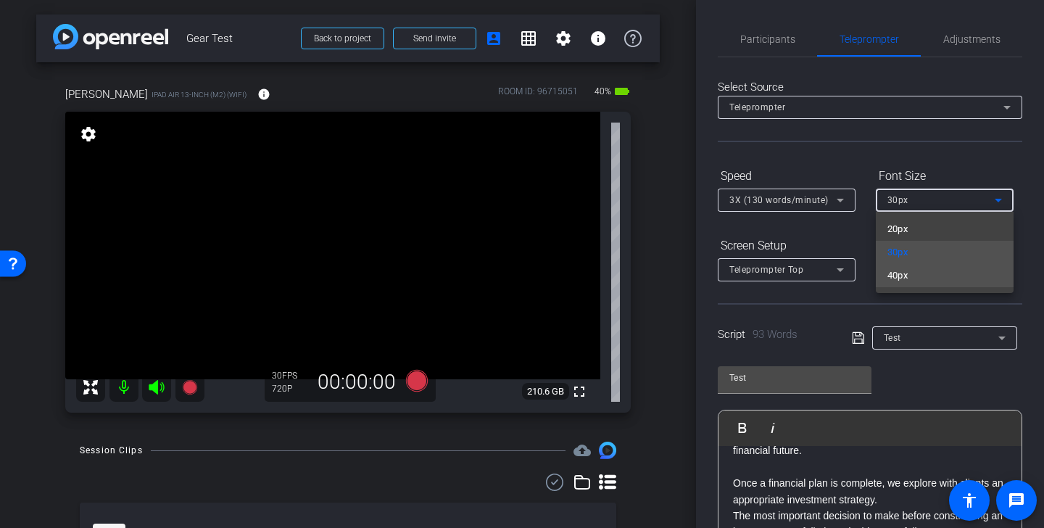
click at [963, 275] on mat-option "40px" at bounding box center [945, 275] width 138 height 23
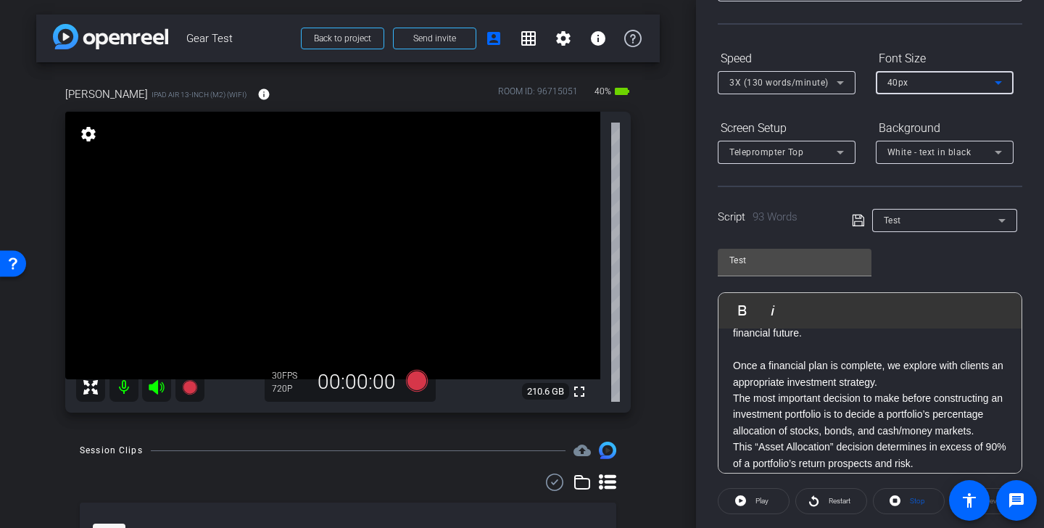
scroll to position [162, 0]
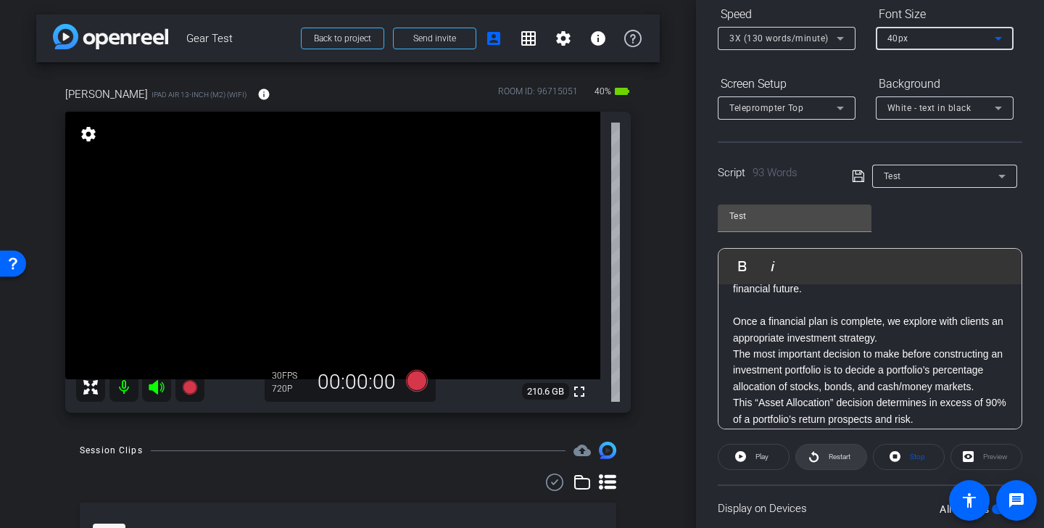
click at [845, 458] on span "Restart" at bounding box center [840, 456] width 22 height 8
click at [934, 36] on div "40px" at bounding box center [940, 38] width 107 height 18
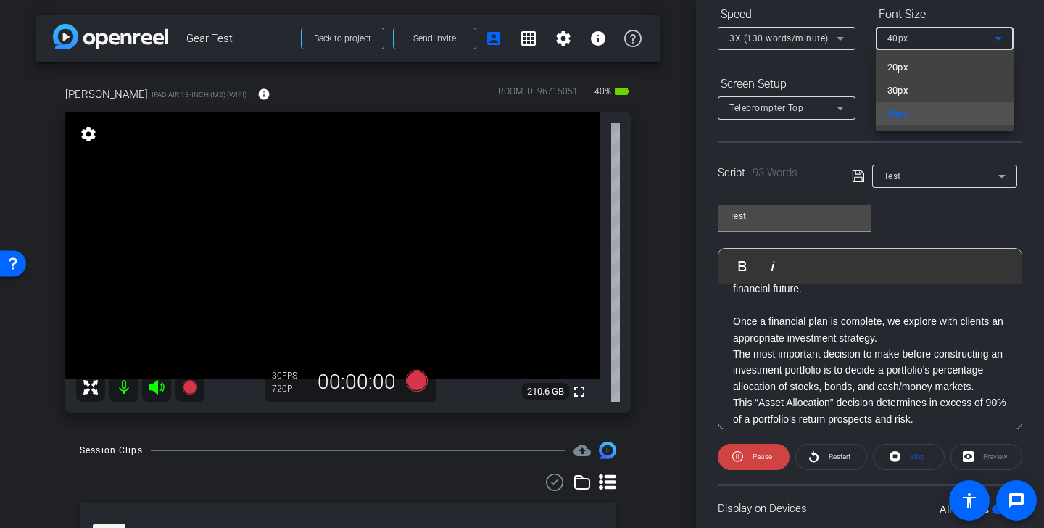
click at [934, 215] on div at bounding box center [522, 264] width 1044 height 528
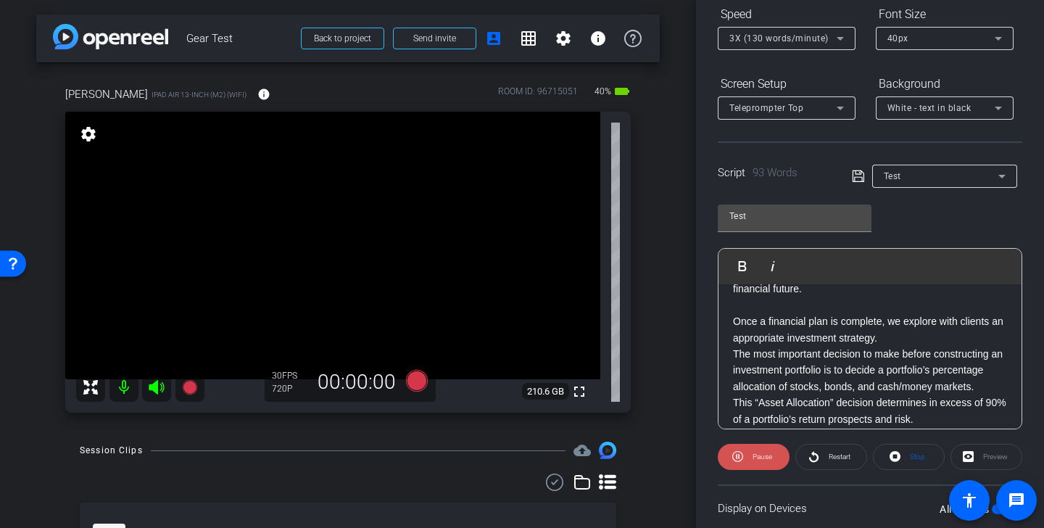
click at [768, 459] on span "Pause" at bounding box center [762, 456] width 20 height 8
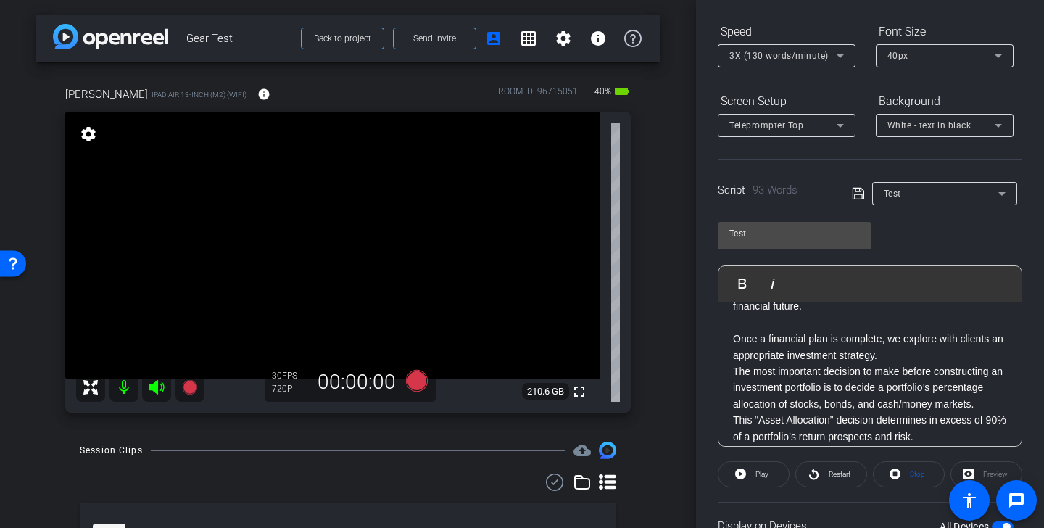
scroll to position [0, 0]
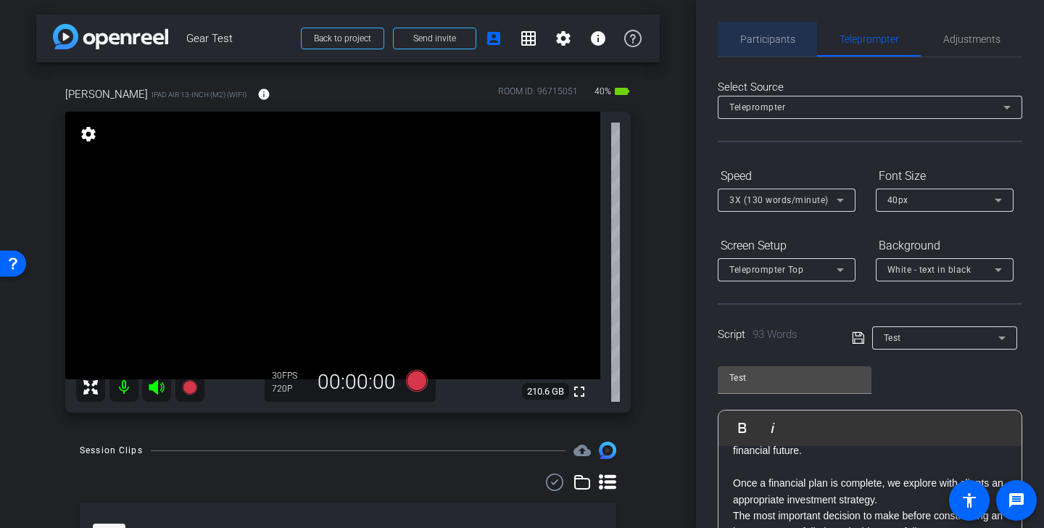
click at [781, 35] on span "Participants" at bounding box center [767, 39] width 55 height 10
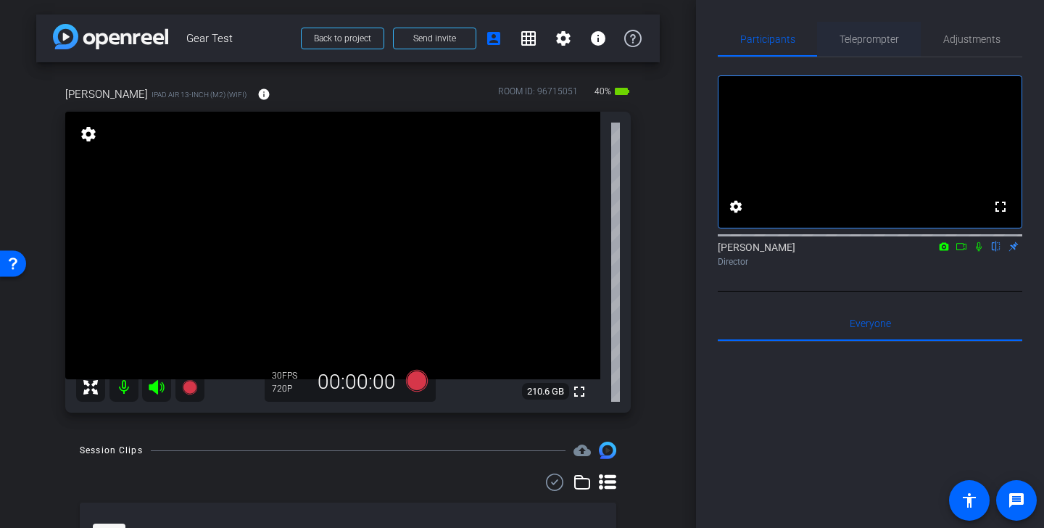
click at [886, 41] on span "Teleprompter" at bounding box center [868, 39] width 59 height 10
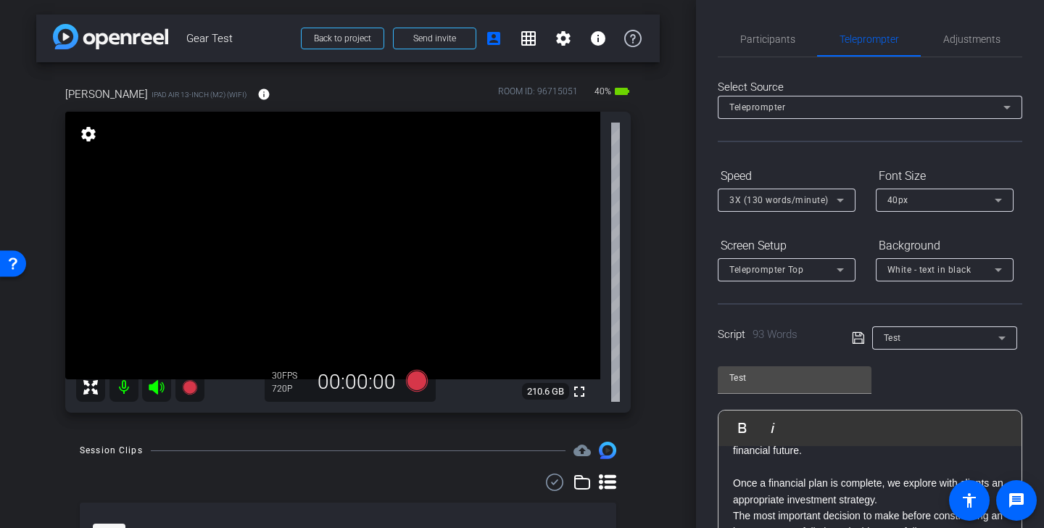
scroll to position [265, 0]
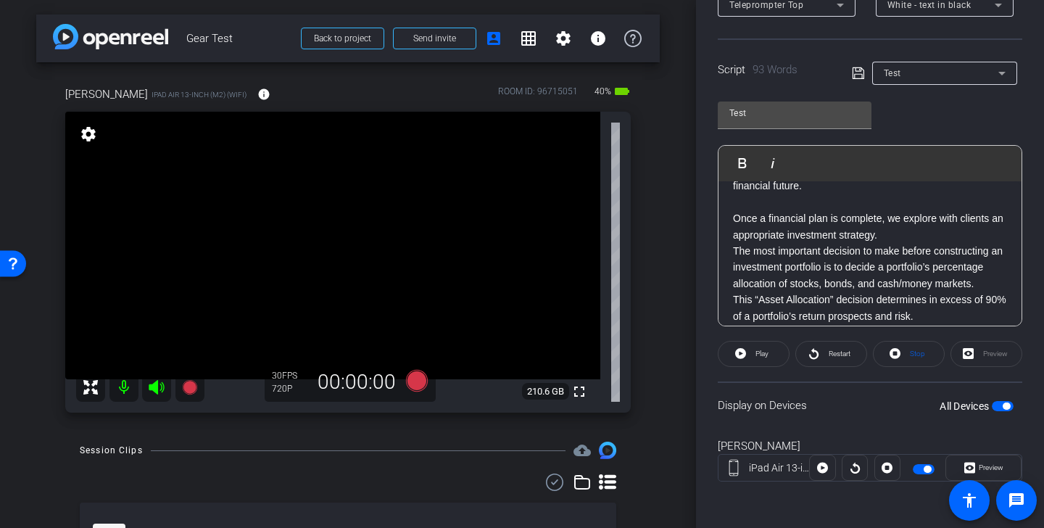
click at [926, 470] on span "button" at bounding box center [927, 468] width 7 height 7
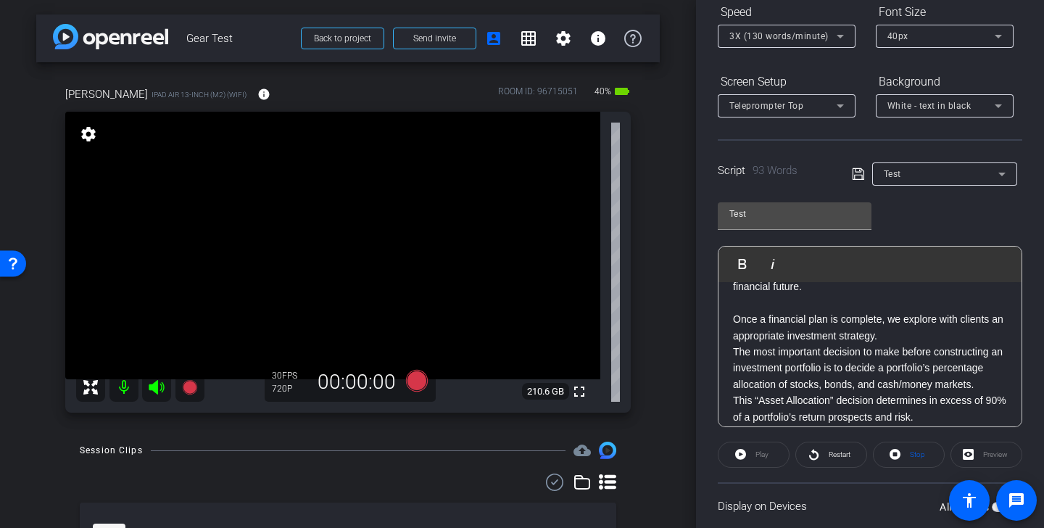
scroll to position [0, 0]
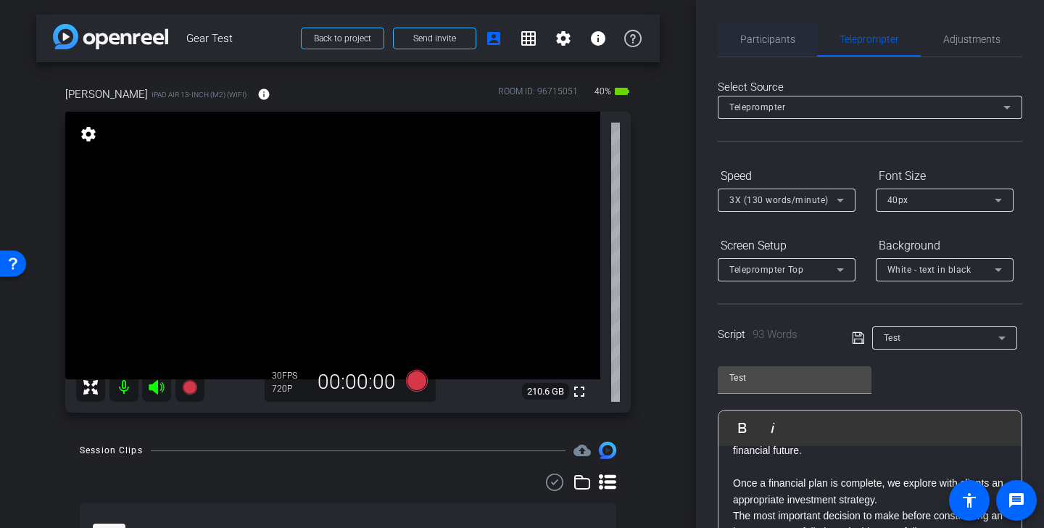
click at [780, 32] on span "Participants" at bounding box center [767, 39] width 55 height 35
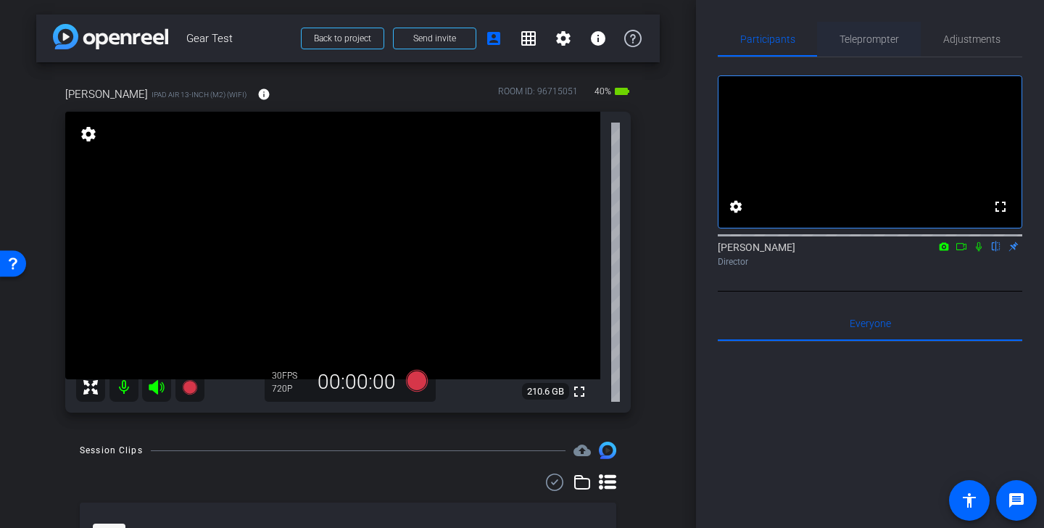
click at [868, 34] on span "Teleprompter" at bounding box center [868, 39] width 59 height 10
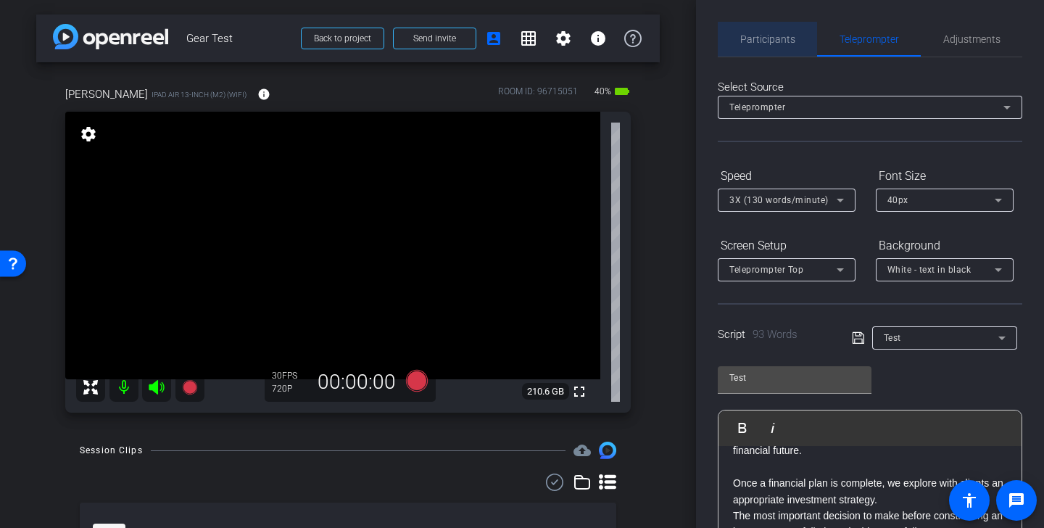
click at [794, 41] on div "Participants" at bounding box center [767, 39] width 99 height 35
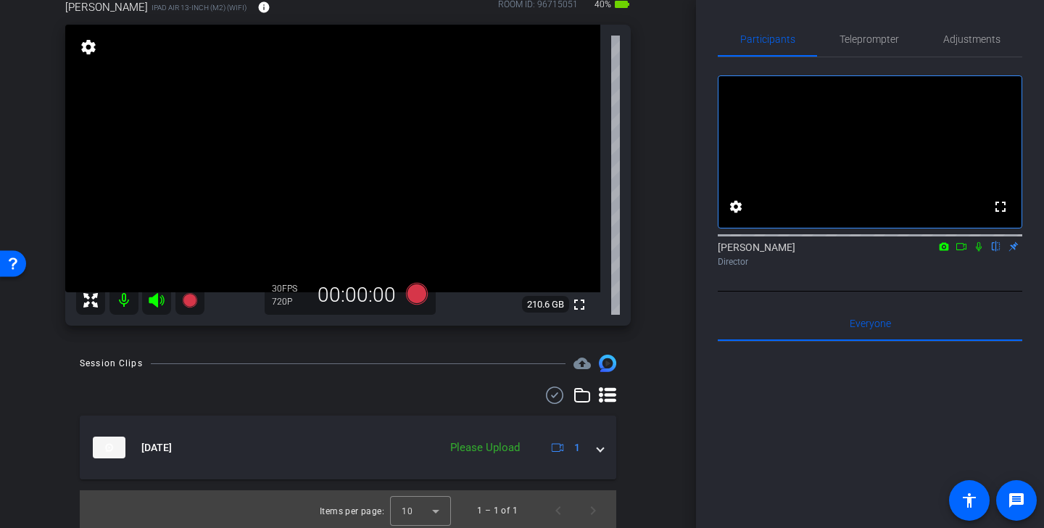
scroll to position [90, 0]
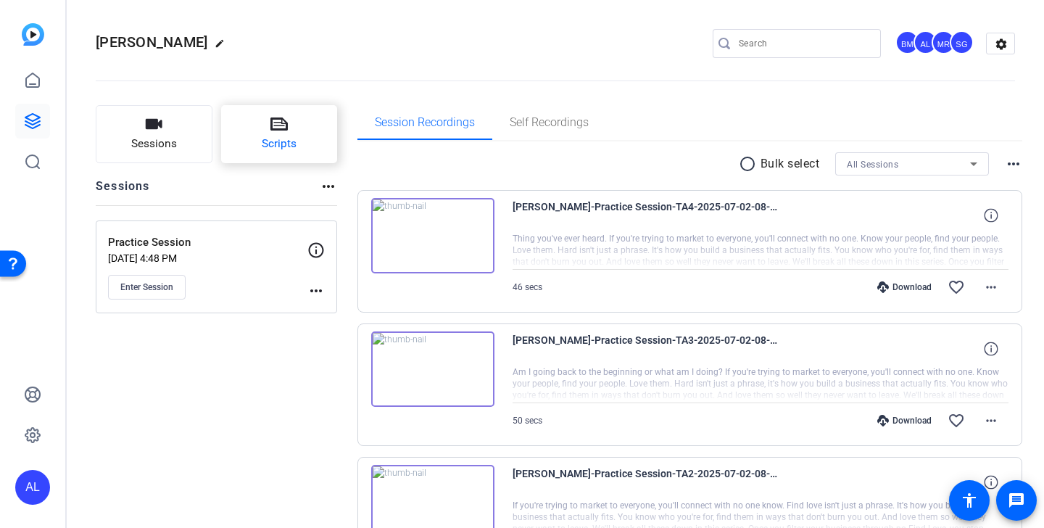
click at [278, 128] on icon at bounding box center [278, 123] width 17 height 17
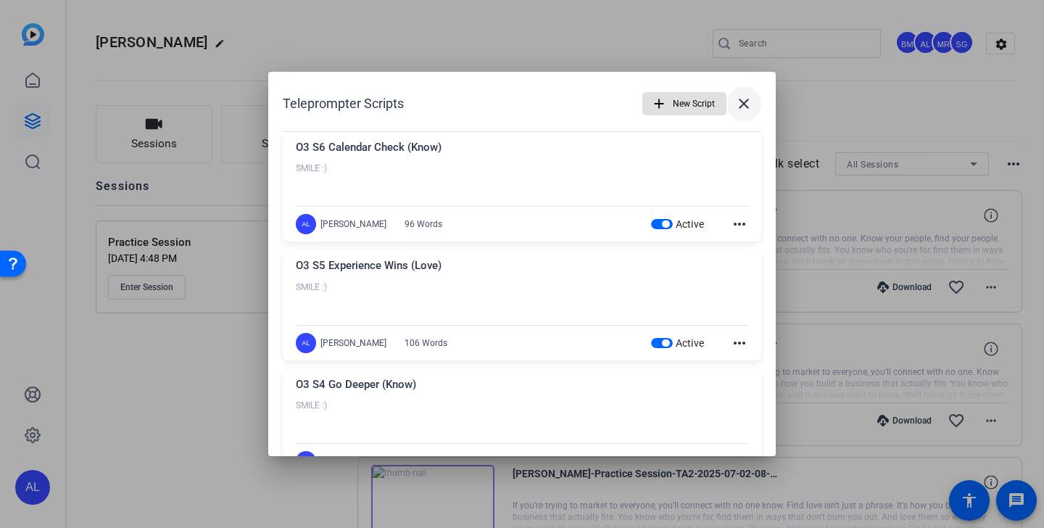
click at [747, 104] on mat-icon "close" at bounding box center [743, 103] width 17 height 17
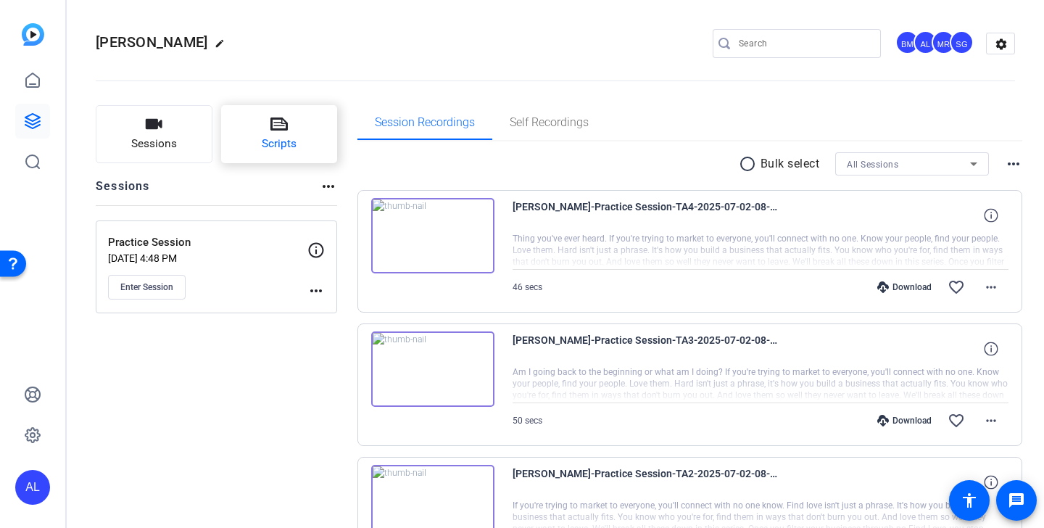
click at [318, 142] on button "Scripts" at bounding box center [279, 134] width 117 height 58
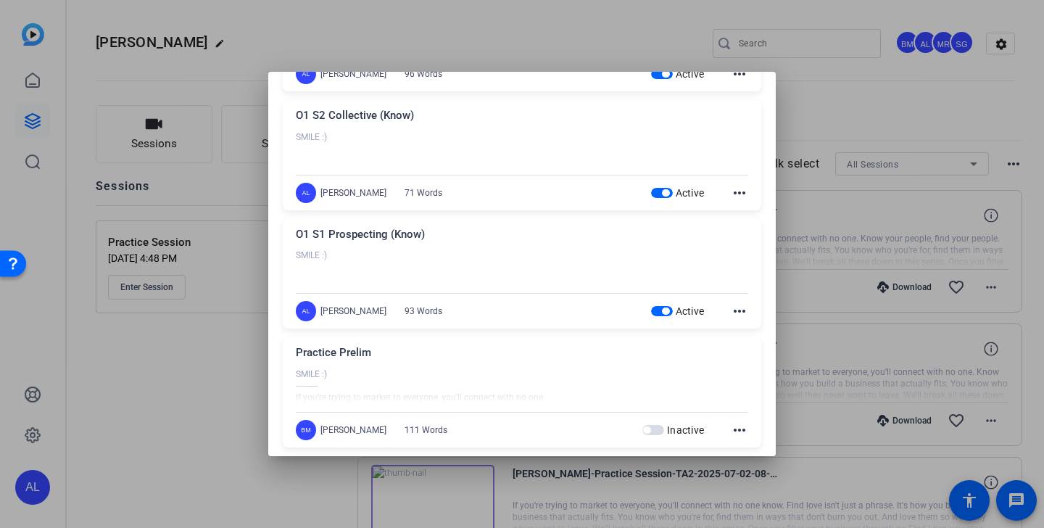
scroll to position [1824, 0]
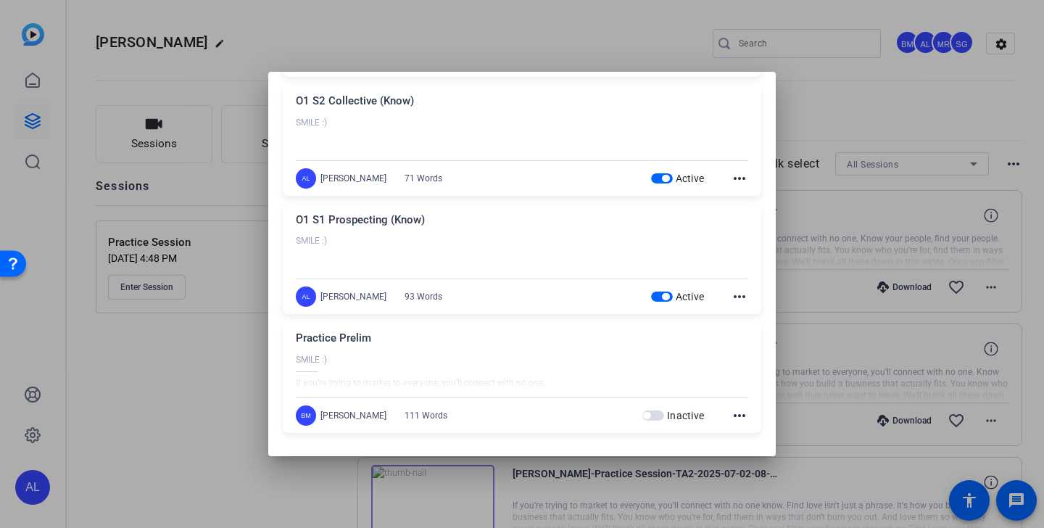
click at [740, 298] on mat-icon "more_horiz" at bounding box center [739, 296] width 17 height 17
click at [697, 253] on div at bounding box center [522, 264] width 1044 height 528
click at [842, 123] on div at bounding box center [522, 264] width 1044 height 528
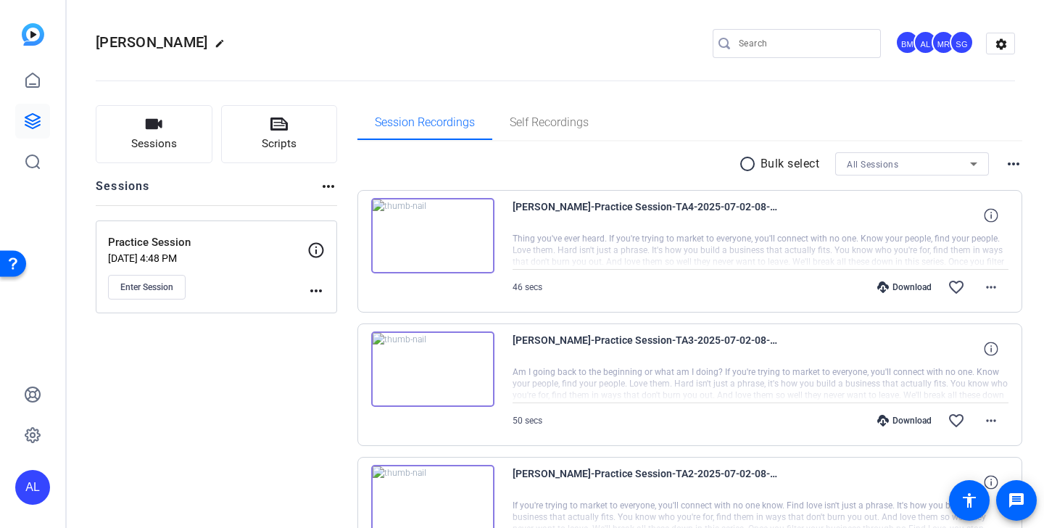
click at [478, 231] on img at bounding box center [432, 235] width 123 height 75
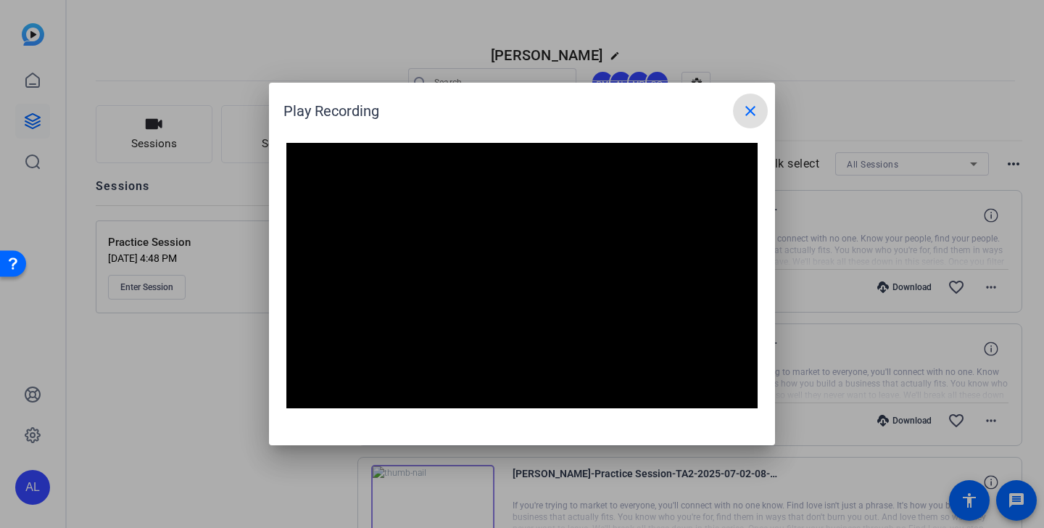
click at [750, 115] on mat-icon "close" at bounding box center [750, 110] width 17 height 17
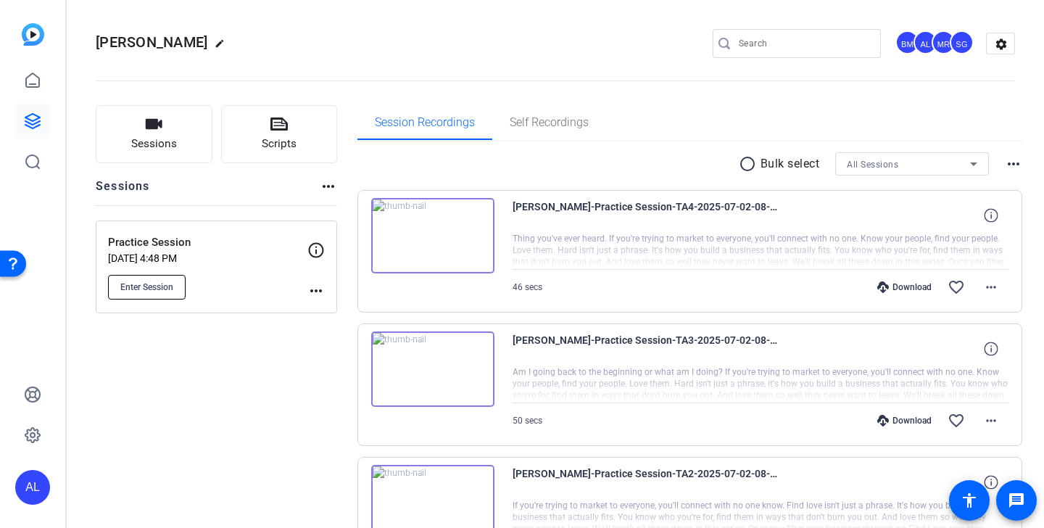
click at [173, 286] on span "Enter Session" at bounding box center [146, 287] width 53 height 12
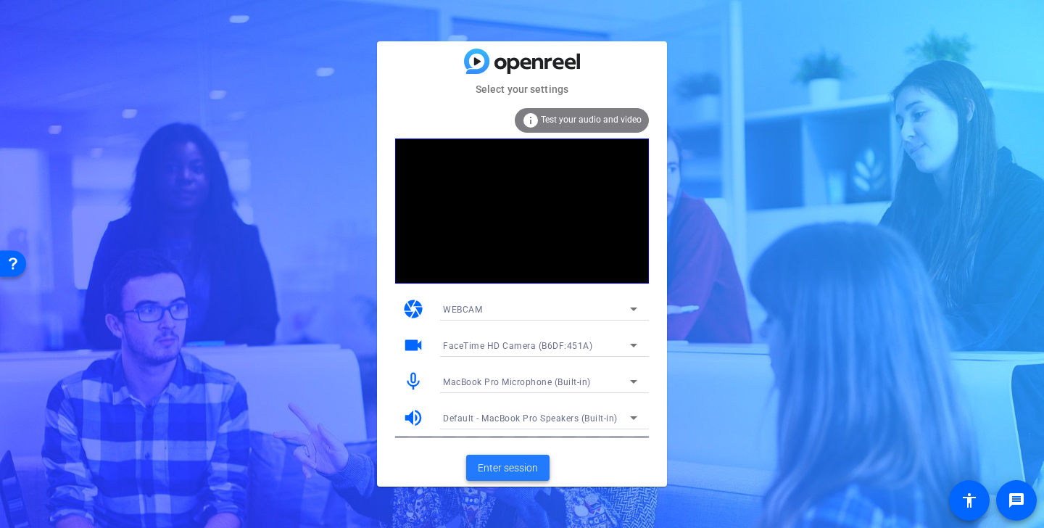
click at [518, 463] on span "Enter session" at bounding box center [508, 467] width 60 height 15
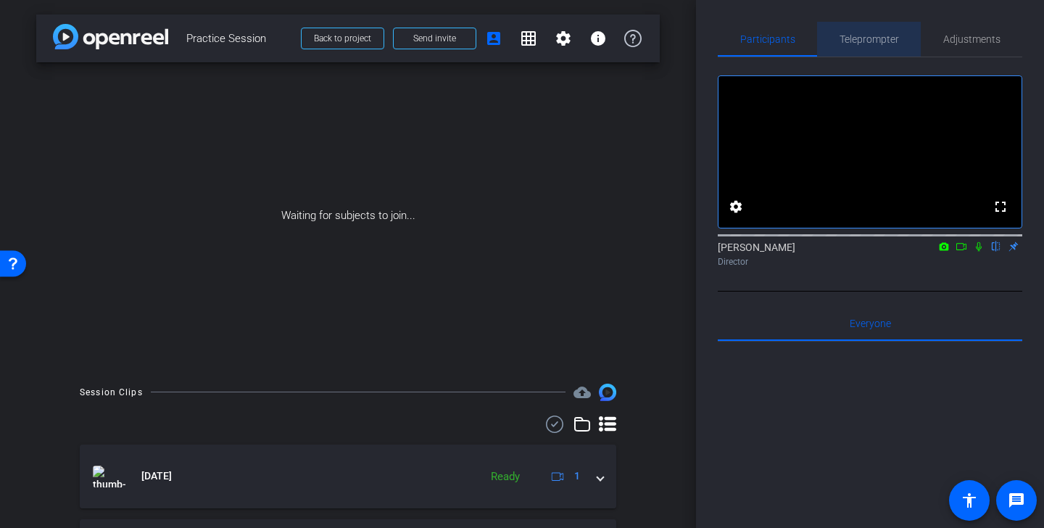
click at [881, 41] on span "Teleprompter" at bounding box center [868, 39] width 59 height 10
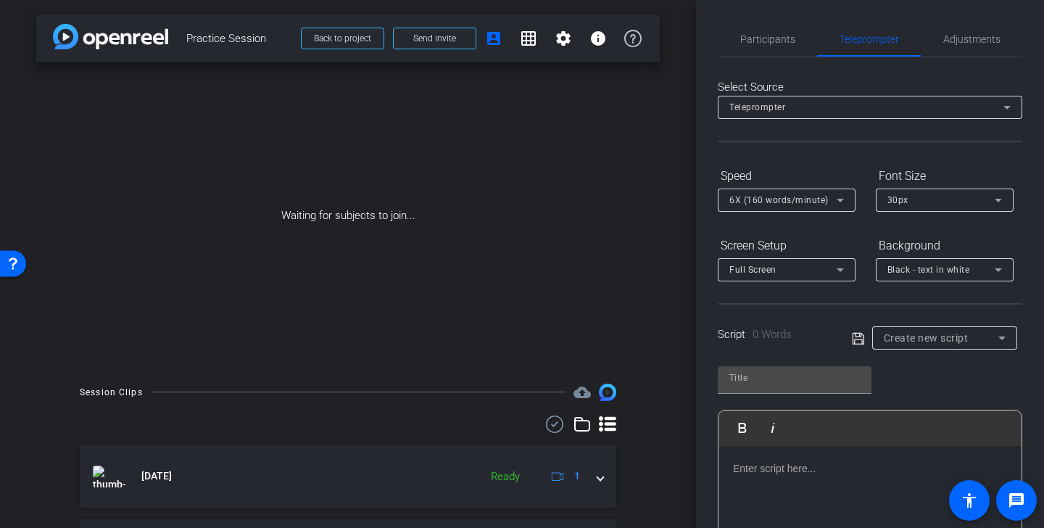
click at [952, 330] on div "Create new script" at bounding box center [941, 337] width 115 height 17
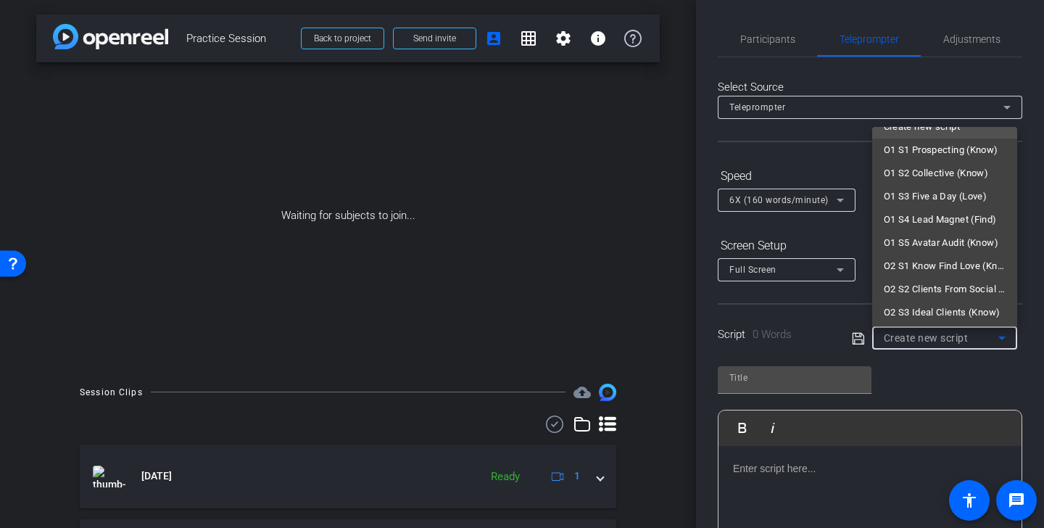
scroll to position [10, 0]
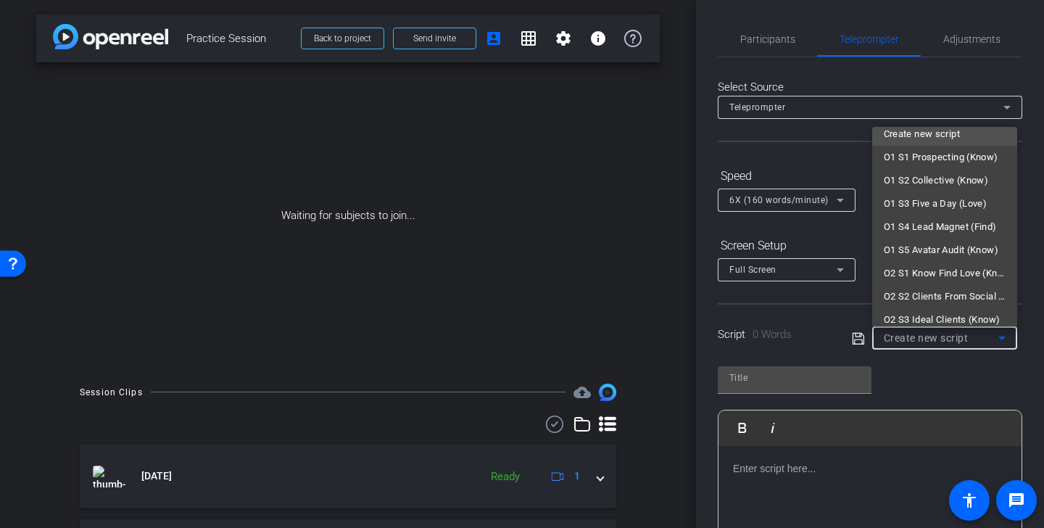
click at [958, 380] on div at bounding box center [522, 264] width 1044 height 528
